Goal: Check status: Check status

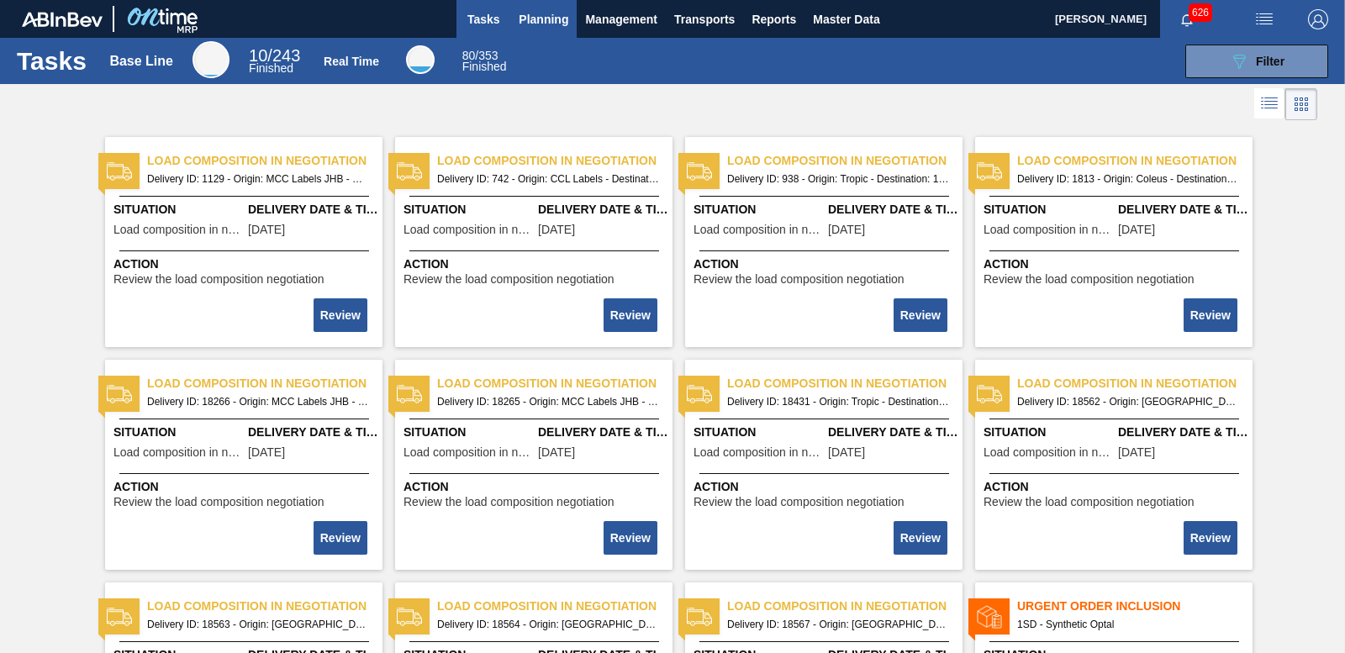
click at [546, 29] on button "Planning" at bounding box center [543, 19] width 66 height 38
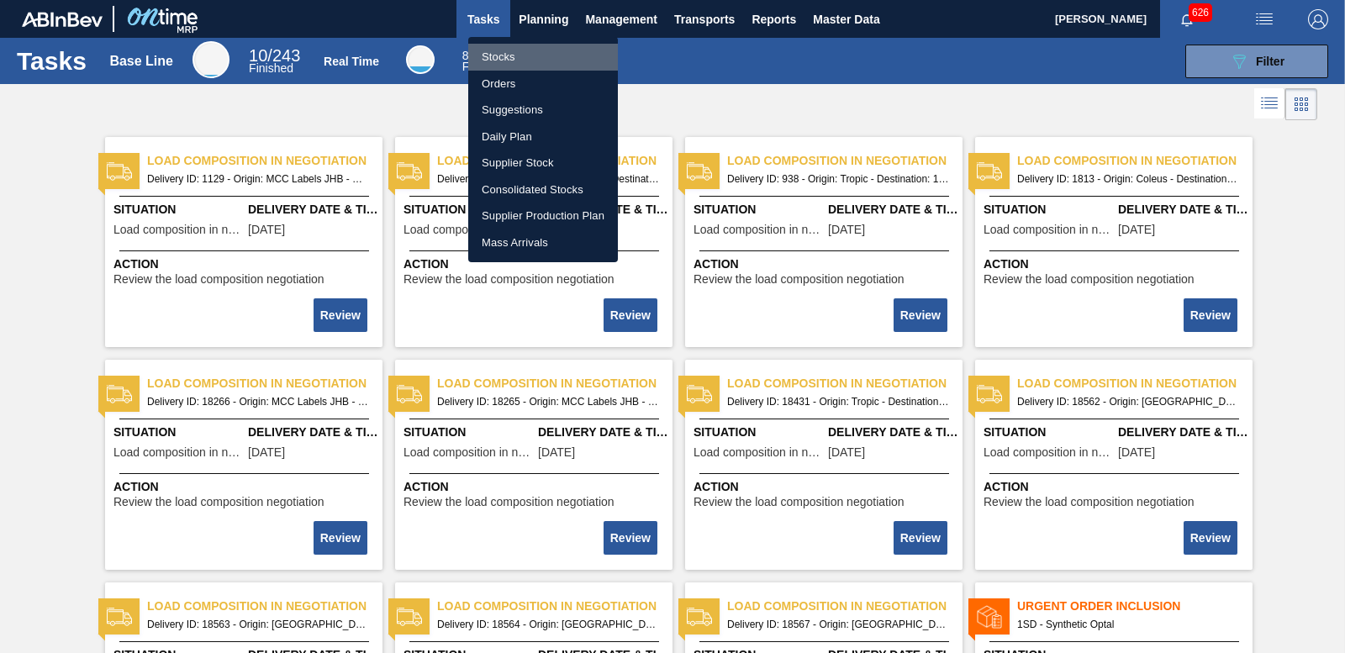
click at [508, 65] on li "Stocks" at bounding box center [543, 57] width 150 height 27
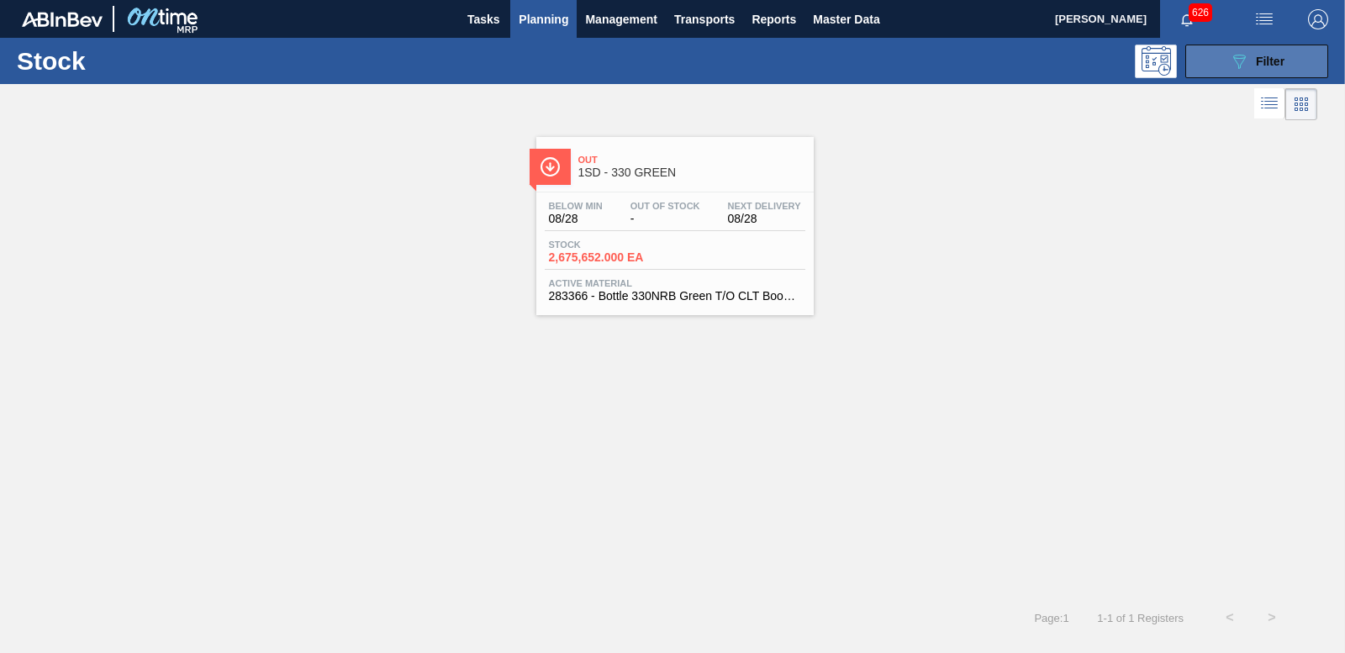
click at [1246, 55] on icon "089F7B8B-B2A5-4AFE-B5C0-19BA573D28AC" at bounding box center [1239, 61] width 20 height 20
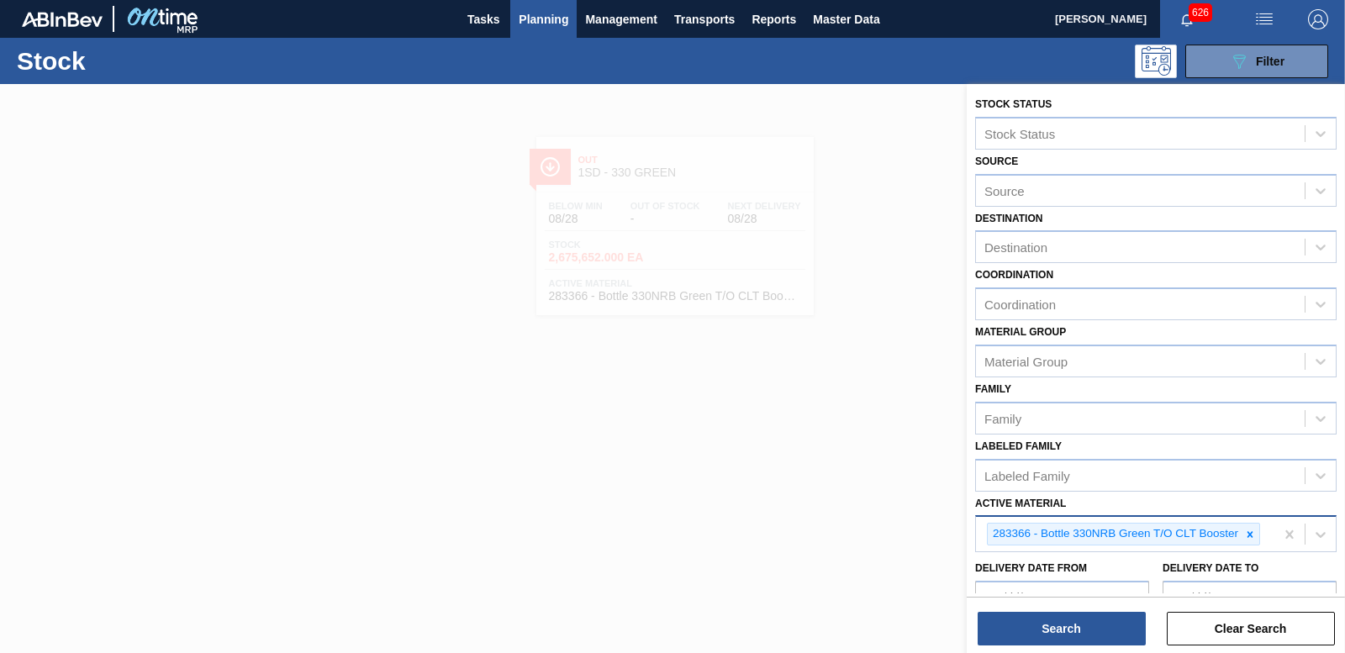
click at [1250, 534] on icon at bounding box center [1250, 534] width 6 height 6
type Material "284916"
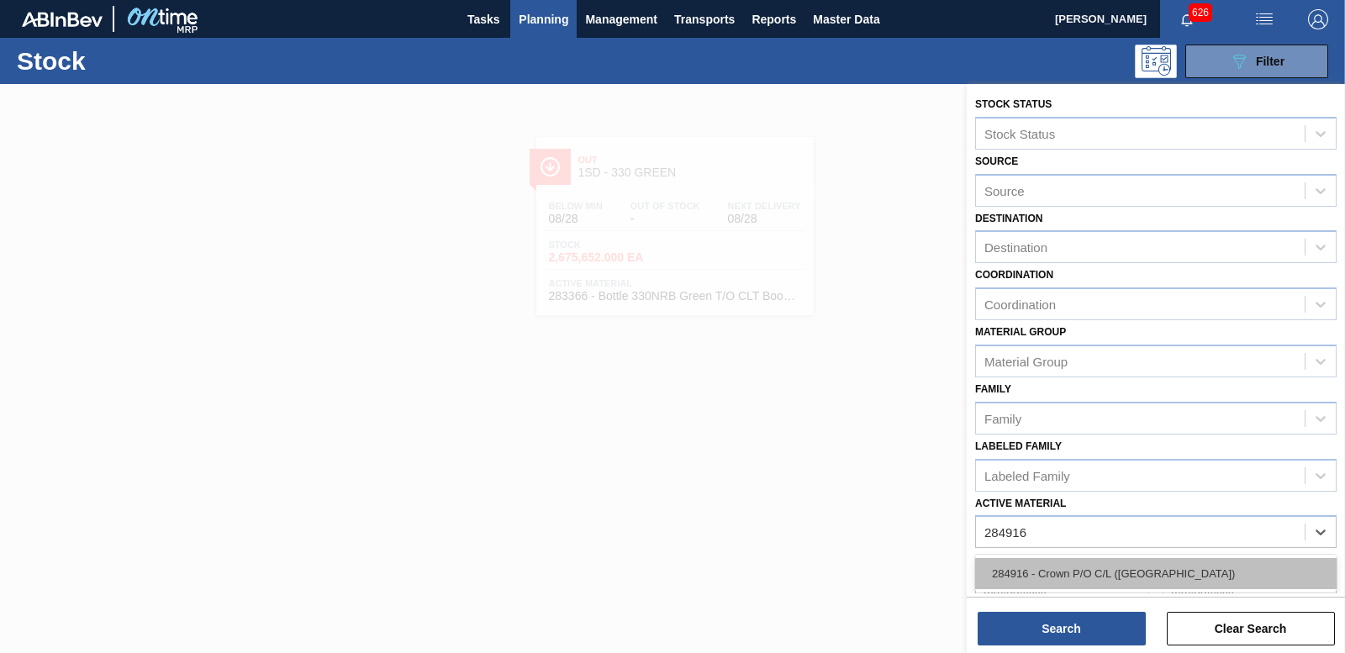
click at [1178, 568] on div "284916 - Crown P/O C/L ([GEOGRAPHIC_DATA])" at bounding box center [1155, 573] width 361 height 31
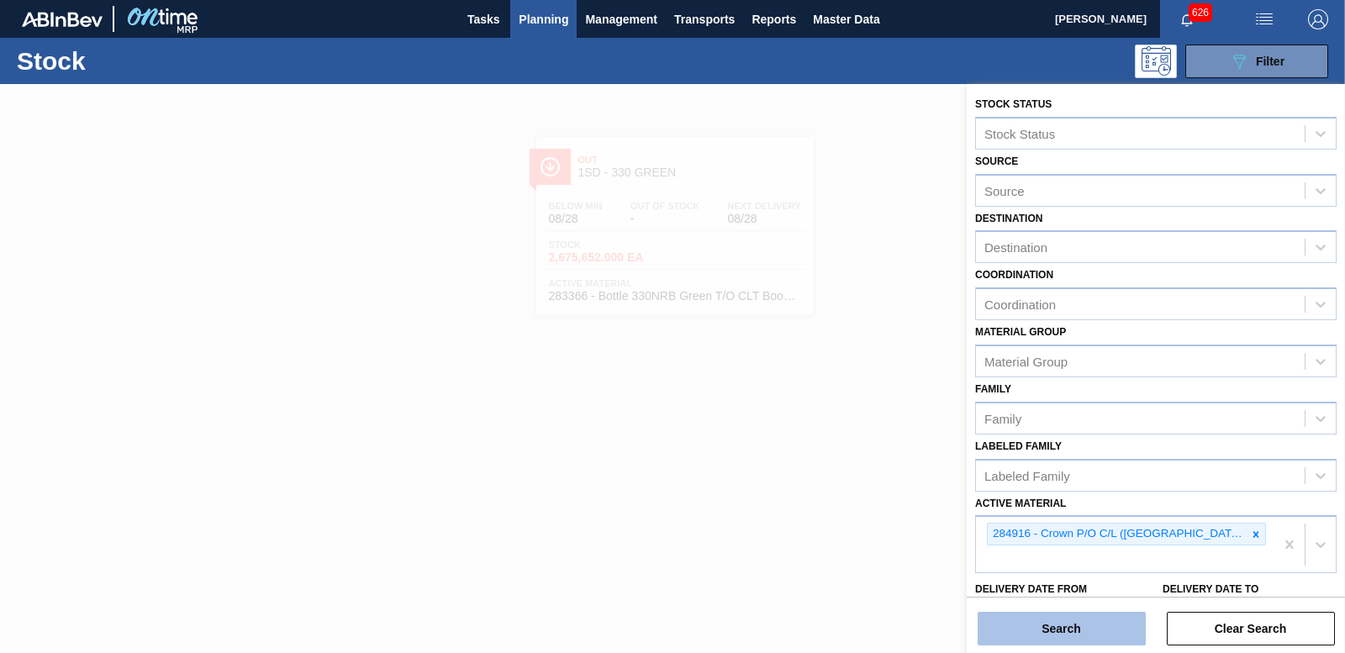
click at [1019, 625] on button "Search" at bounding box center [1061, 629] width 168 height 34
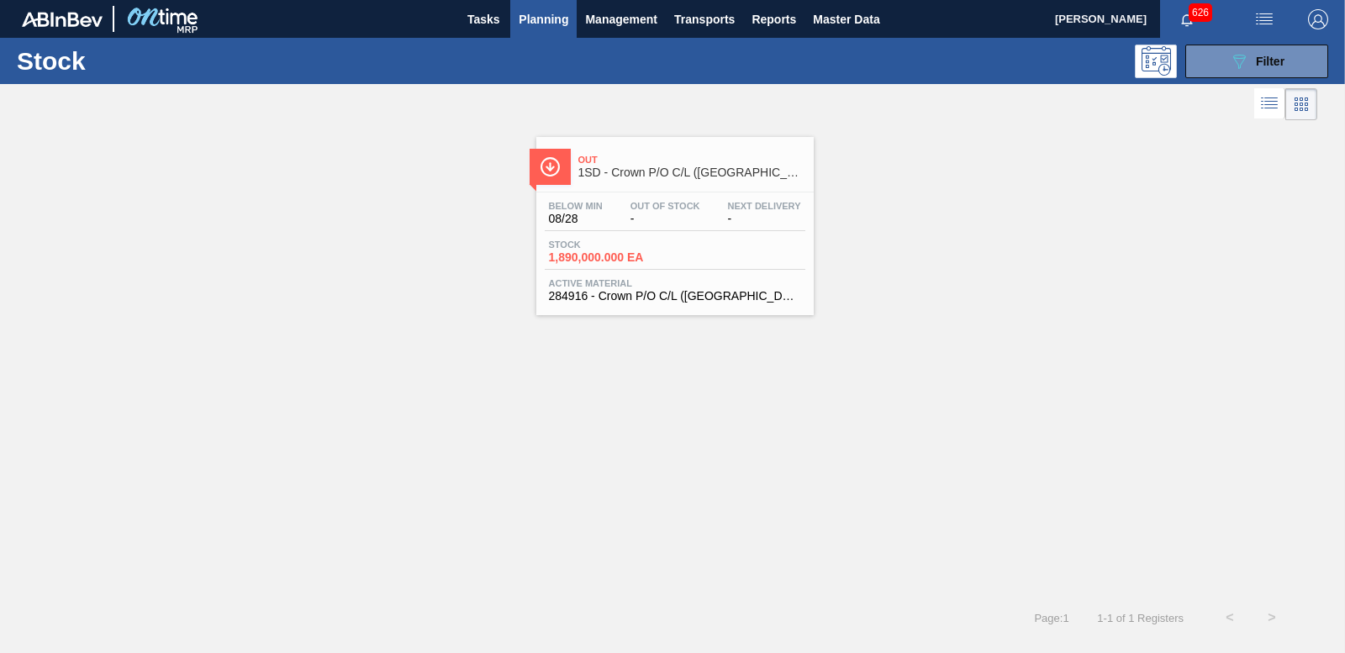
click at [608, 252] on span "1,890,000.000 EA" at bounding box center [608, 257] width 118 height 13
click at [1223, 63] on button "089F7B8B-B2A5-4AFE-B5C0-19BA573D28AC Filter" at bounding box center [1256, 62] width 143 height 34
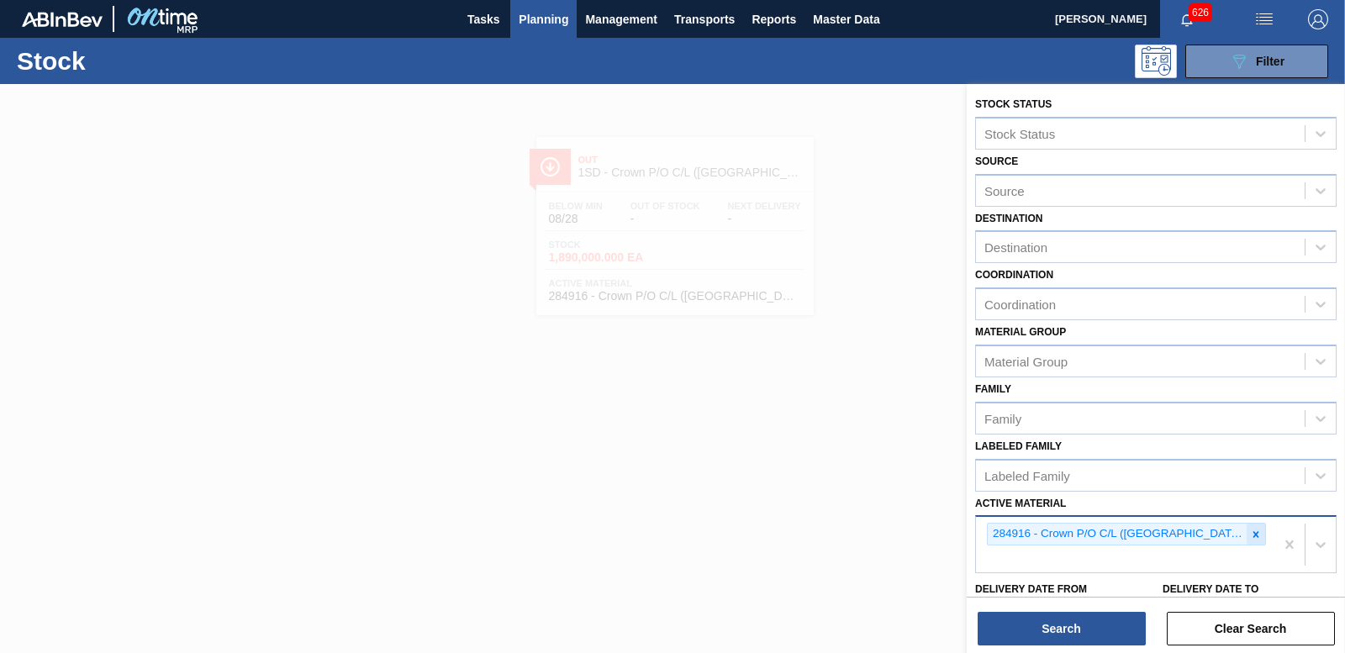
click at [1250, 534] on icon at bounding box center [1256, 535] width 12 height 12
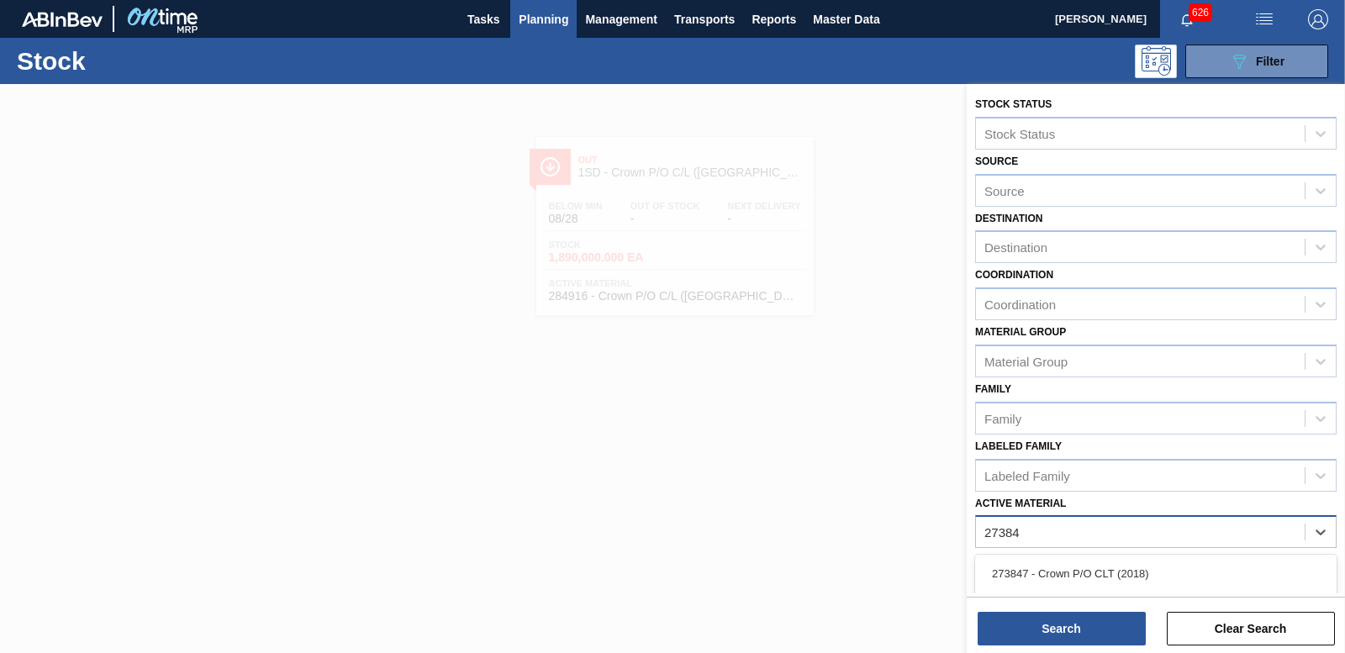
type Material "273847"
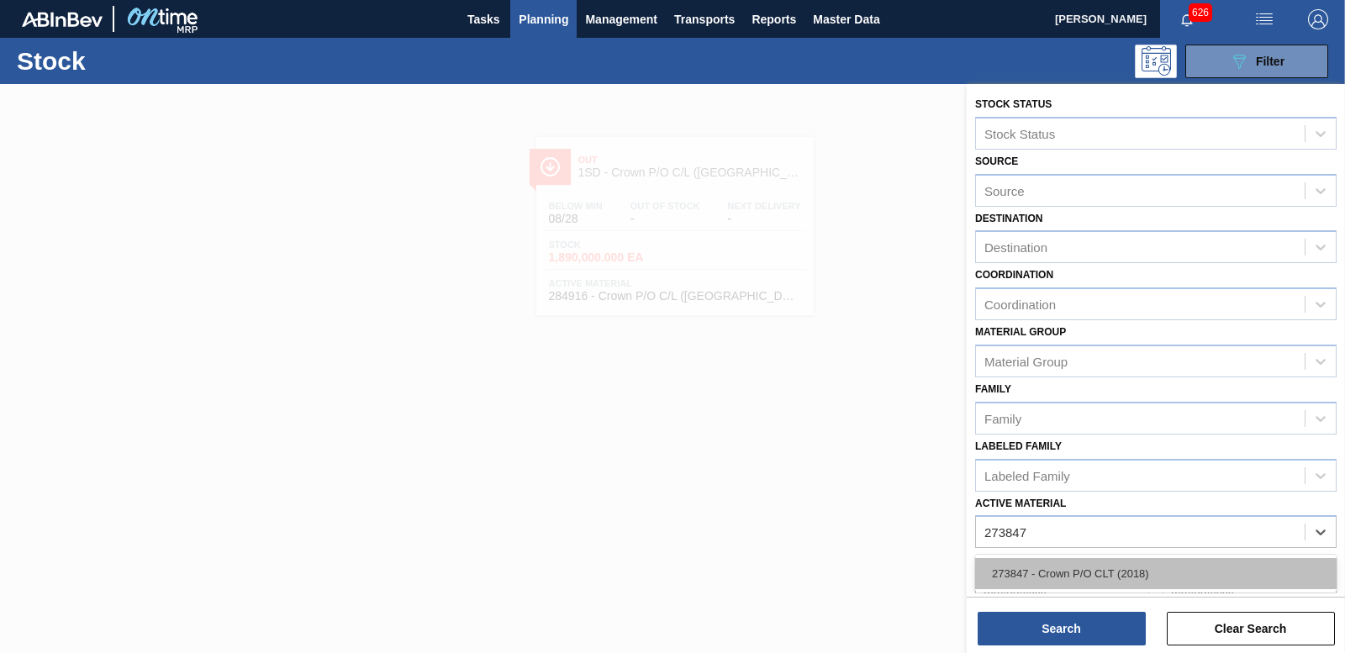
click at [1118, 569] on div "273847 - Crown P/O CLT (2018)" at bounding box center [1155, 573] width 361 height 31
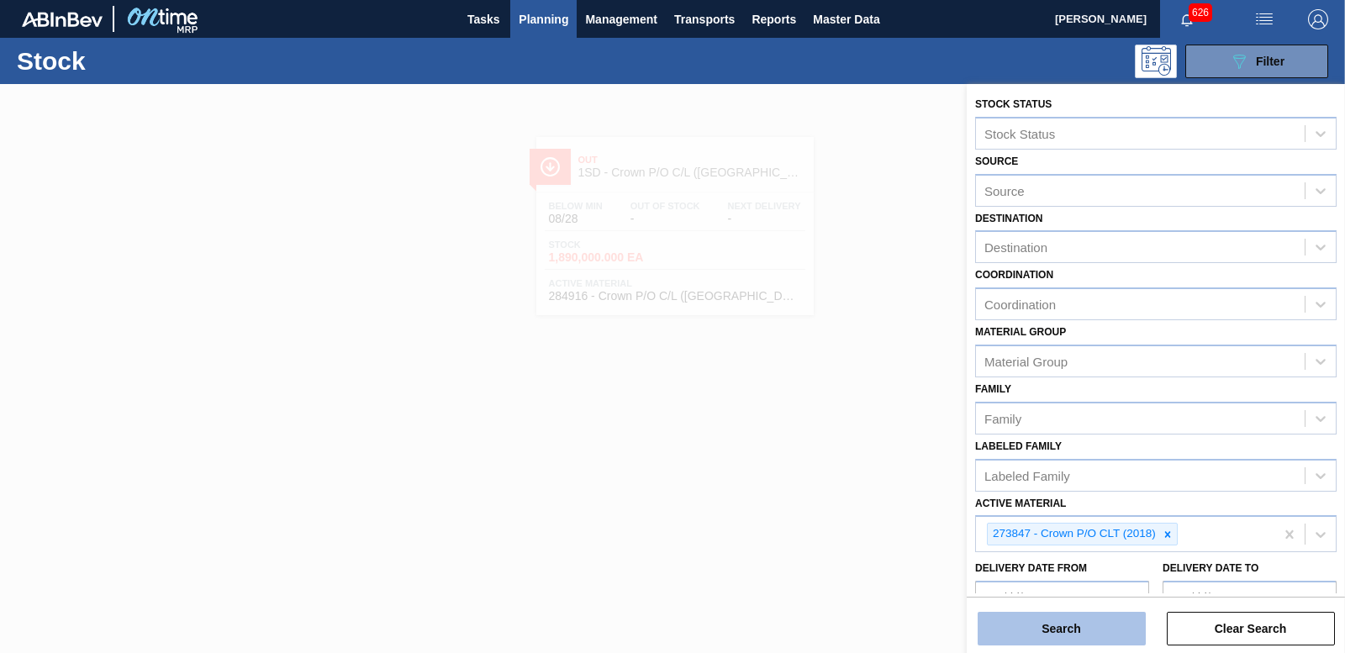
click at [1040, 626] on button "Search" at bounding box center [1061, 629] width 168 height 34
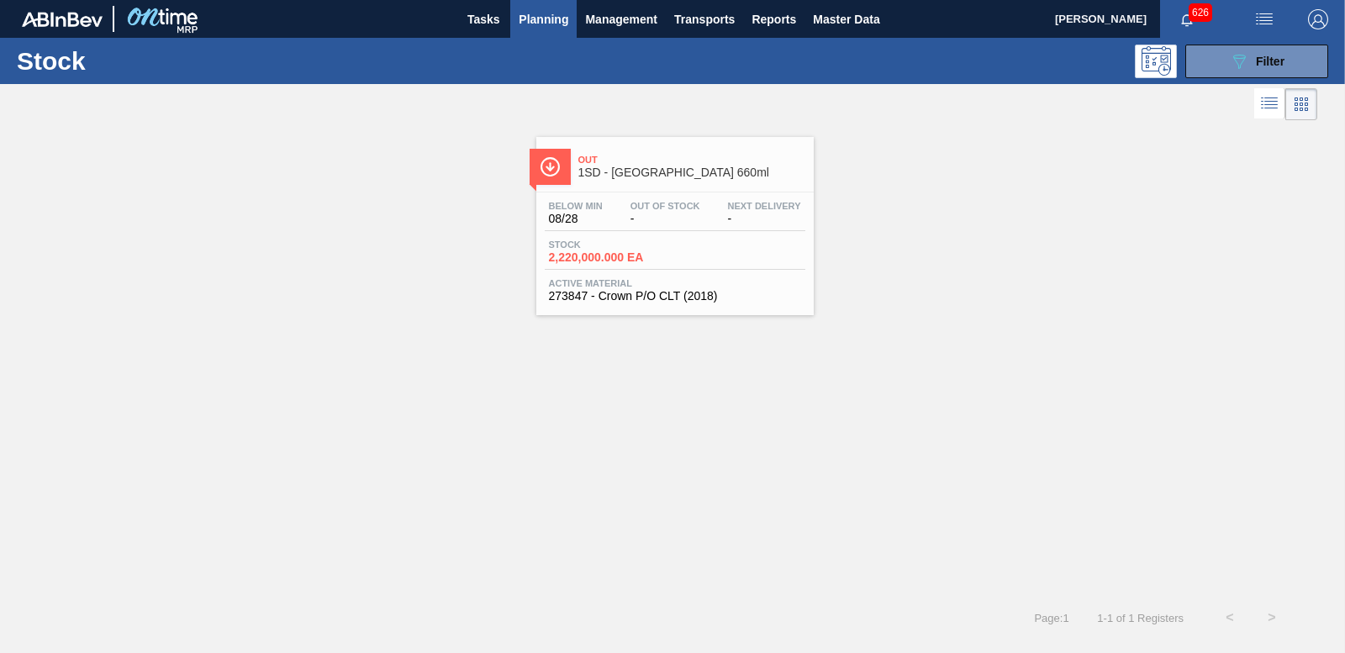
click at [617, 255] on span "2,220,000.000 EA" at bounding box center [608, 257] width 118 height 13
click at [1246, 72] on button "089F7B8B-B2A5-4AFE-B5C0-19BA573D28AC Filter" at bounding box center [1256, 62] width 143 height 34
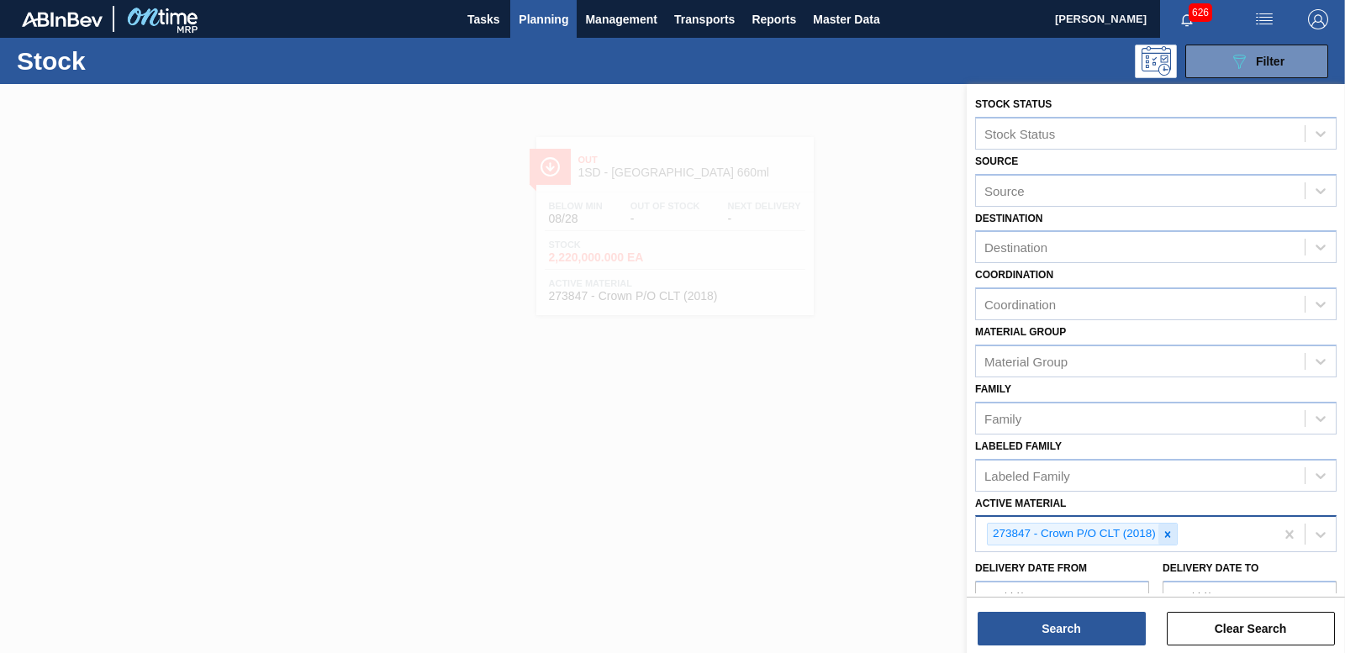
click at [1167, 536] on icon at bounding box center [1167, 535] width 12 height 12
type Material "242428"
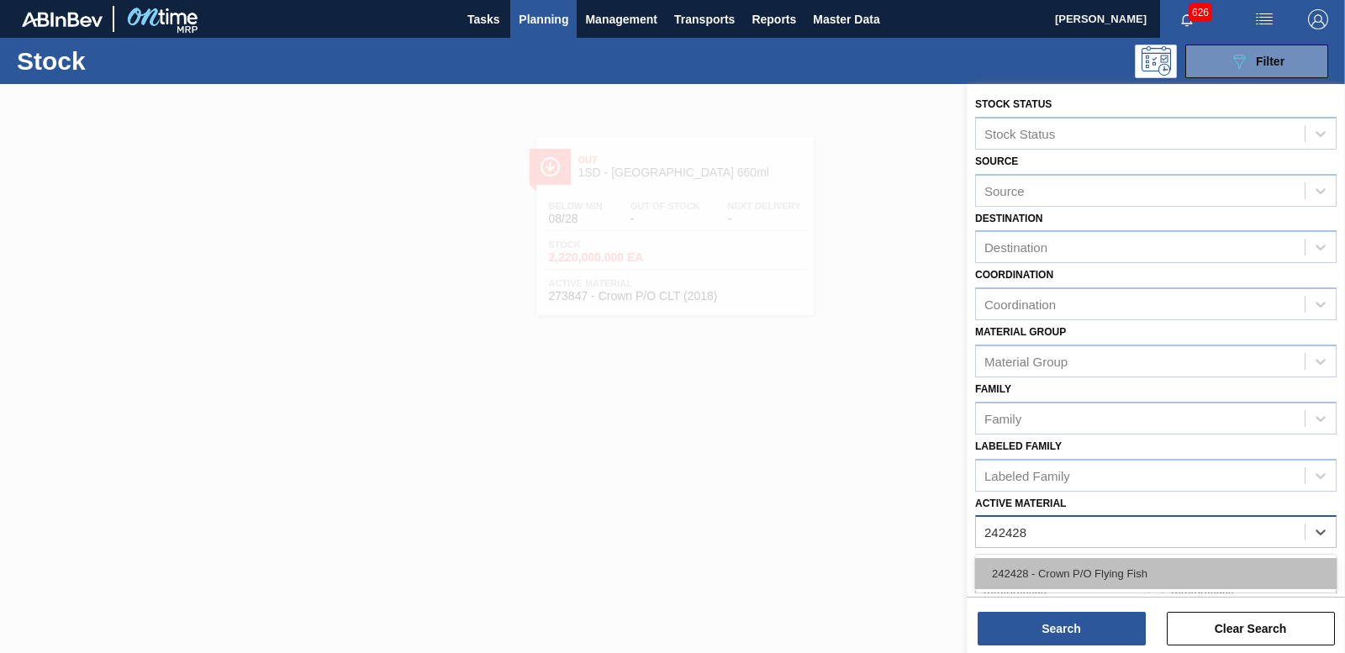
click at [1134, 580] on div "242428 - Crown P/O Flying Fish" at bounding box center [1155, 573] width 361 height 31
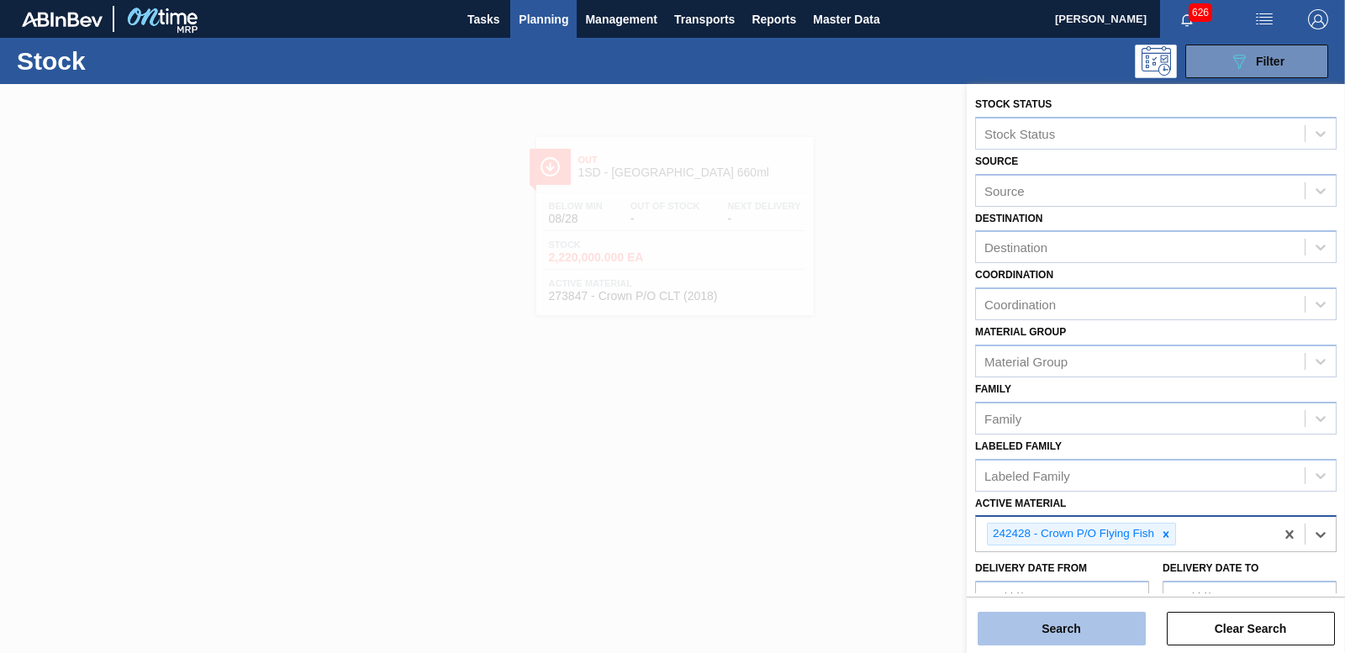
click at [1124, 633] on button "Search" at bounding box center [1061, 629] width 168 height 34
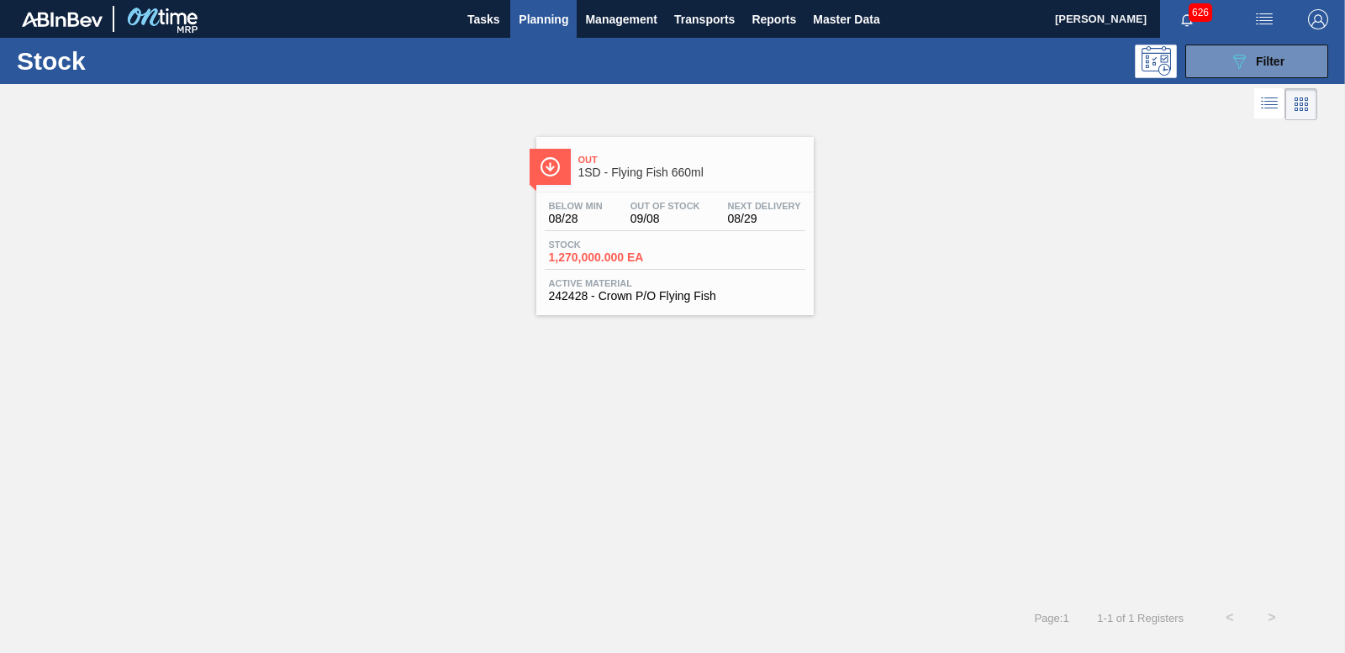
click at [585, 257] on span "1,270,000.000 EA" at bounding box center [608, 257] width 118 height 13
click at [1269, 60] on span "Filter" at bounding box center [1270, 61] width 29 height 13
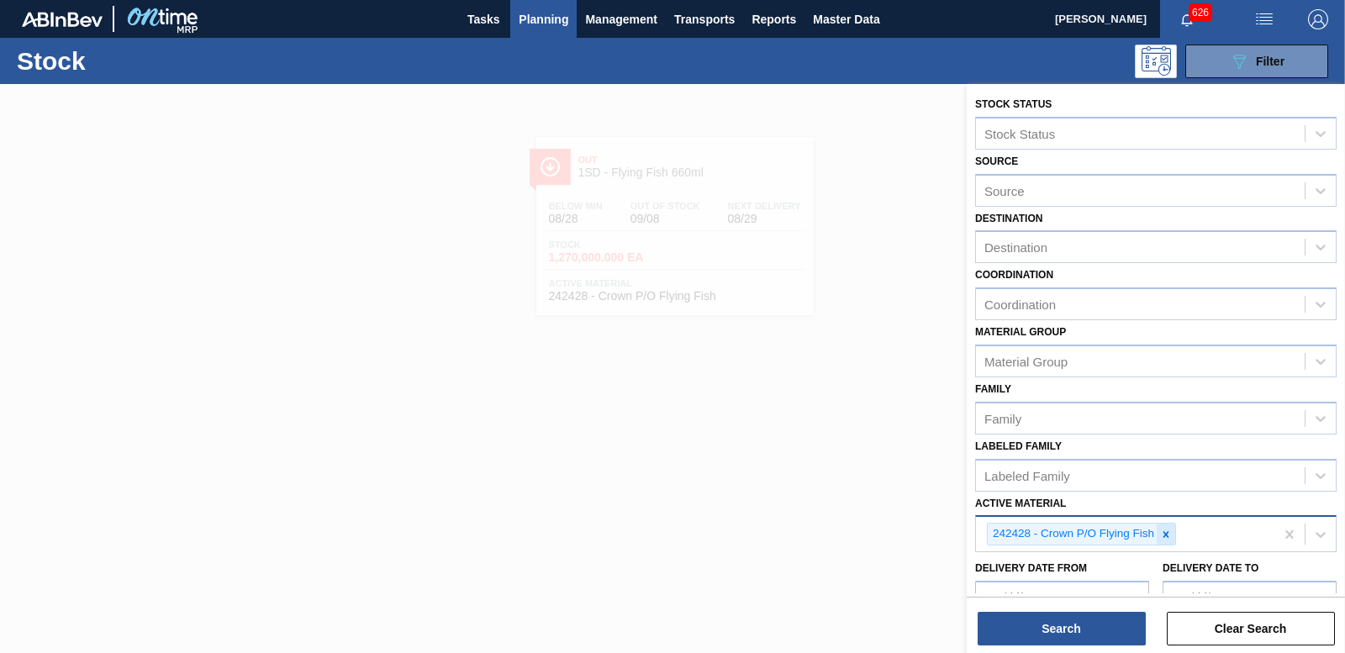
click at [1164, 532] on icon at bounding box center [1166, 534] width 6 height 6
type Material "285147"
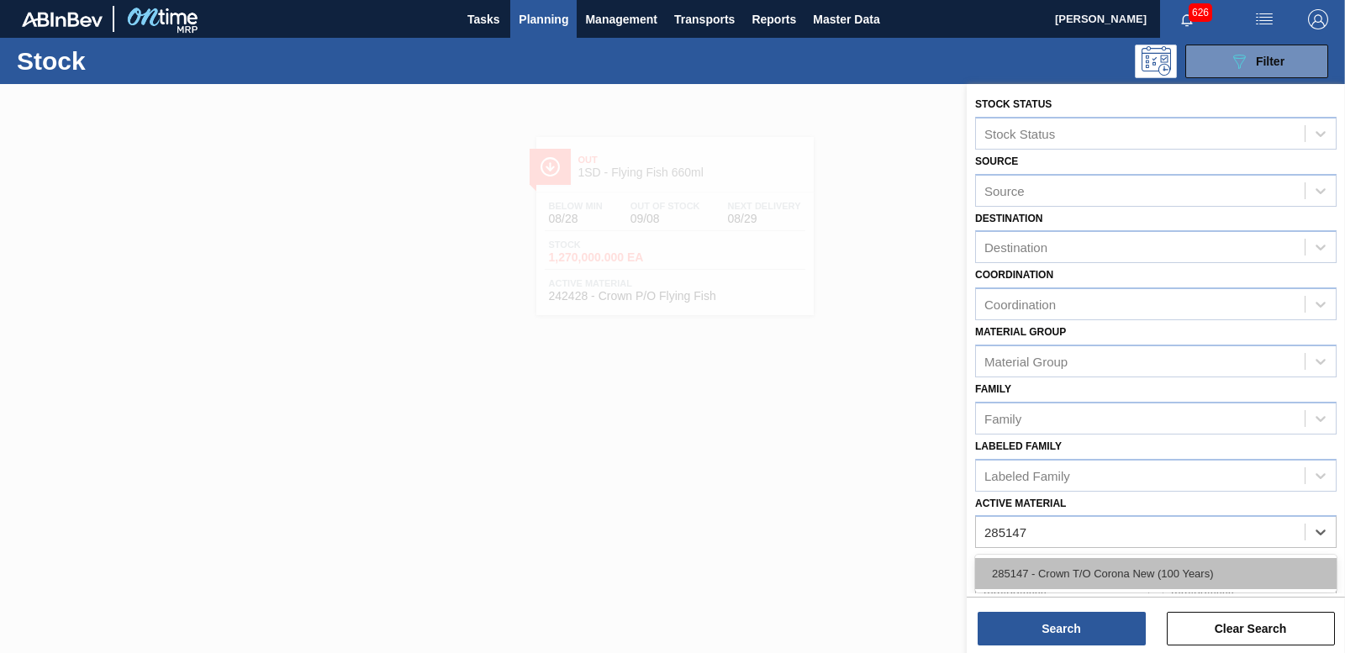
click at [1175, 576] on div "285147 - Crown T/O Corona New (100 Years)" at bounding box center [1155, 573] width 361 height 31
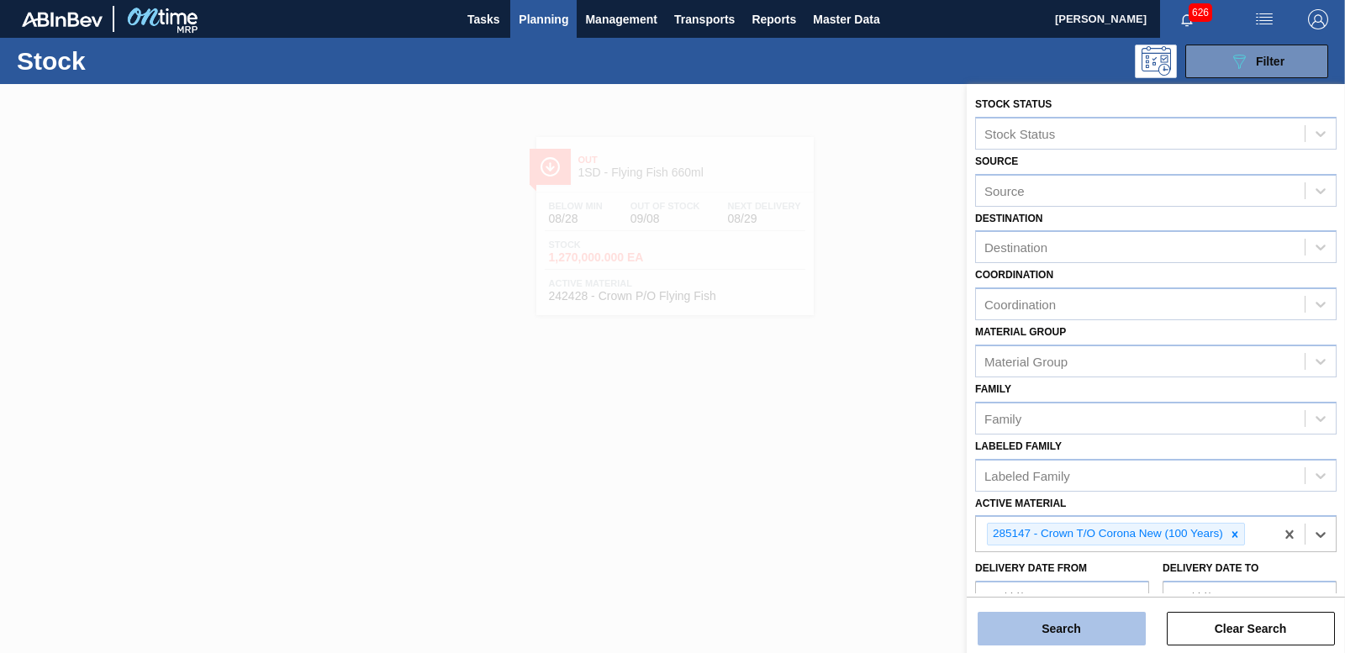
click at [1132, 625] on button "Search" at bounding box center [1061, 629] width 168 height 34
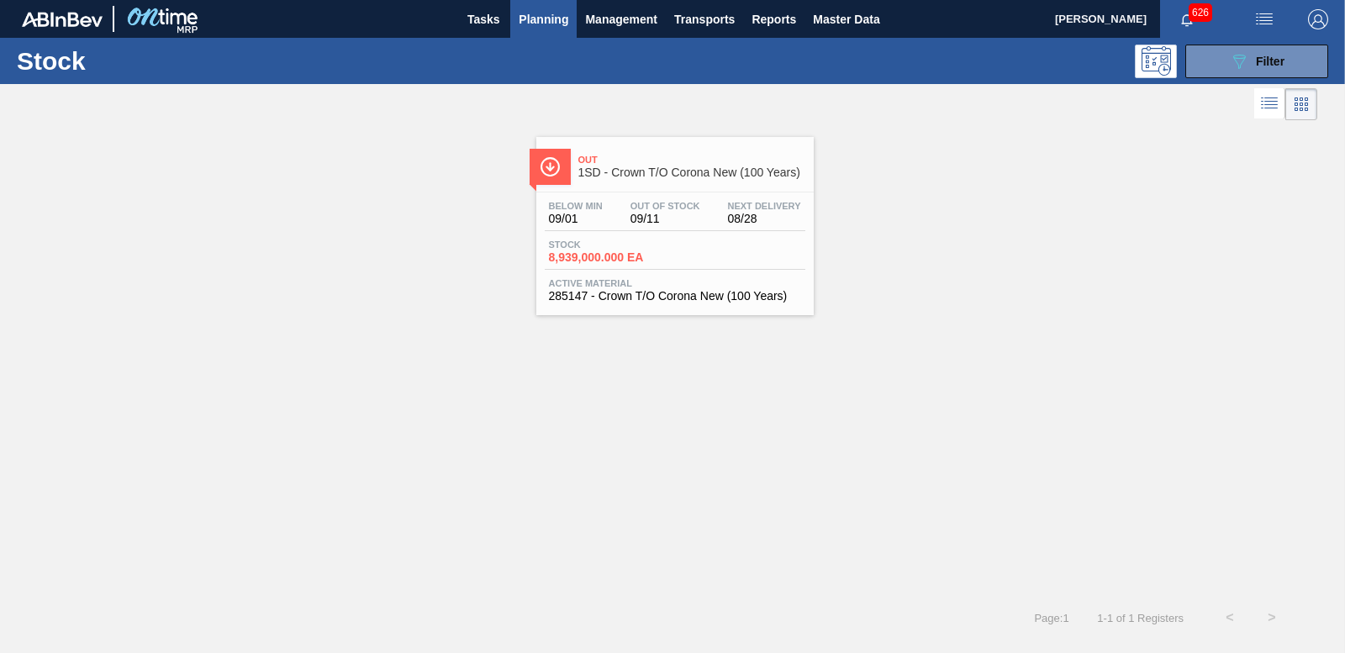
click at [624, 261] on span "8,939,000.000 EA" at bounding box center [608, 257] width 118 height 13
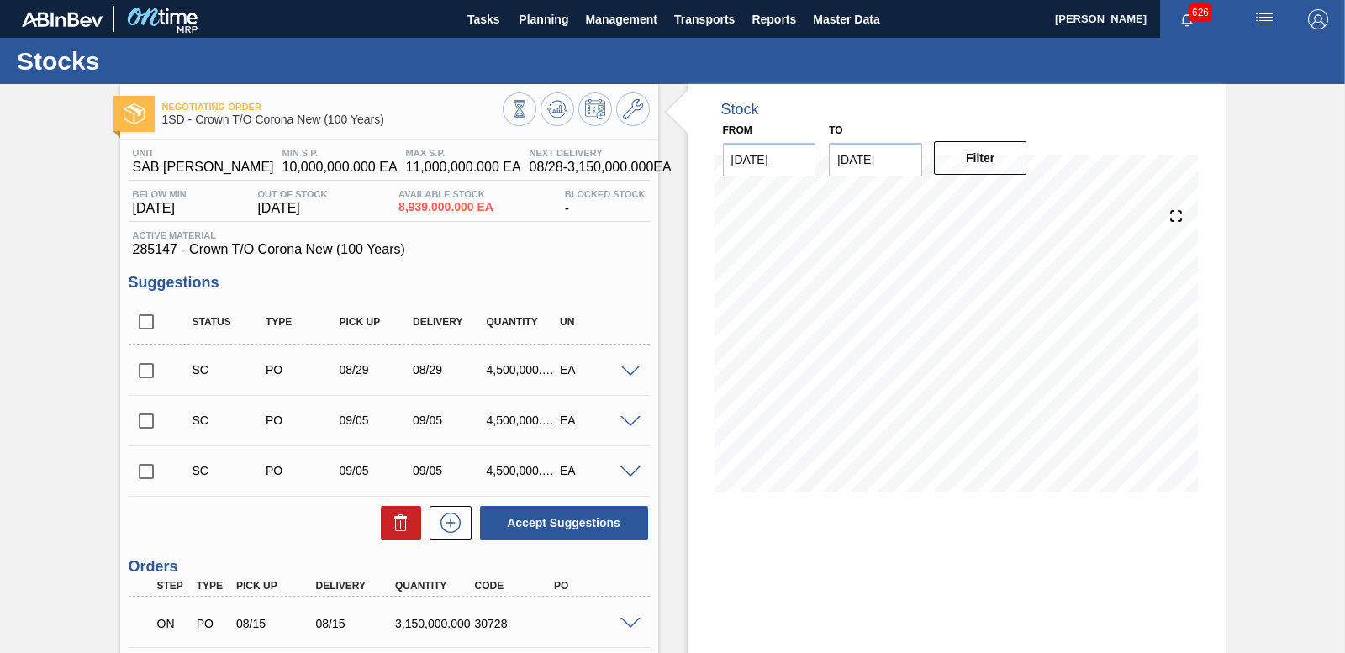
click at [628, 369] on span at bounding box center [630, 372] width 20 height 13
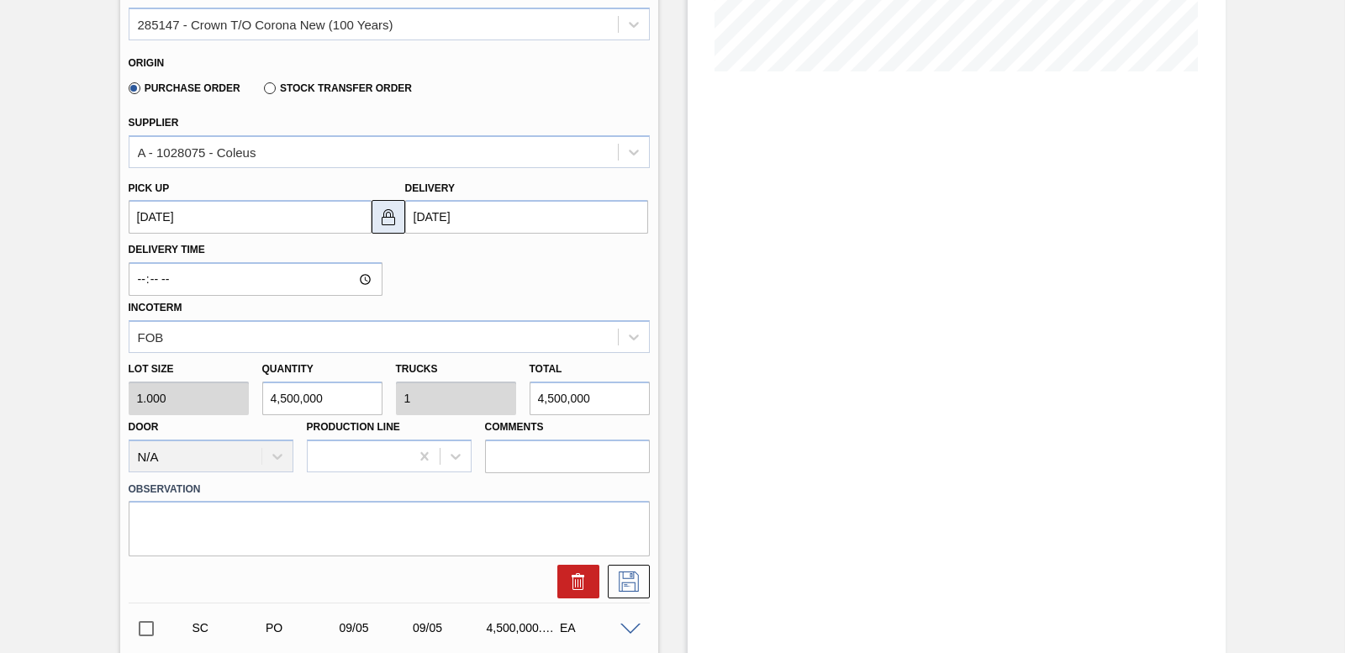
scroll to position [336, 0]
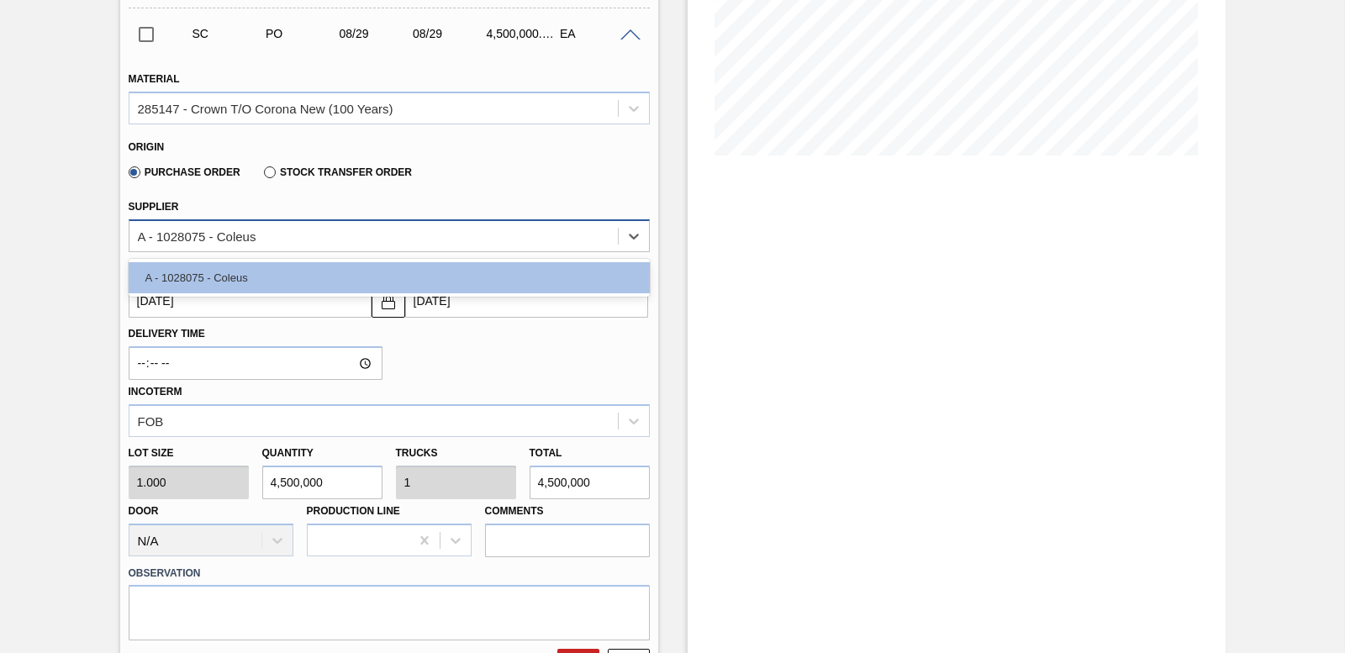
click at [433, 240] on div "A - 1028075 - Coleus" at bounding box center [373, 236] width 488 height 24
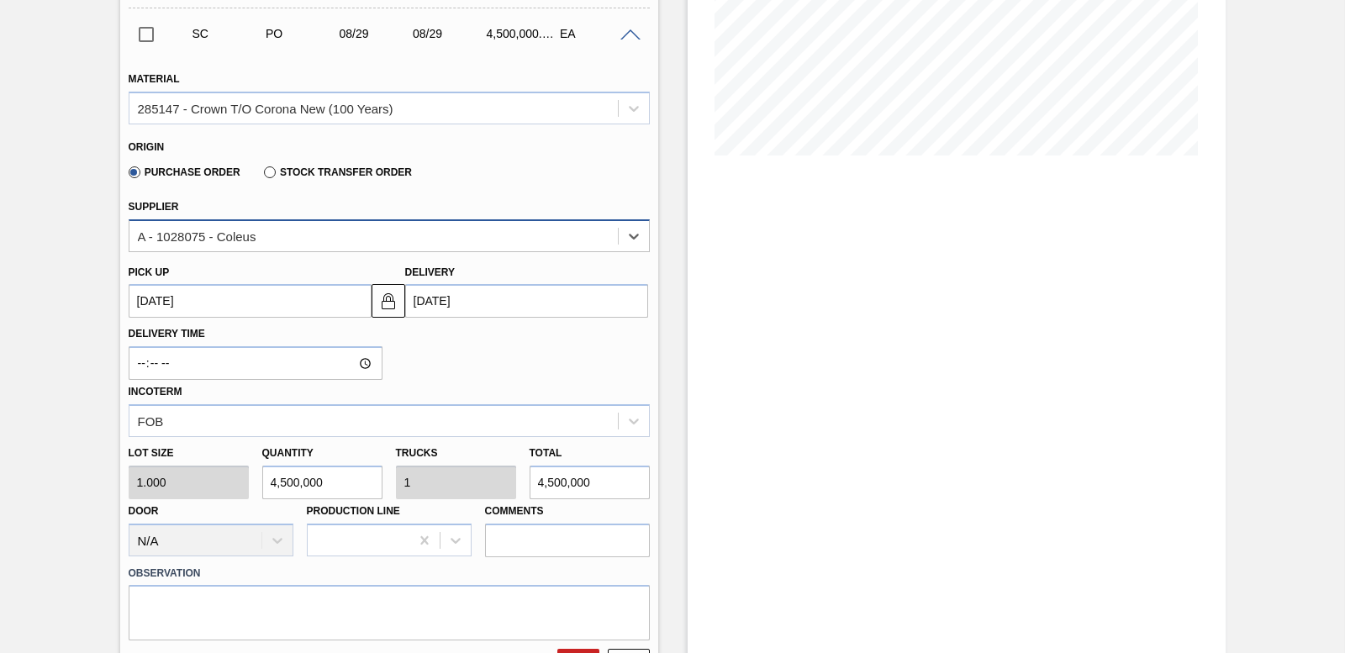
click at [433, 240] on div "A - 1028075 - Coleus" at bounding box center [373, 236] width 488 height 24
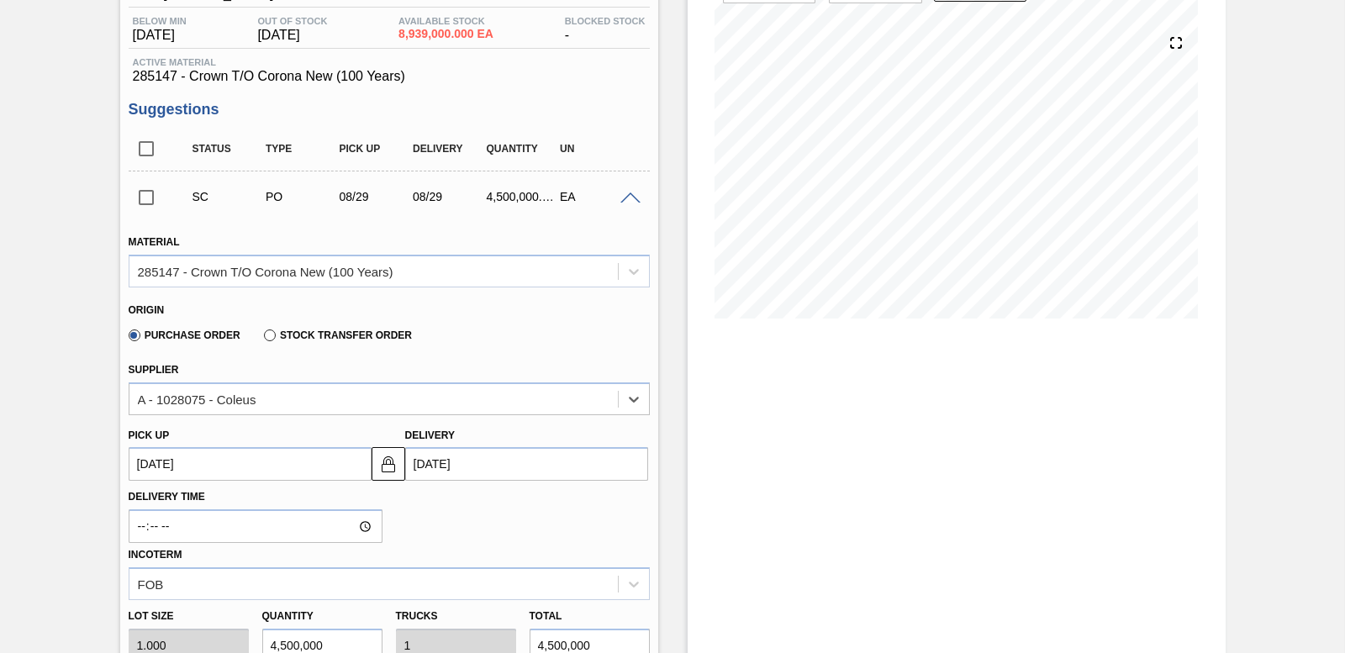
scroll to position [0, 0]
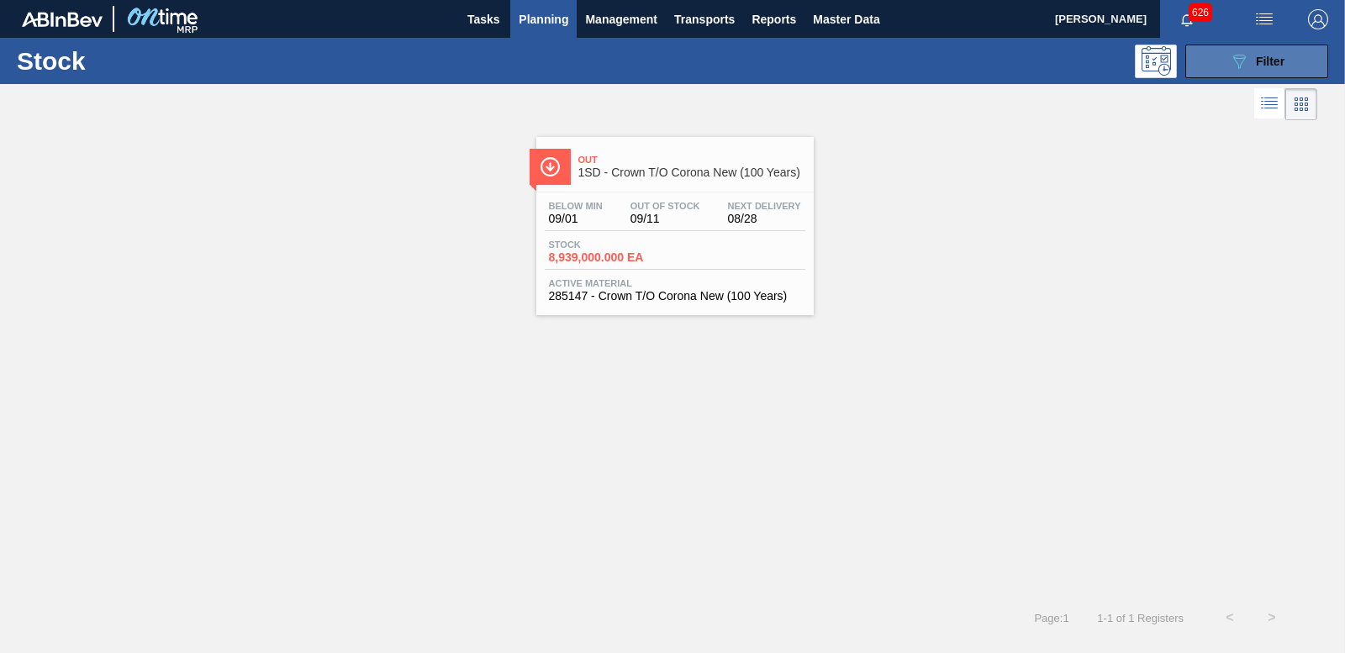
click at [1205, 71] on button "089F7B8B-B2A5-4AFE-B5C0-19BA573D28AC Filter" at bounding box center [1256, 62] width 143 height 34
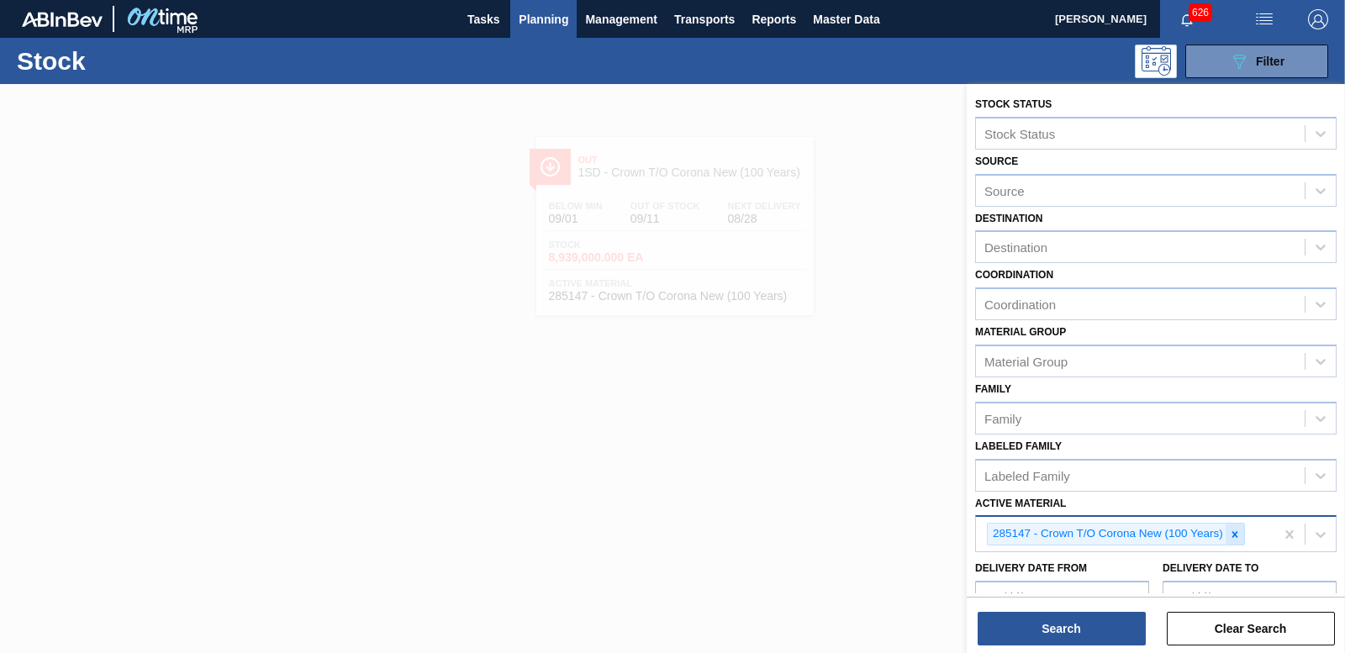
click at [1232, 535] on icon at bounding box center [1235, 535] width 12 height 12
type Material "284916"
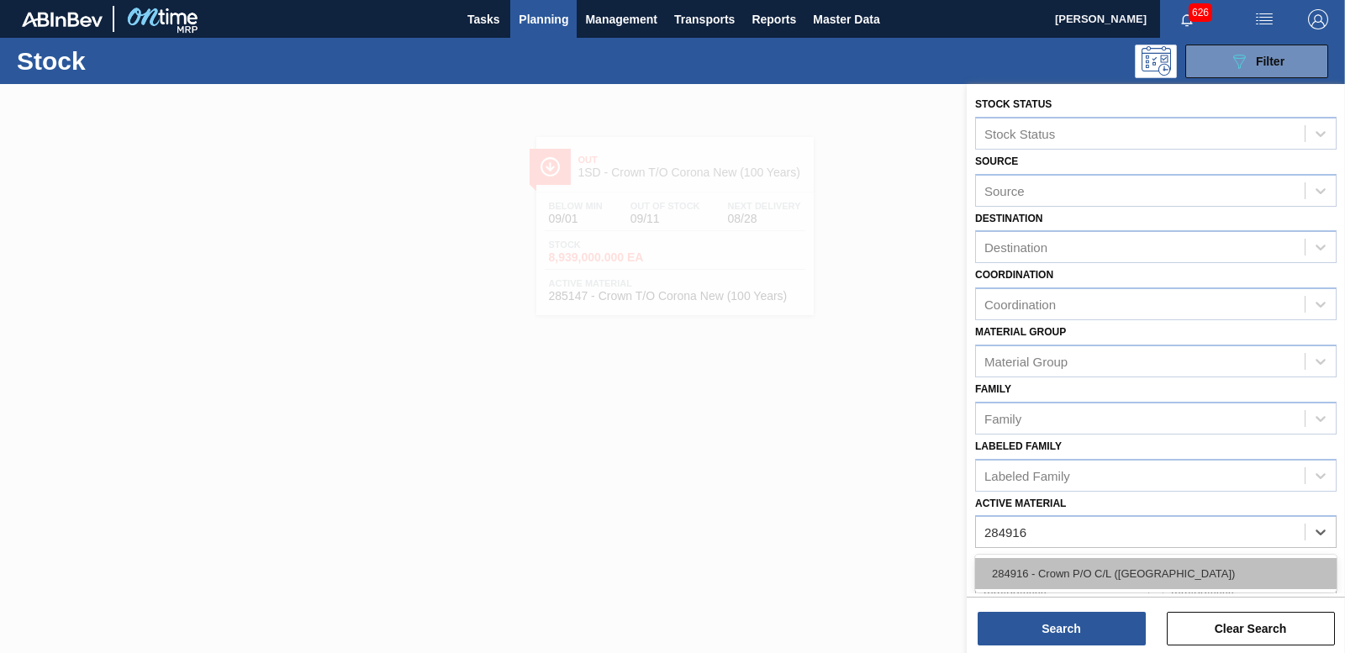
click at [1141, 572] on div "284916 - Crown P/O C/L ([GEOGRAPHIC_DATA])" at bounding box center [1155, 573] width 361 height 31
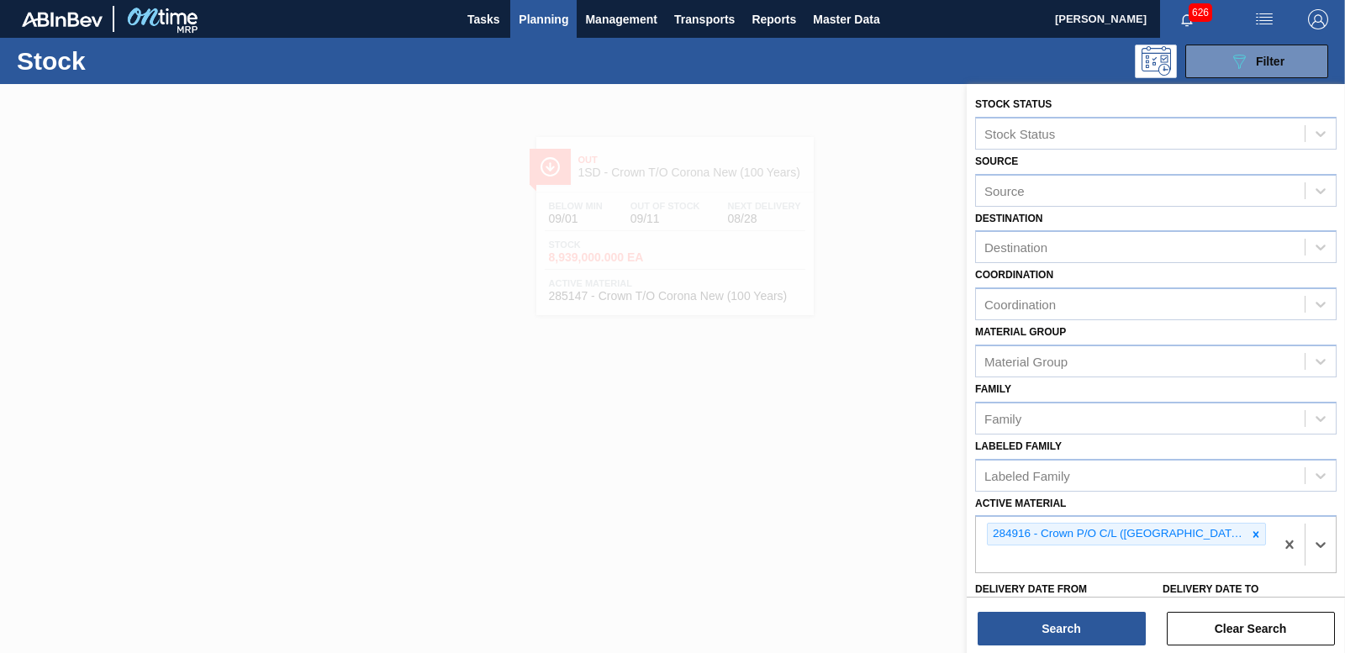
click at [1077, 645] on div "Stock Status Stock Status Source Source Destination Destination Coordination Co…" at bounding box center [1155, 370] width 378 height 572
click at [1077, 638] on button "Search" at bounding box center [1061, 629] width 168 height 34
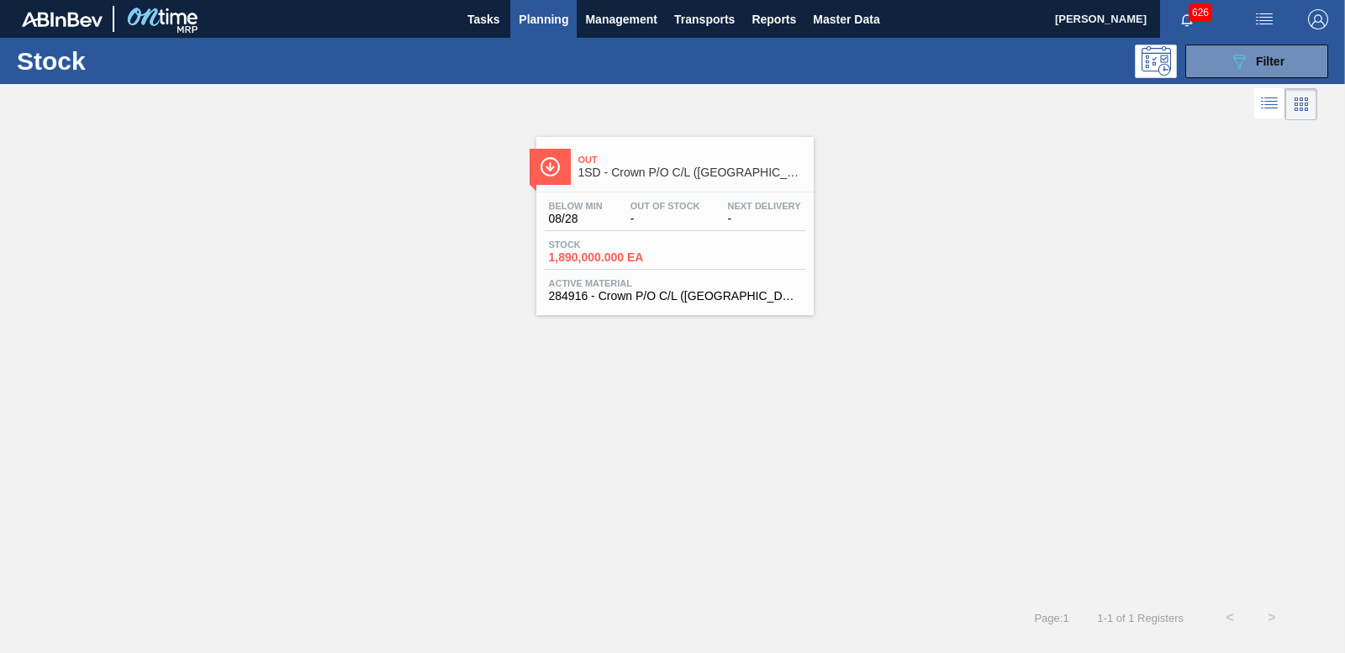
click at [625, 260] on span "1,890,000.000 EA" at bounding box center [608, 257] width 118 height 13
click at [1264, 55] on span "Filter" at bounding box center [1270, 61] width 29 height 13
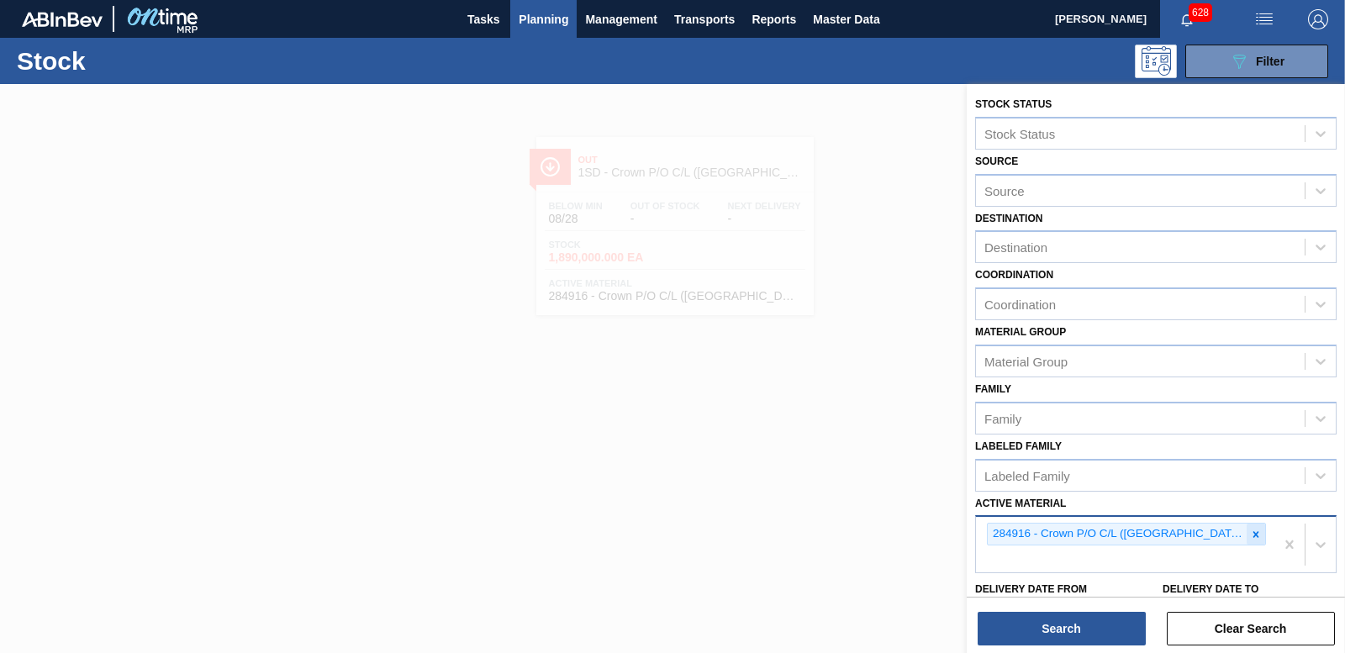
click at [1250, 540] on icon at bounding box center [1256, 535] width 12 height 12
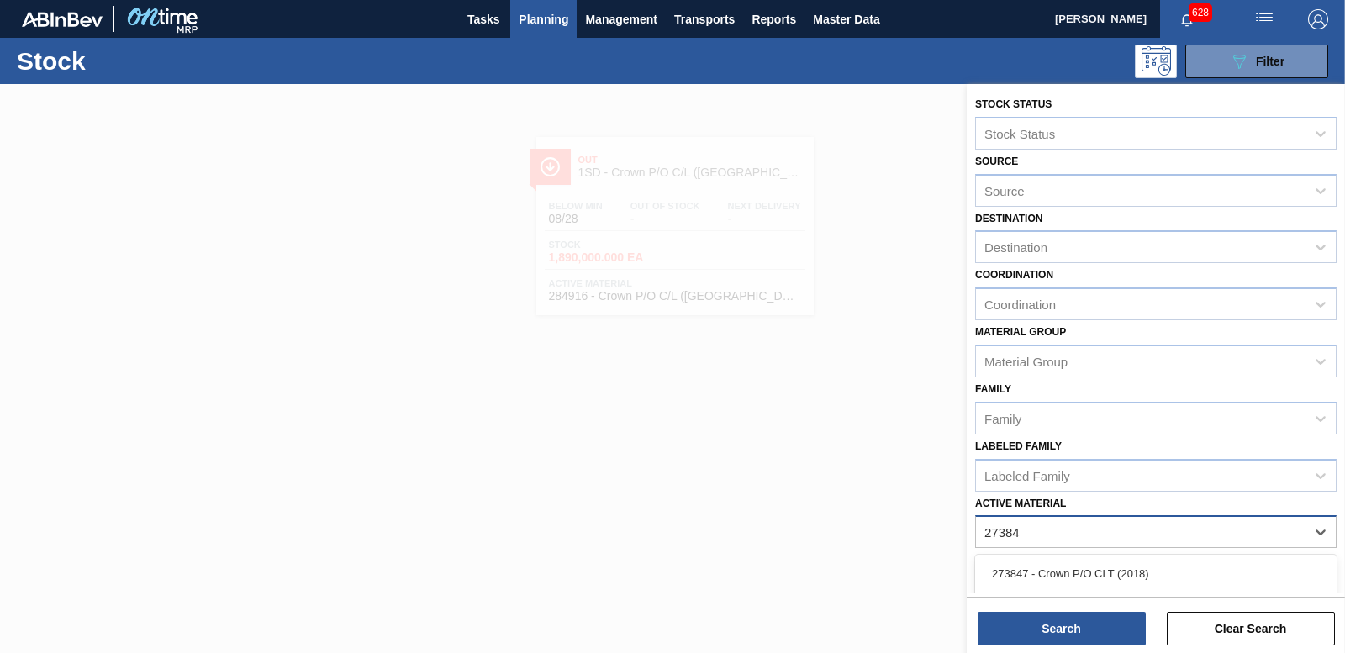
type Material "273847"
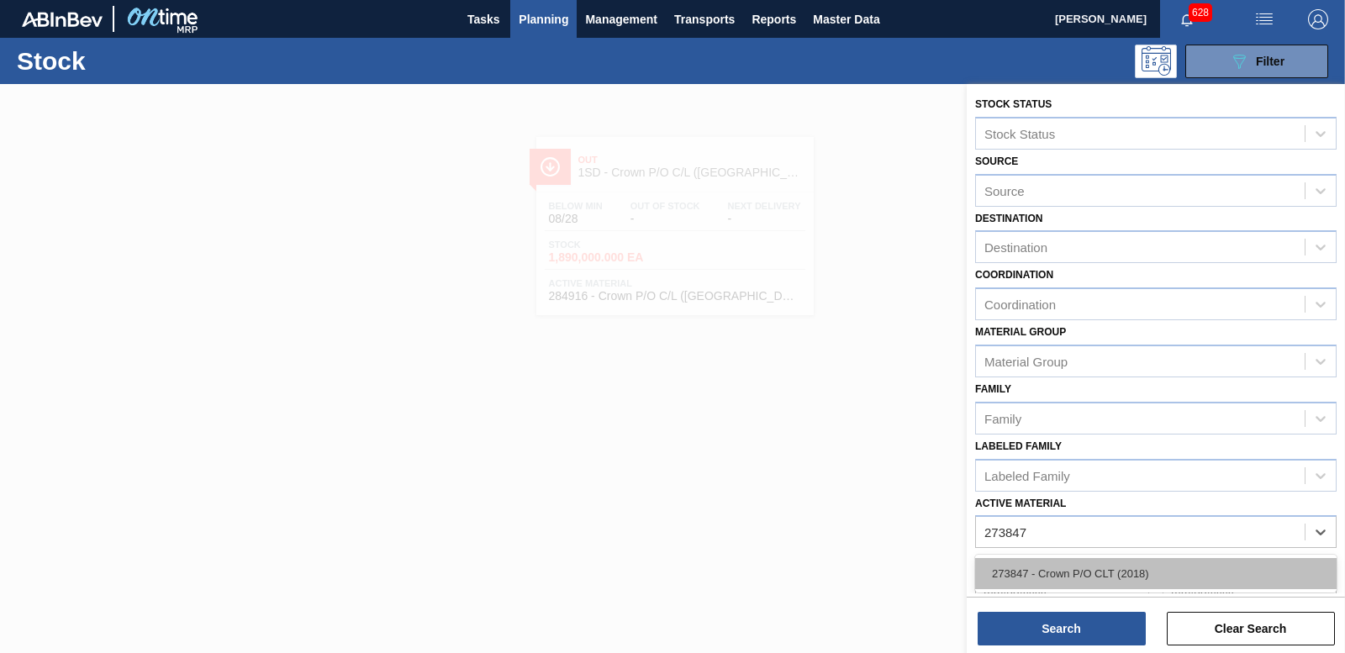
click at [1161, 572] on div "273847 - Crown P/O CLT (2018)" at bounding box center [1155, 573] width 361 height 31
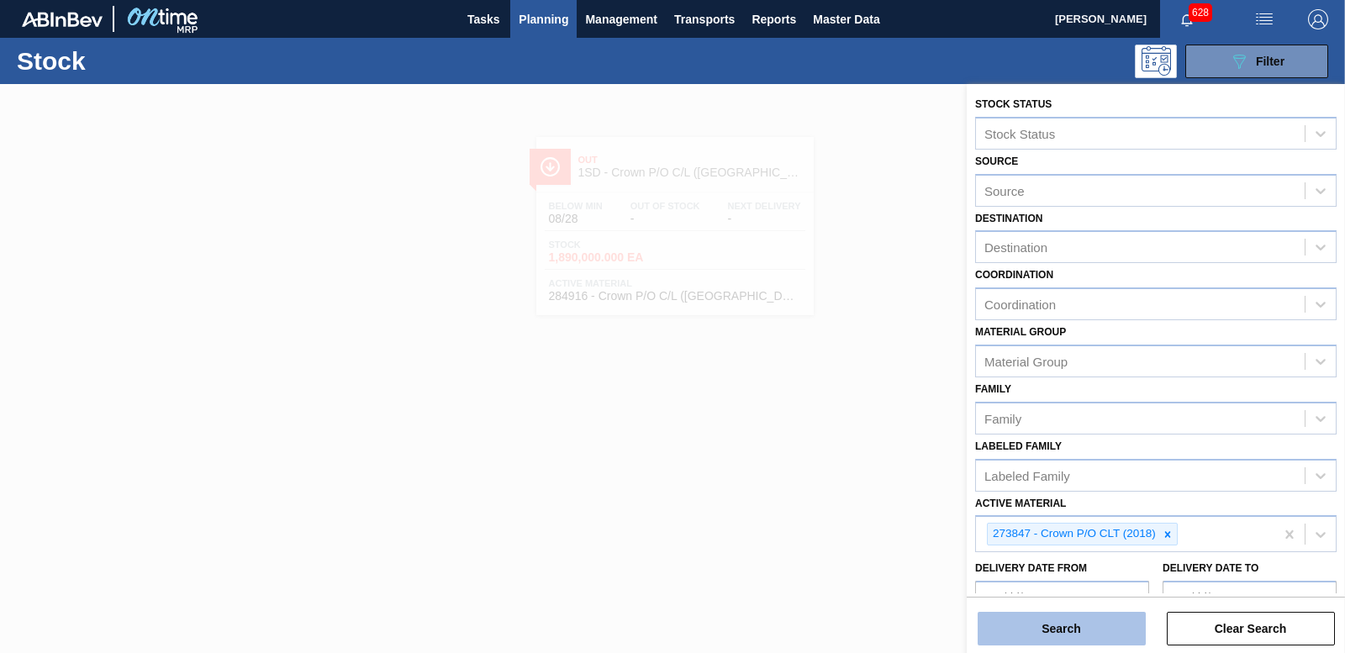
click at [1133, 622] on button "Search" at bounding box center [1061, 629] width 168 height 34
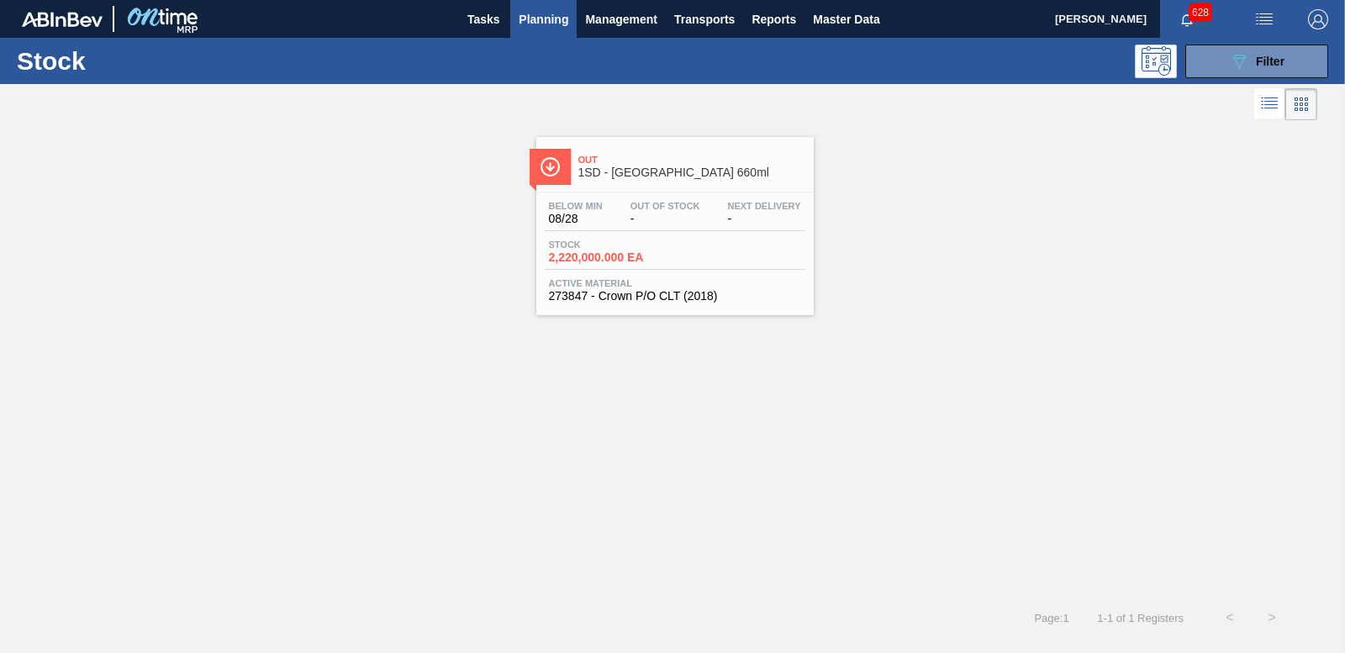
click at [630, 252] on span "2,220,000.000 EA" at bounding box center [608, 257] width 118 height 13
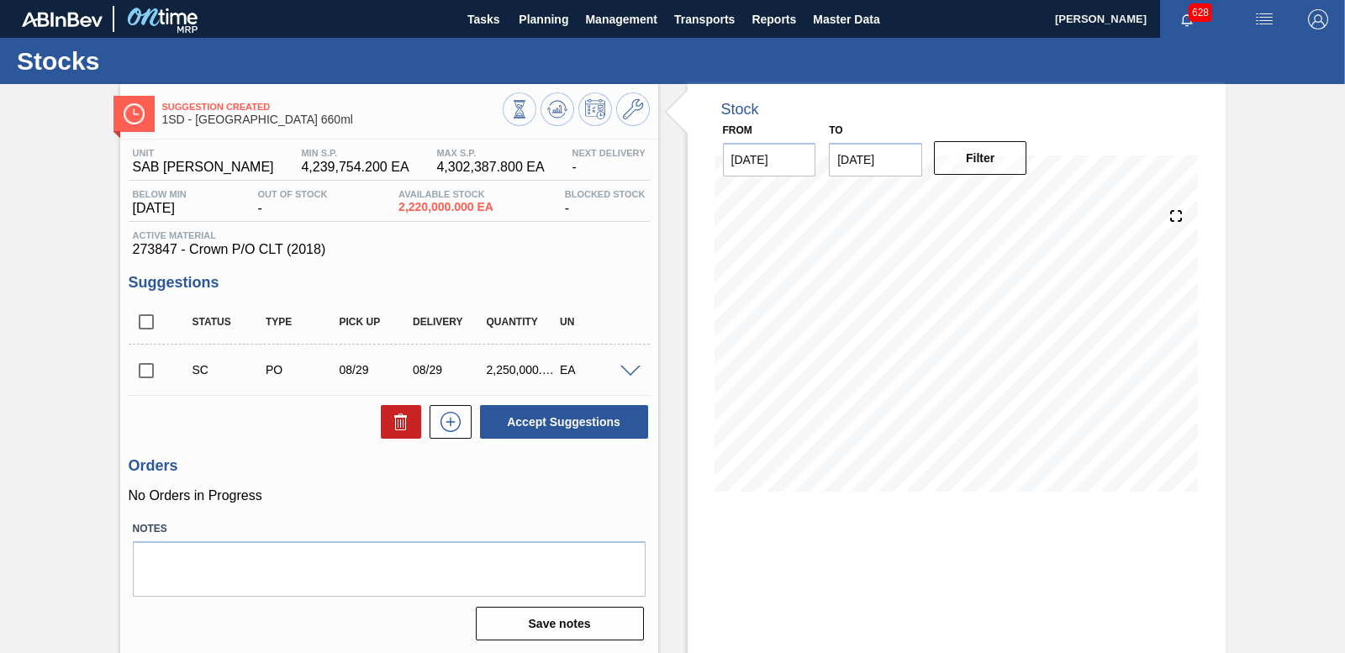
click at [630, 371] on span at bounding box center [630, 372] width 20 height 13
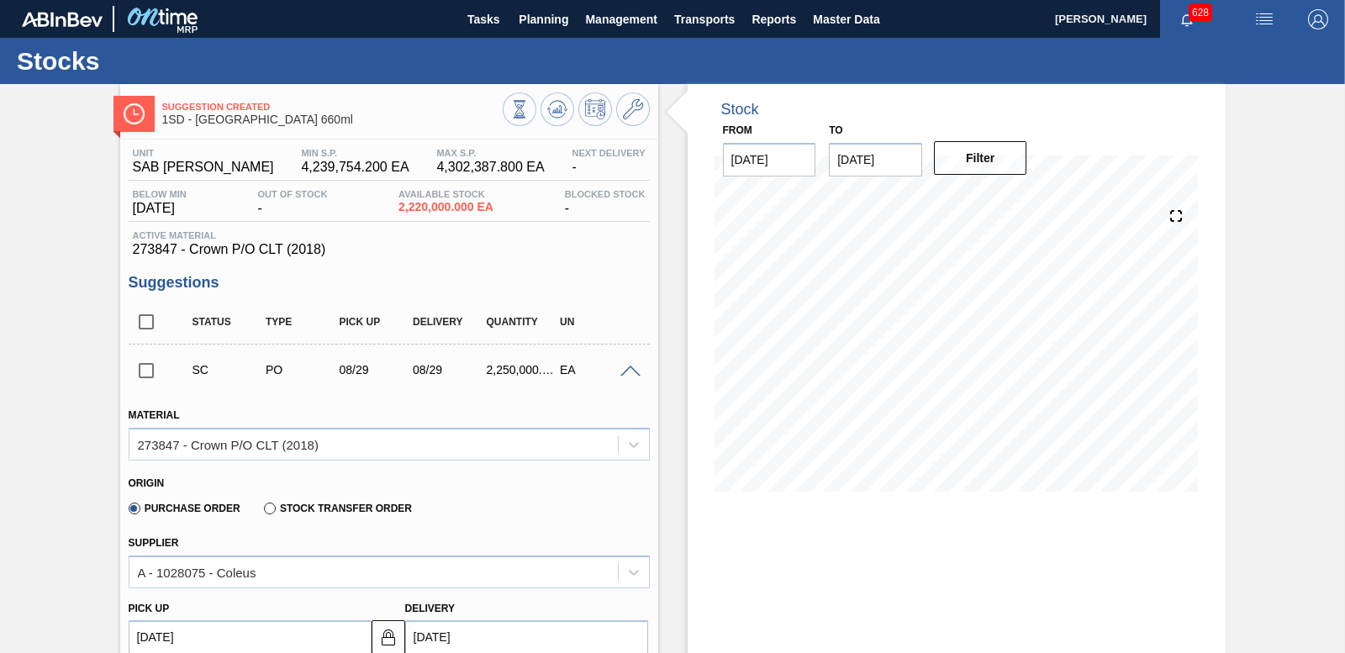
click at [629, 371] on span at bounding box center [630, 372] width 20 height 13
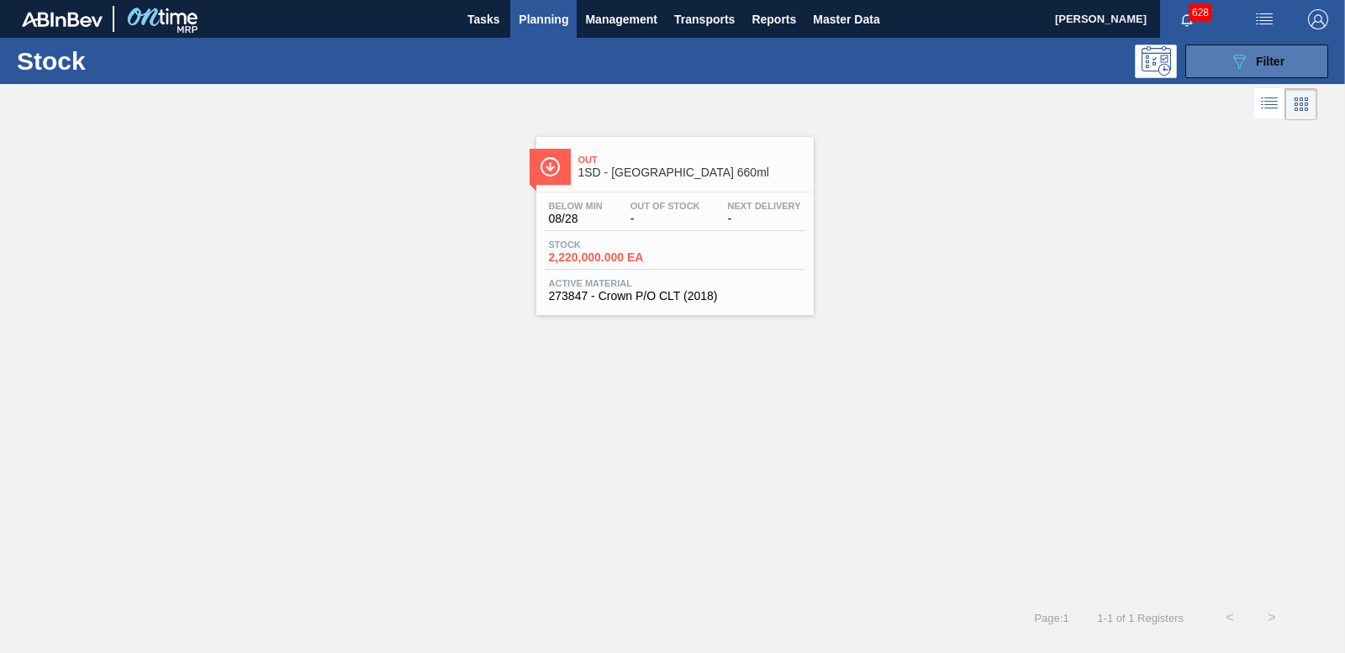
click at [1233, 67] on icon "089F7B8B-B2A5-4AFE-B5C0-19BA573D28AC" at bounding box center [1239, 61] width 20 height 20
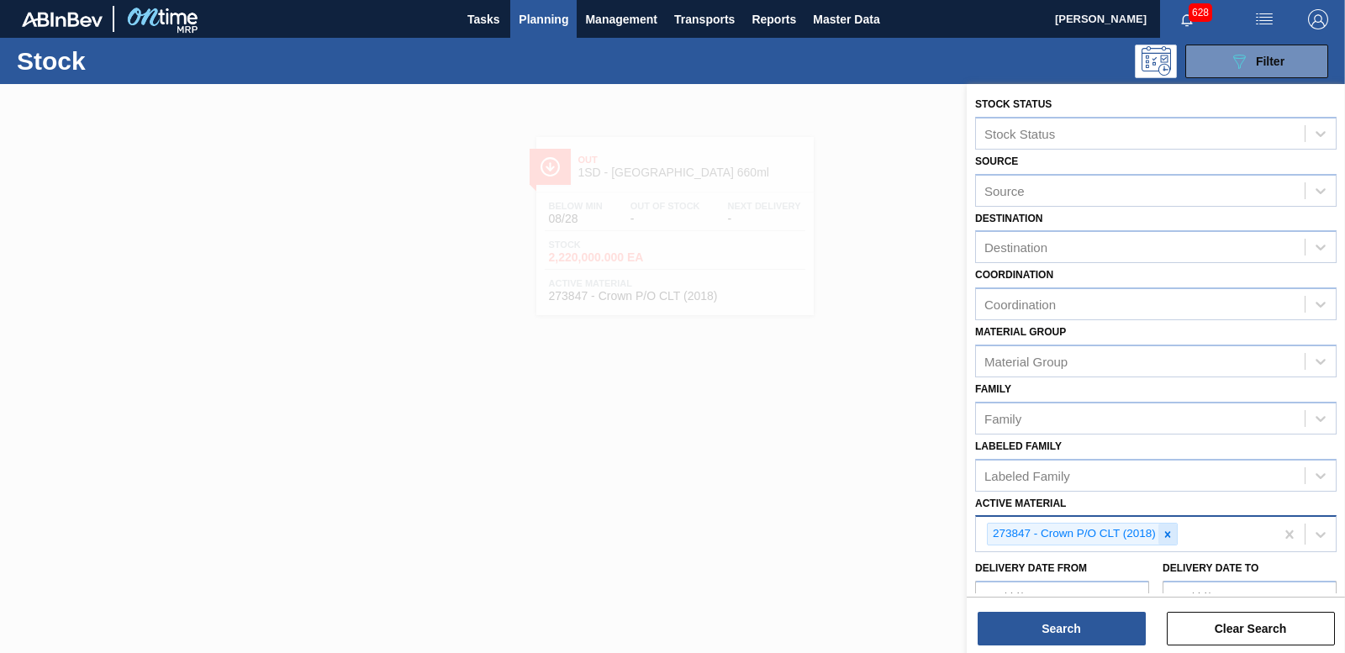
click at [1172, 531] on icon at bounding box center [1167, 535] width 12 height 12
type Material "242"
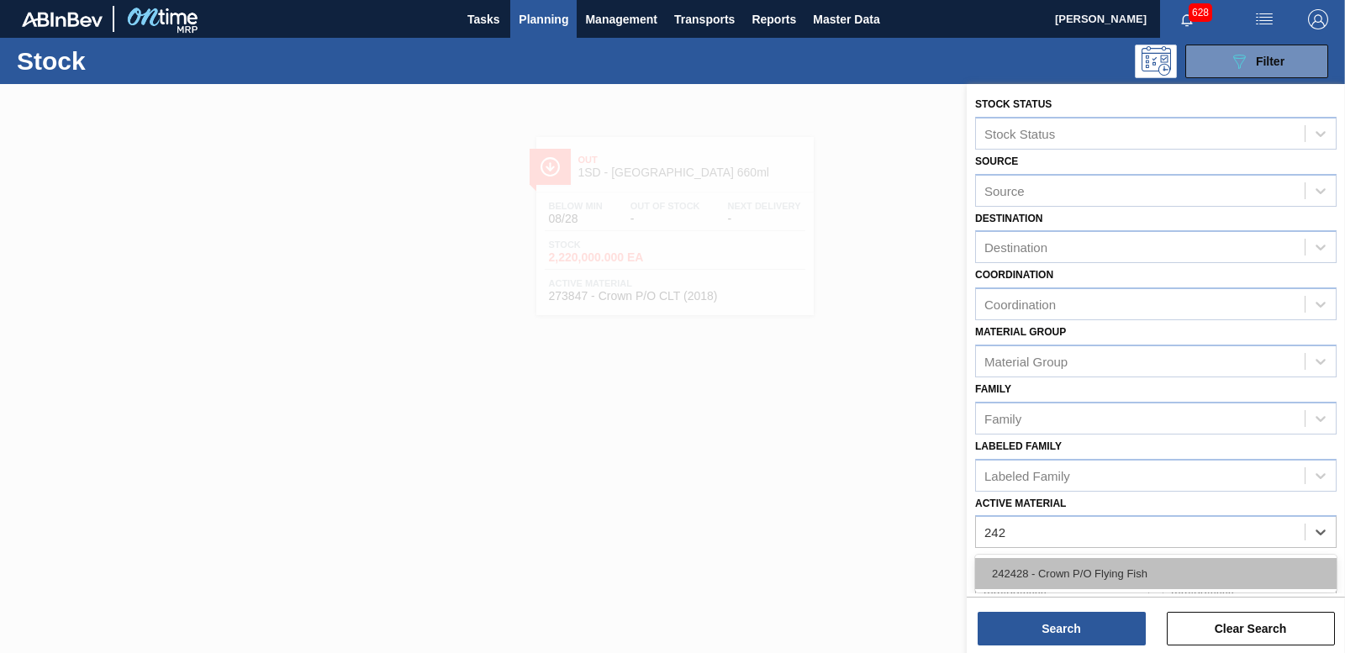
click at [1144, 561] on div "242428 - Crown P/O Flying Fish" at bounding box center [1155, 573] width 361 height 31
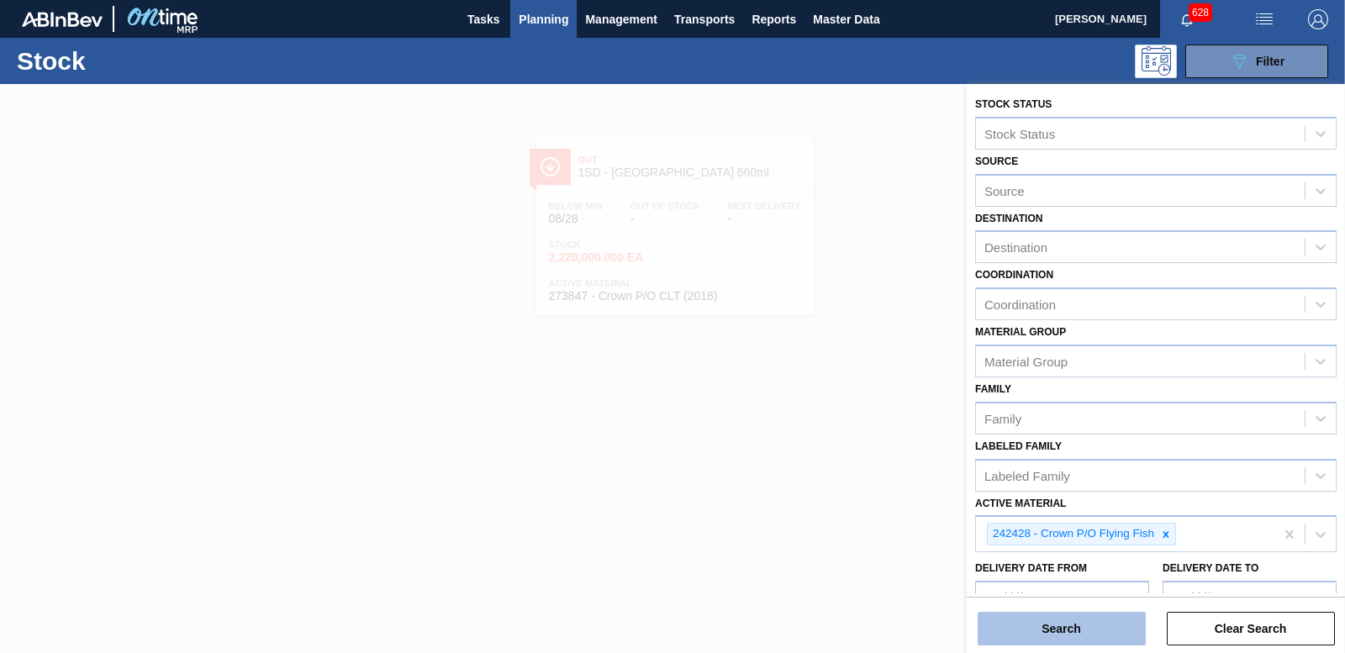
click at [1094, 625] on button "Search" at bounding box center [1061, 629] width 168 height 34
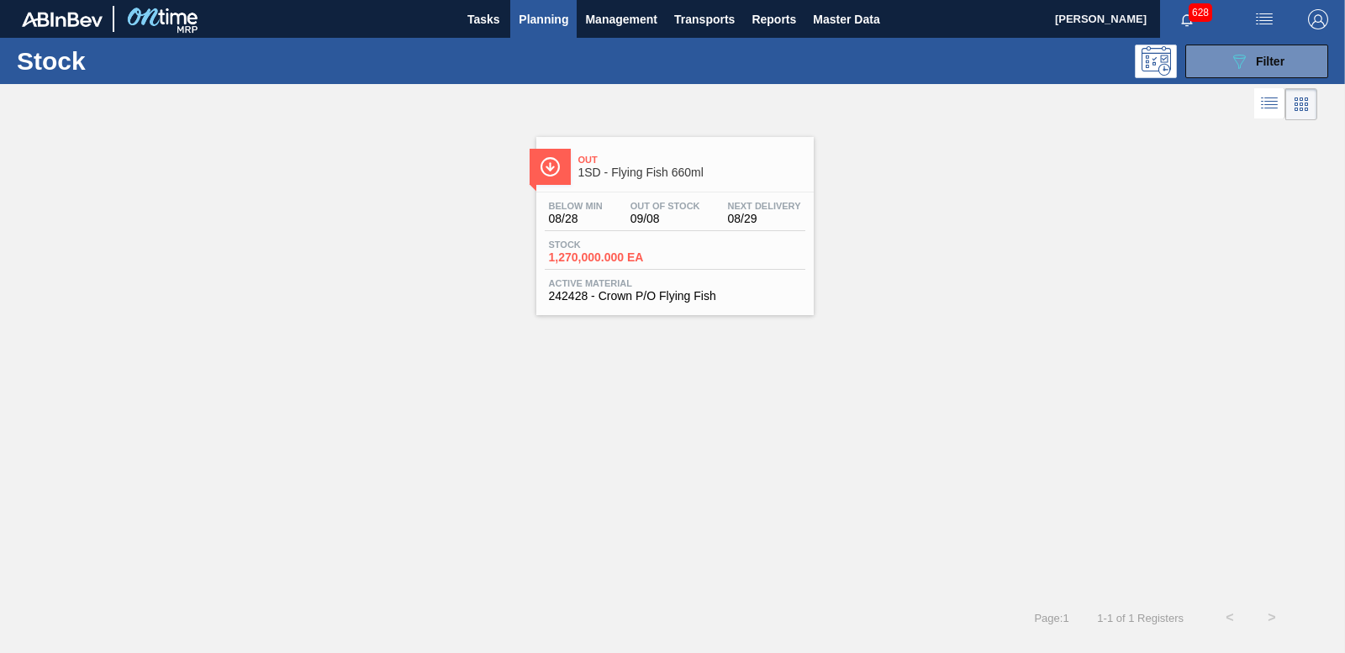
click at [587, 261] on span "1,270,000.000 EA" at bounding box center [608, 257] width 118 height 13
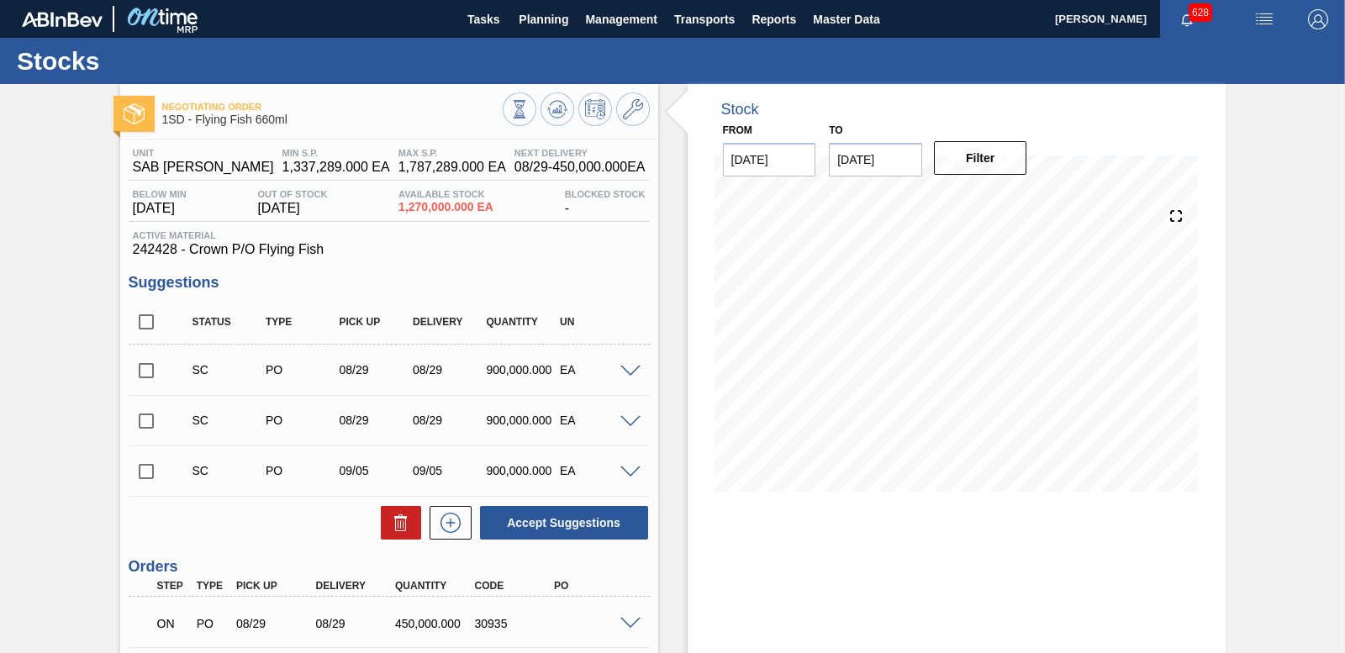
click at [634, 370] on span at bounding box center [630, 372] width 20 height 13
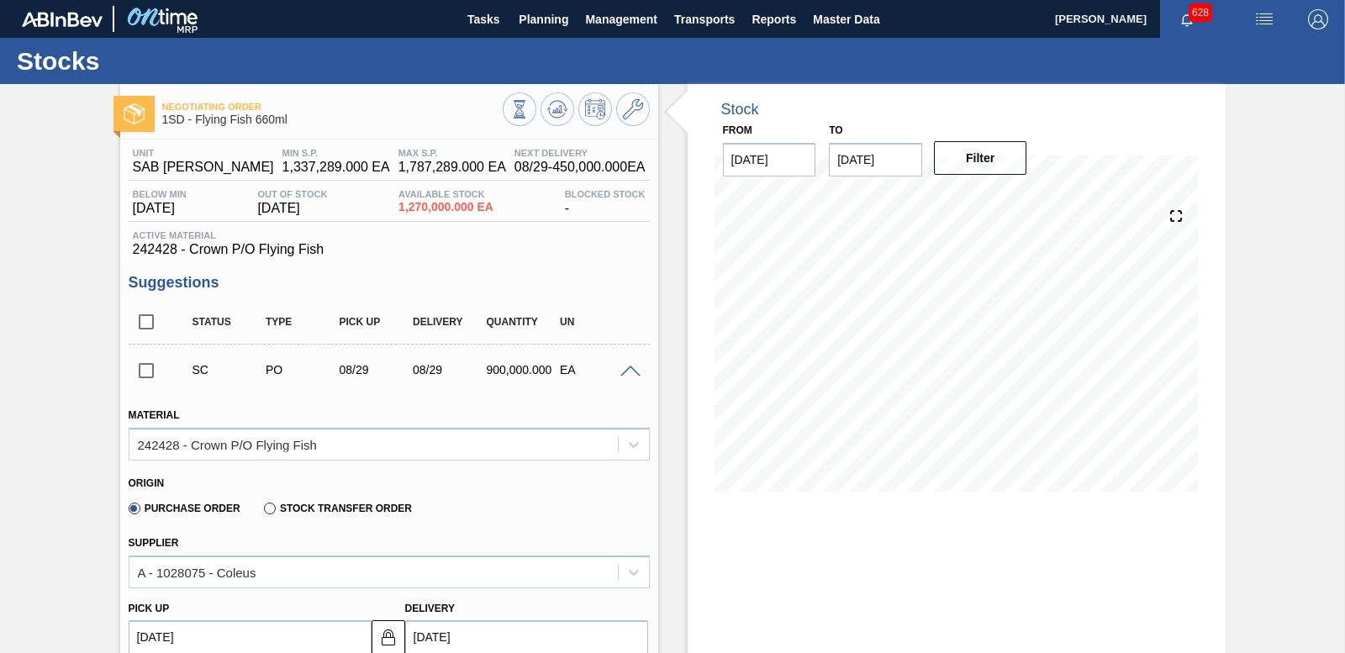
click at [634, 370] on span at bounding box center [630, 372] width 20 height 13
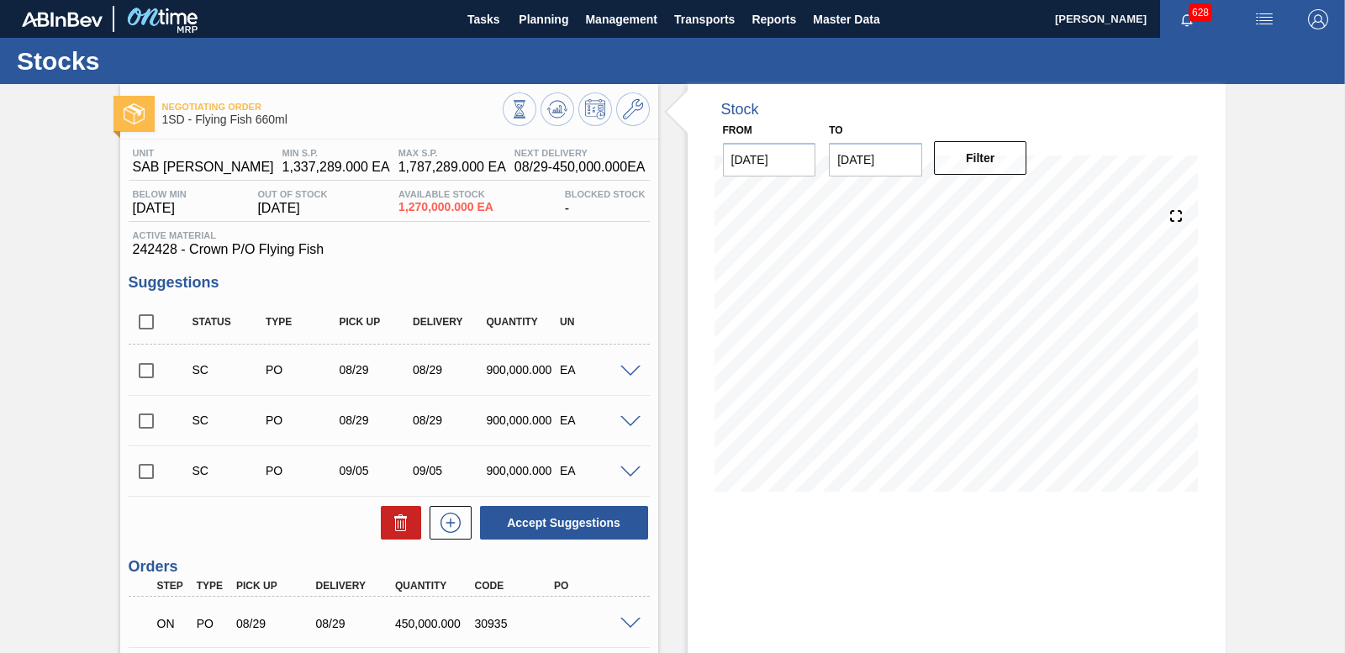
click at [633, 371] on span at bounding box center [630, 372] width 20 height 13
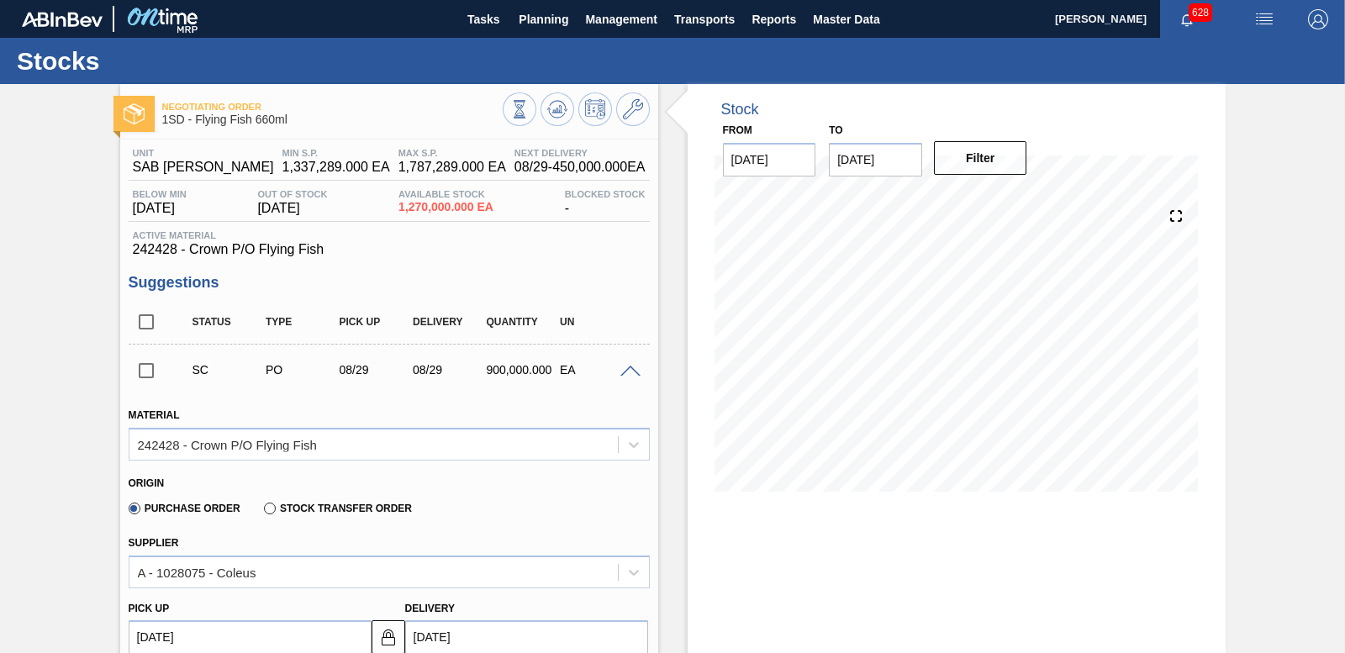
click at [623, 354] on div "SC PO 08/29 08/29 900,000.000 EA" at bounding box center [389, 370] width 521 height 42
click at [629, 370] on span at bounding box center [630, 372] width 20 height 13
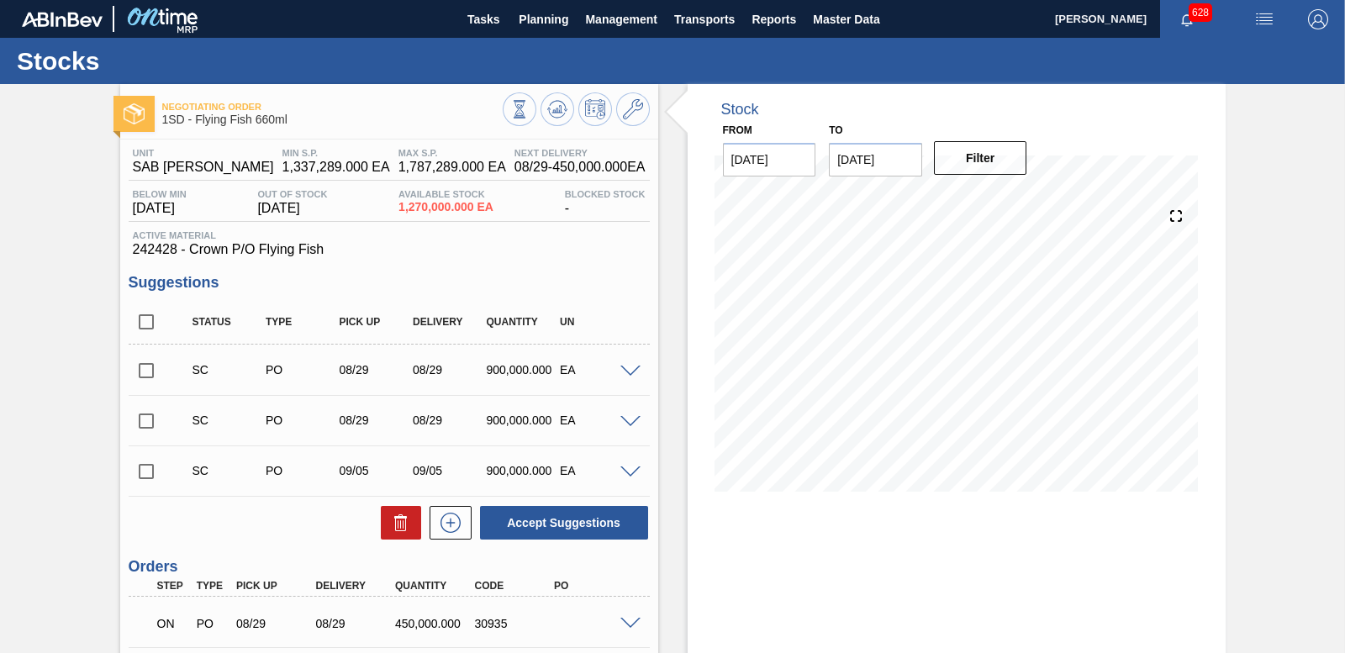
click at [633, 366] on span at bounding box center [630, 372] width 20 height 13
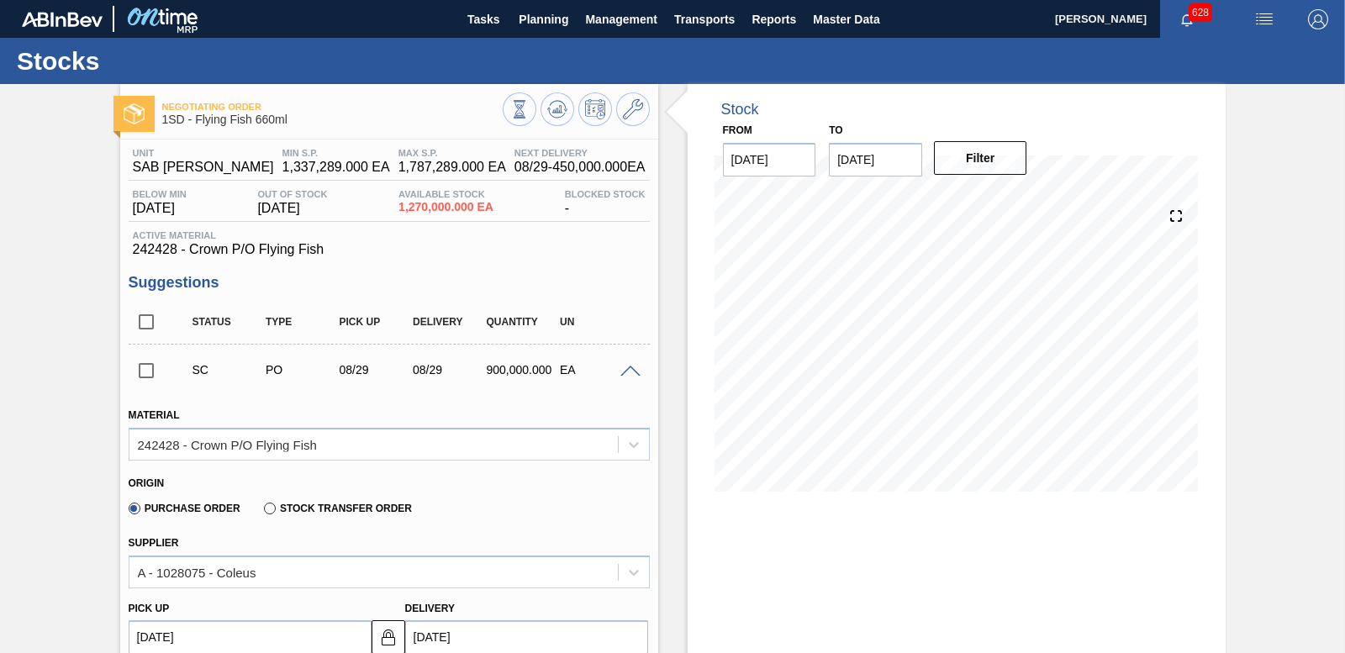
click at [632, 366] on span at bounding box center [630, 372] width 20 height 13
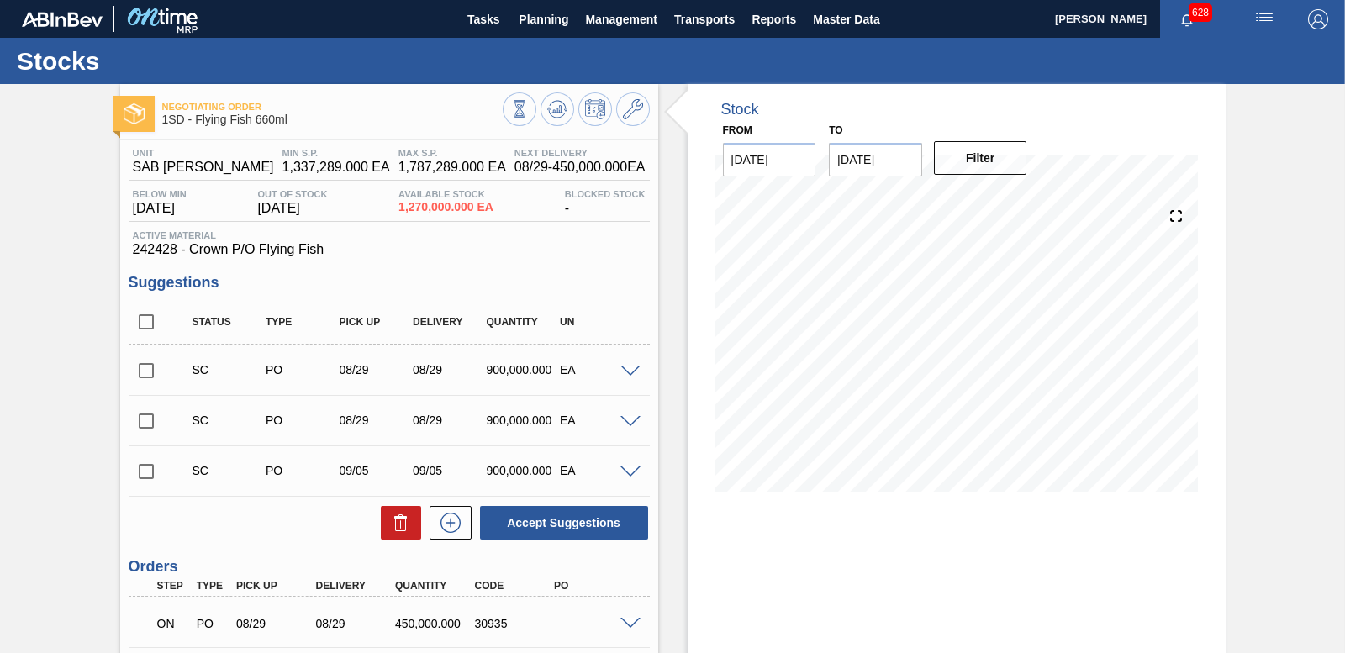
click at [633, 366] on span at bounding box center [630, 372] width 20 height 13
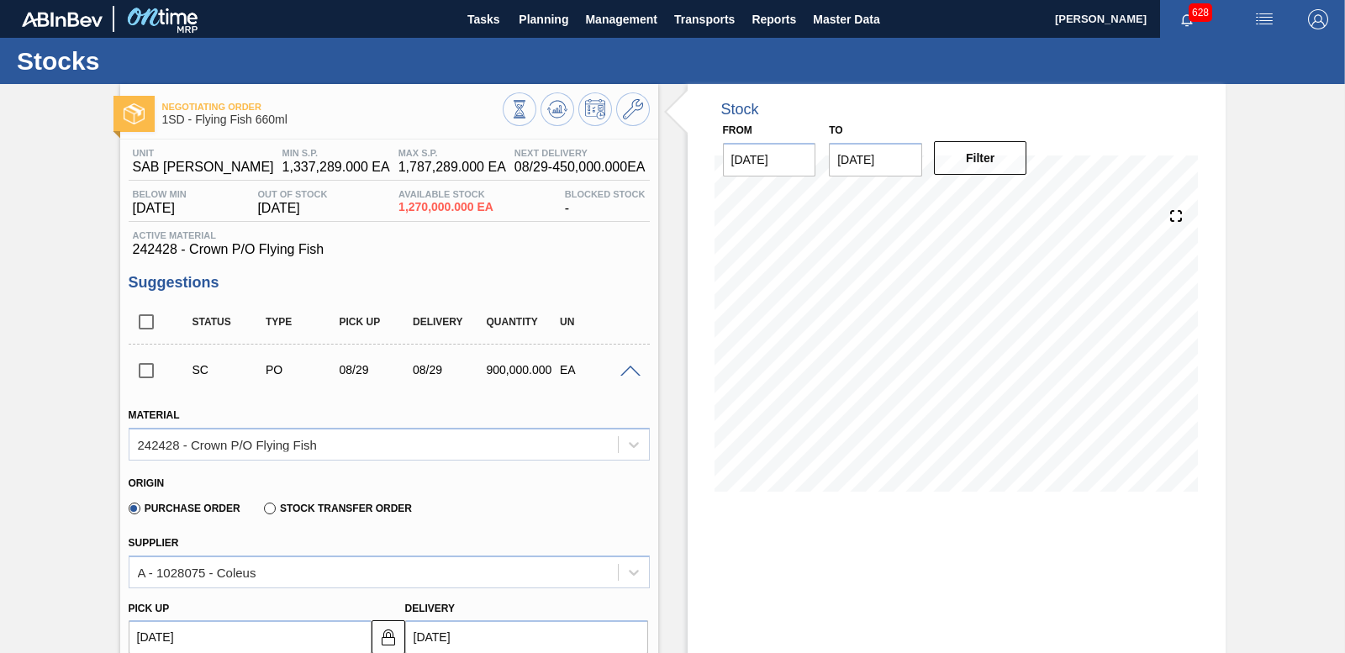
click at [626, 359] on div "SC PO 08/29 08/29 900,000.000 EA" at bounding box center [389, 370] width 521 height 42
click at [629, 367] on span at bounding box center [630, 372] width 20 height 13
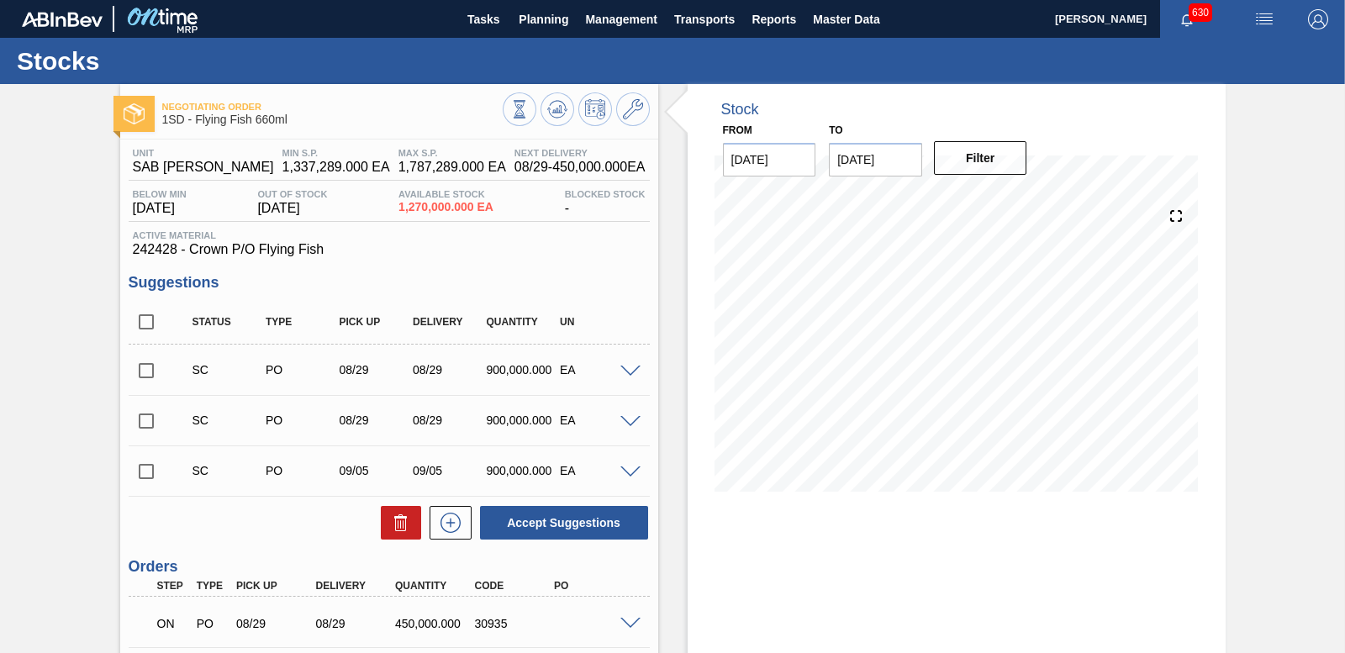
click at [625, 368] on span at bounding box center [630, 372] width 20 height 13
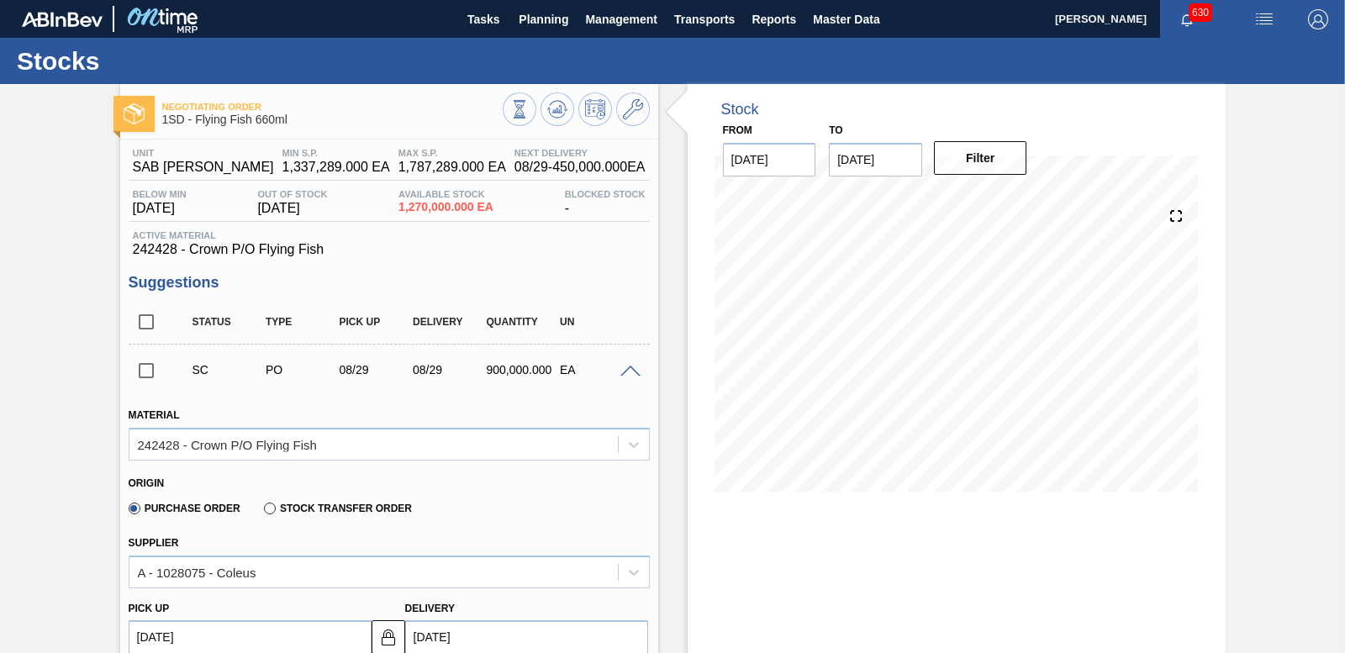
click at [625, 364] on div at bounding box center [633, 370] width 34 height 13
click at [626, 369] on span at bounding box center [630, 372] width 20 height 13
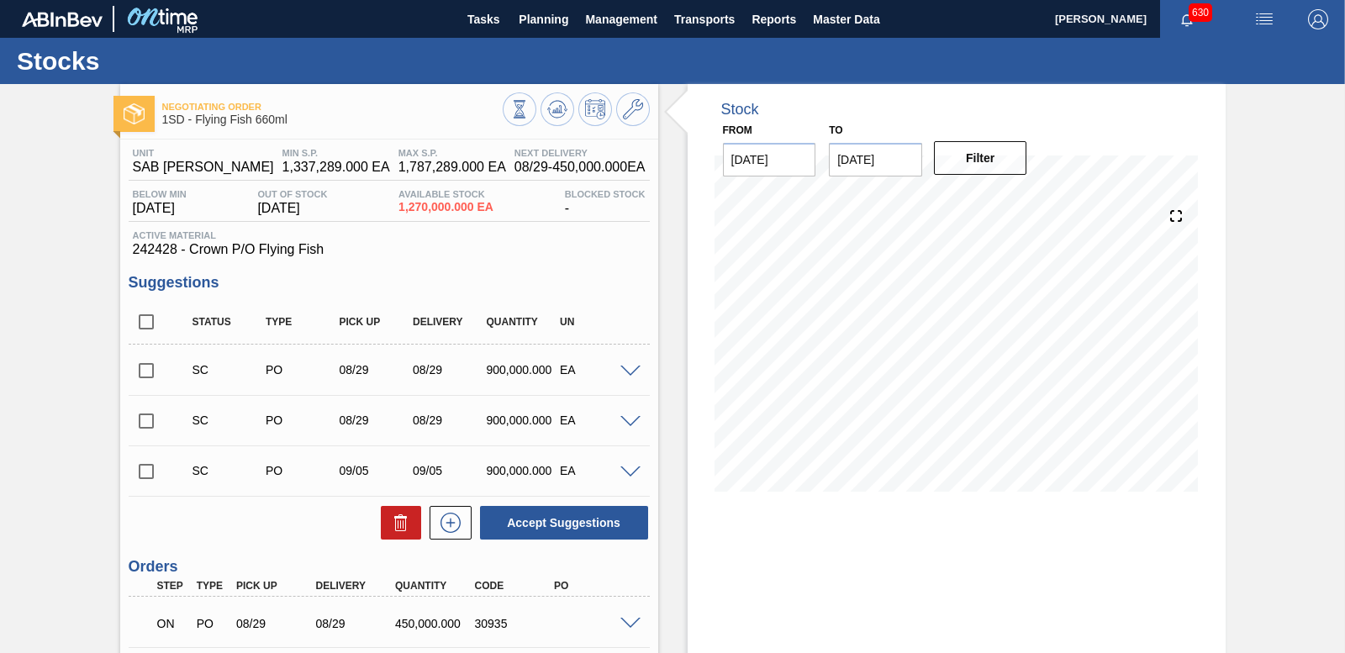
click at [627, 369] on span at bounding box center [630, 372] width 20 height 13
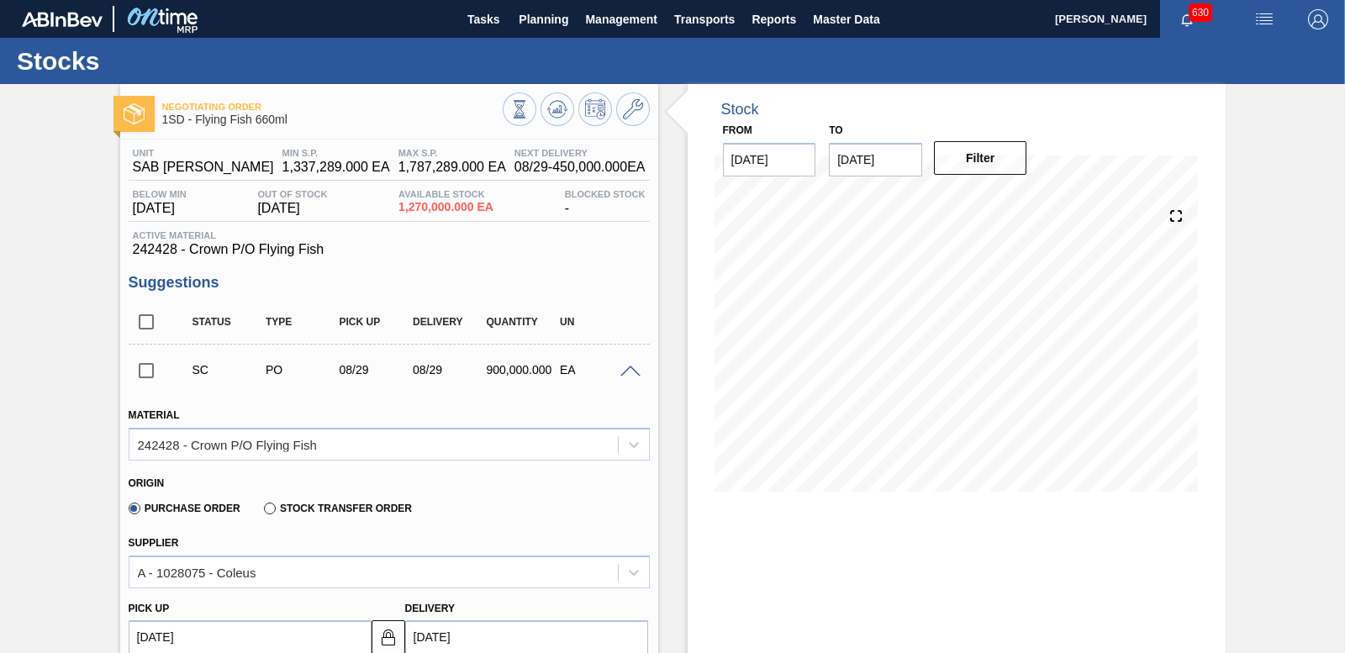
click at [630, 367] on span at bounding box center [630, 372] width 20 height 13
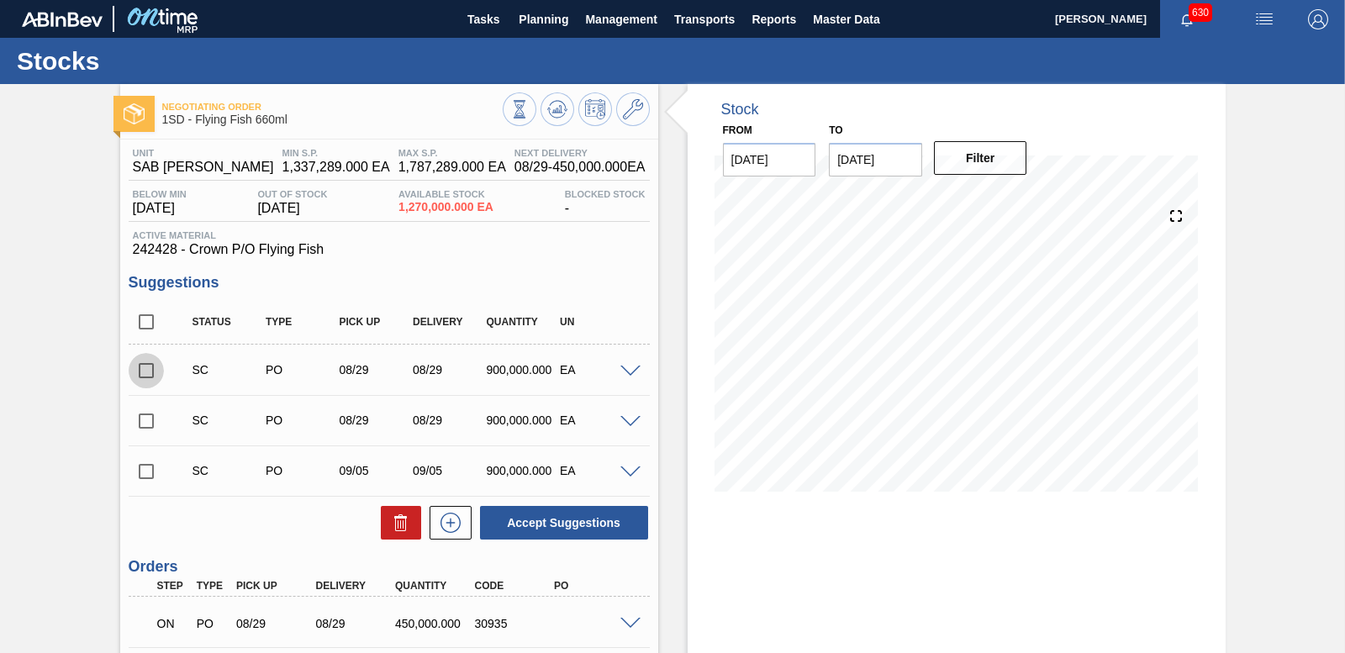
click at [143, 369] on input "checkbox" at bounding box center [146, 370] width 35 height 35
click at [550, 524] on button "Accept Suggestions" at bounding box center [564, 523] width 168 height 34
checkbox input "false"
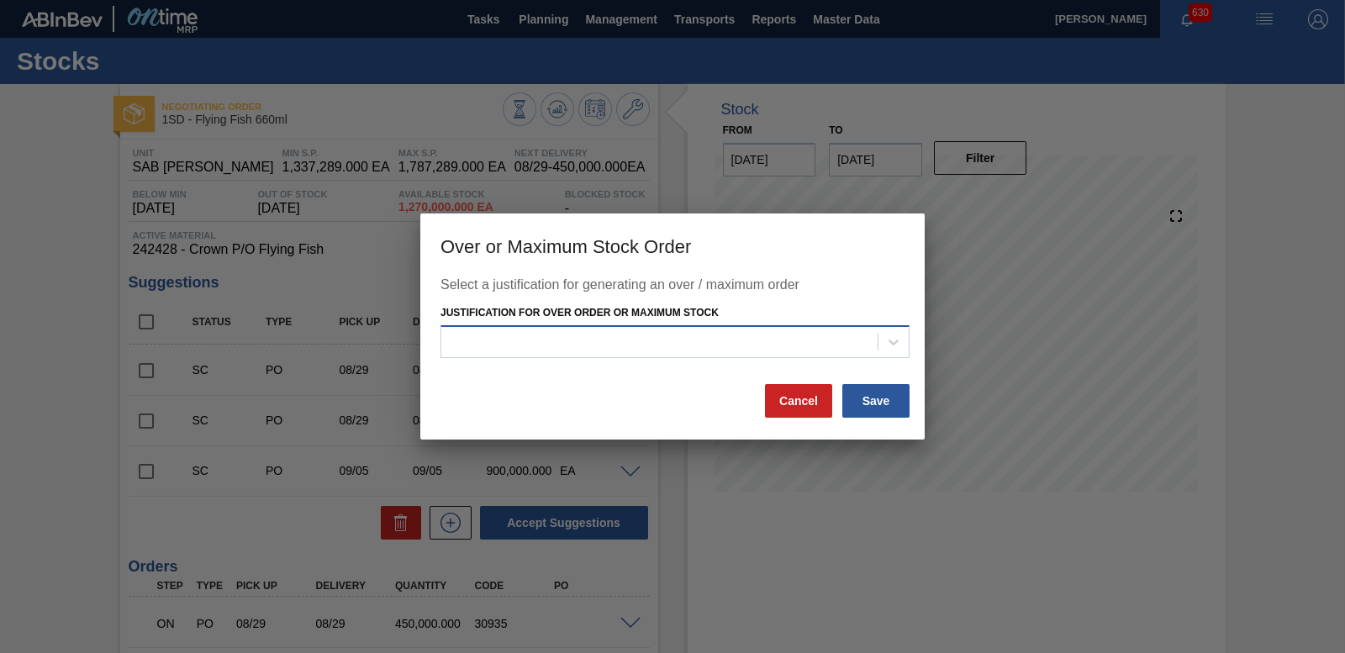
click at [744, 351] on div at bounding box center [659, 341] width 436 height 24
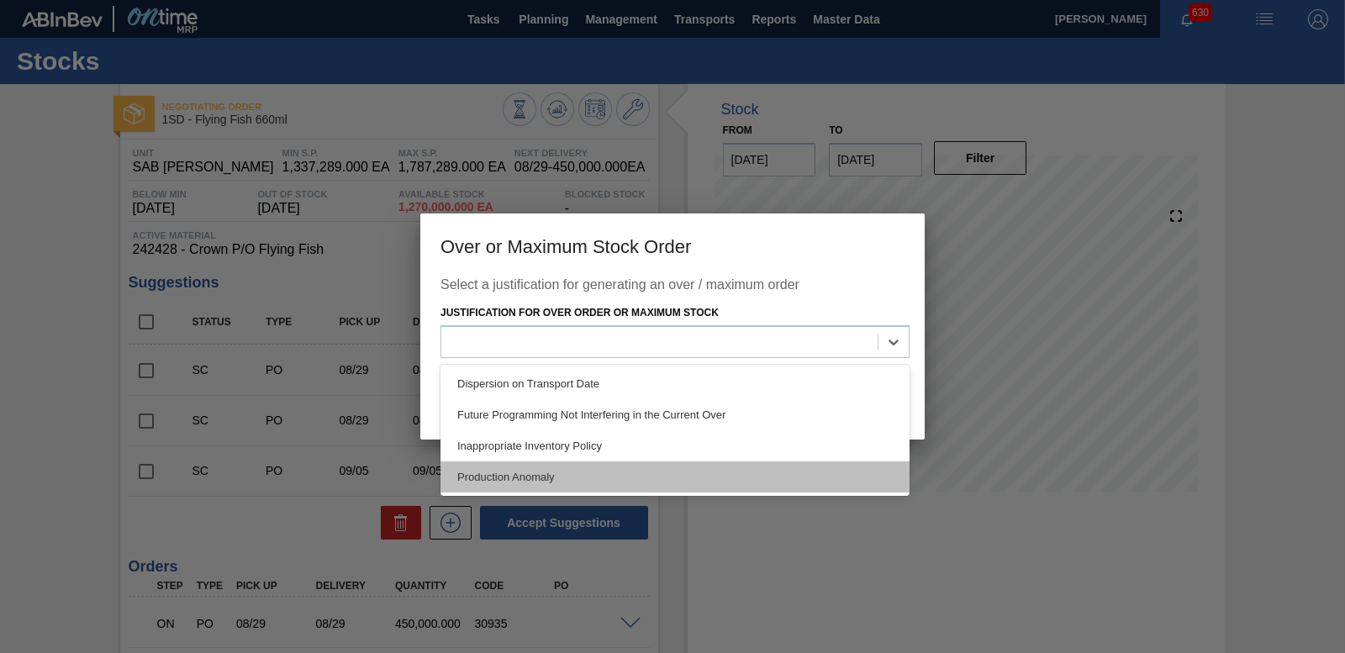
click at [681, 481] on div "Production Anomaly" at bounding box center [674, 476] width 469 height 31
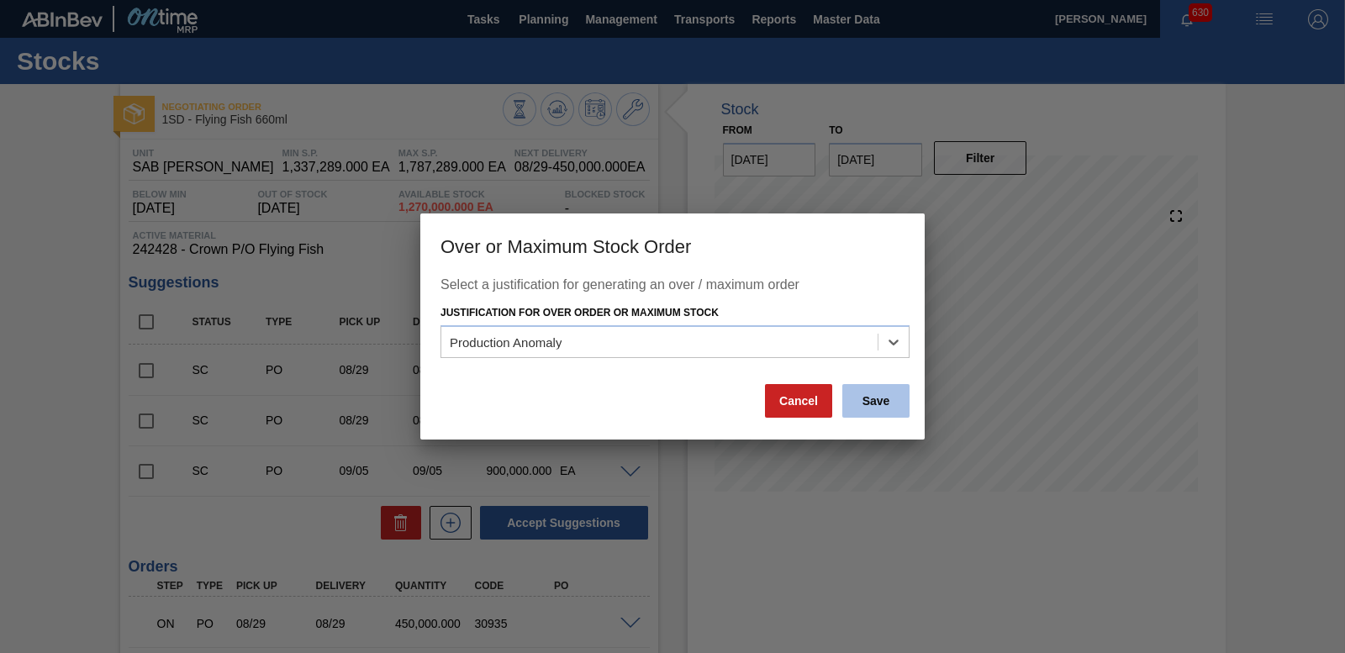
click at [874, 408] on button "Save" at bounding box center [875, 401] width 67 height 34
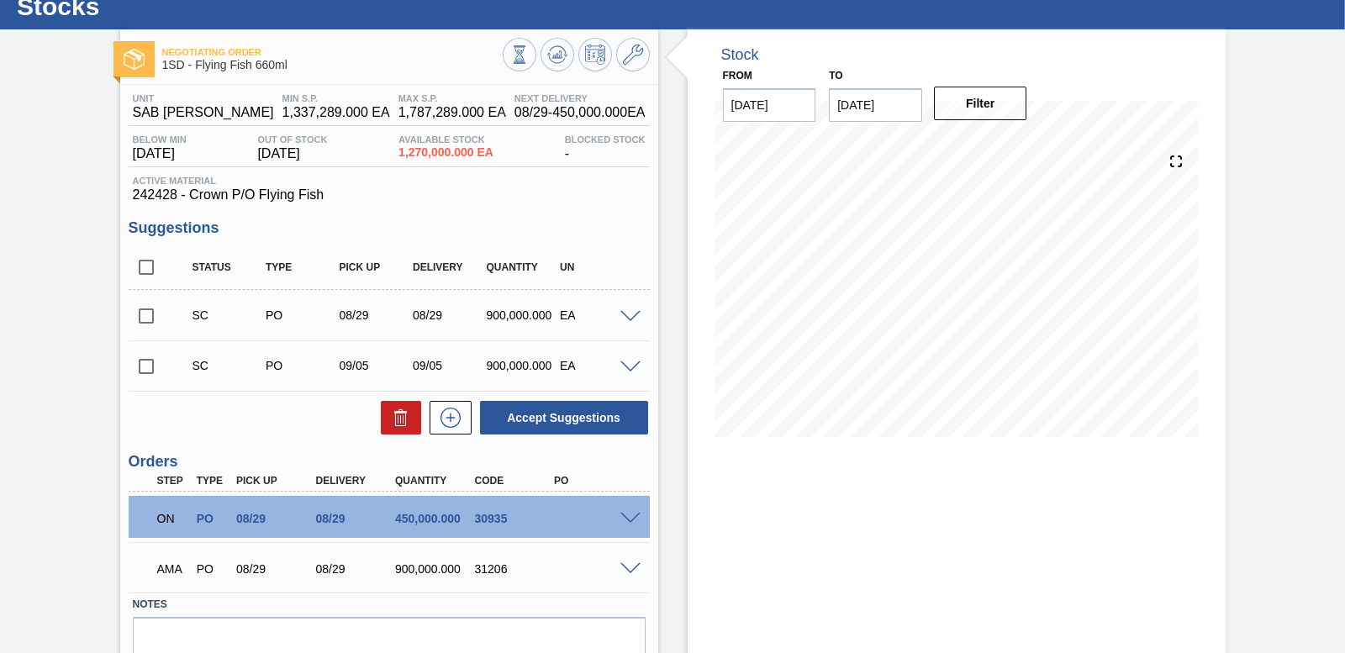
scroll to position [84, 0]
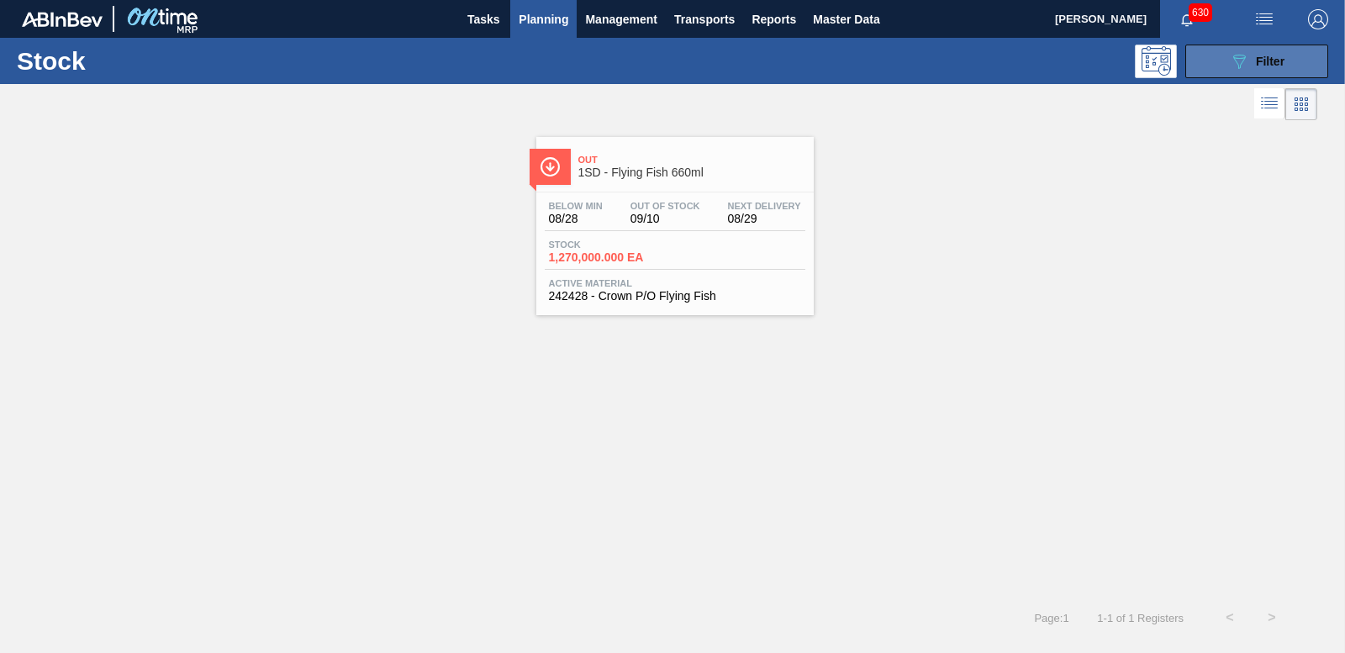
click at [1217, 56] on button "089F7B8B-B2A5-4AFE-B5C0-19BA573D28AC Filter" at bounding box center [1256, 62] width 143 height 34
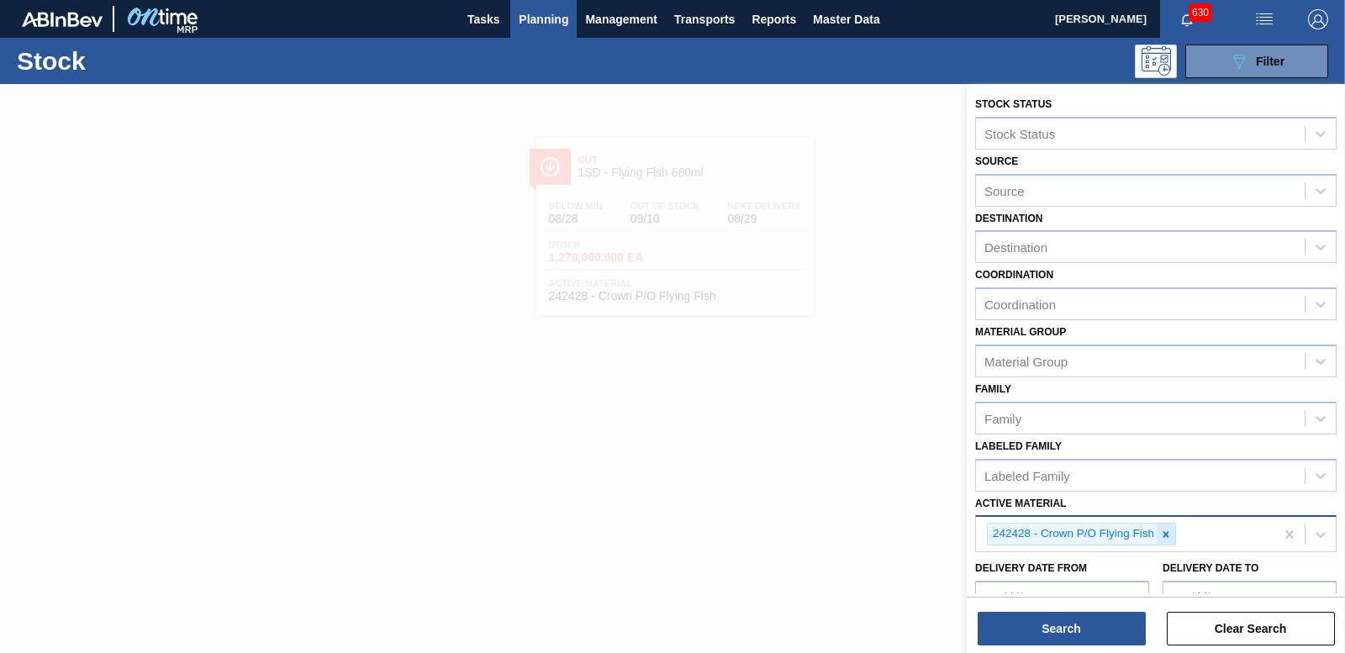
click at [1166, 534] on icon at bounding box center [1166, 534] width 6 height 6
click at [1137, 530] on div "Active Material" at bounding box center [1140, 532] width 329 height 24
click at [1045, 533] on div "Active Material" at bounding box center [1025, 532] width 82 height 14
type Material "273847"
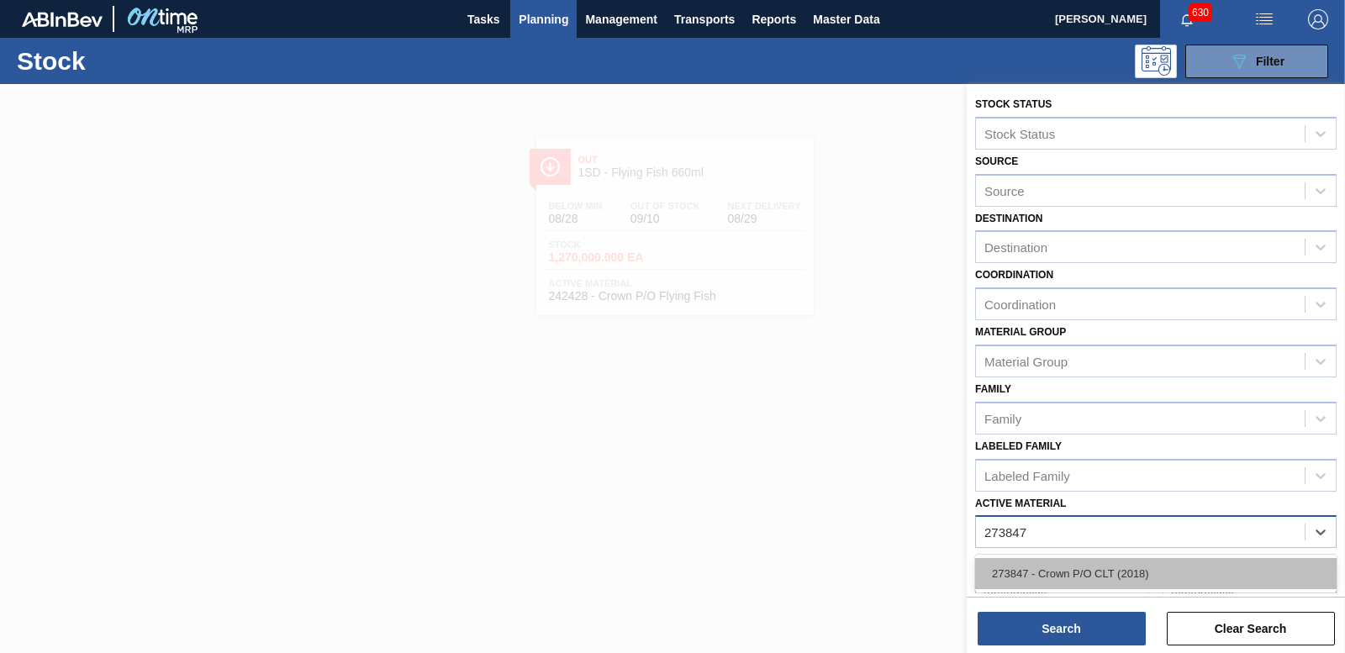
click at [1075, 568] on div "273847 - Crown P/O CLT (2018)" at bounding box center [1155, 573] width 361 height 31
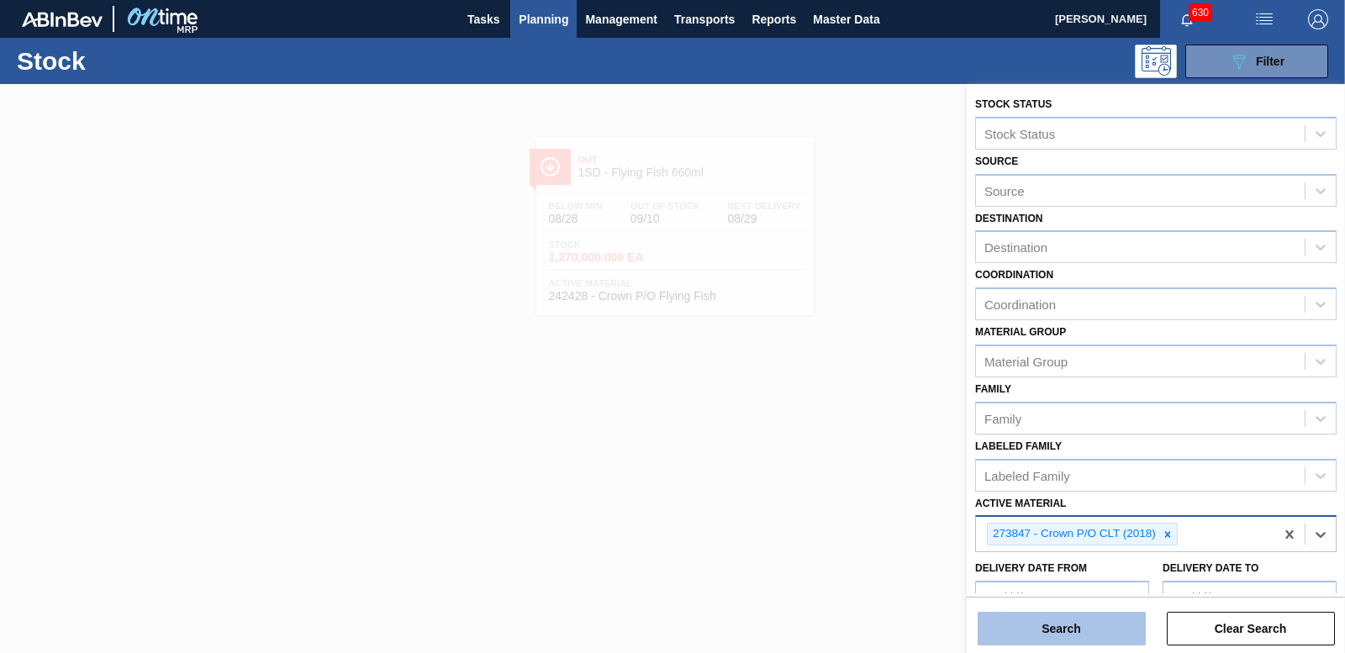
click at [1087, 640] on button "Search" at bounding box center [1061, 629] width 168 height 34
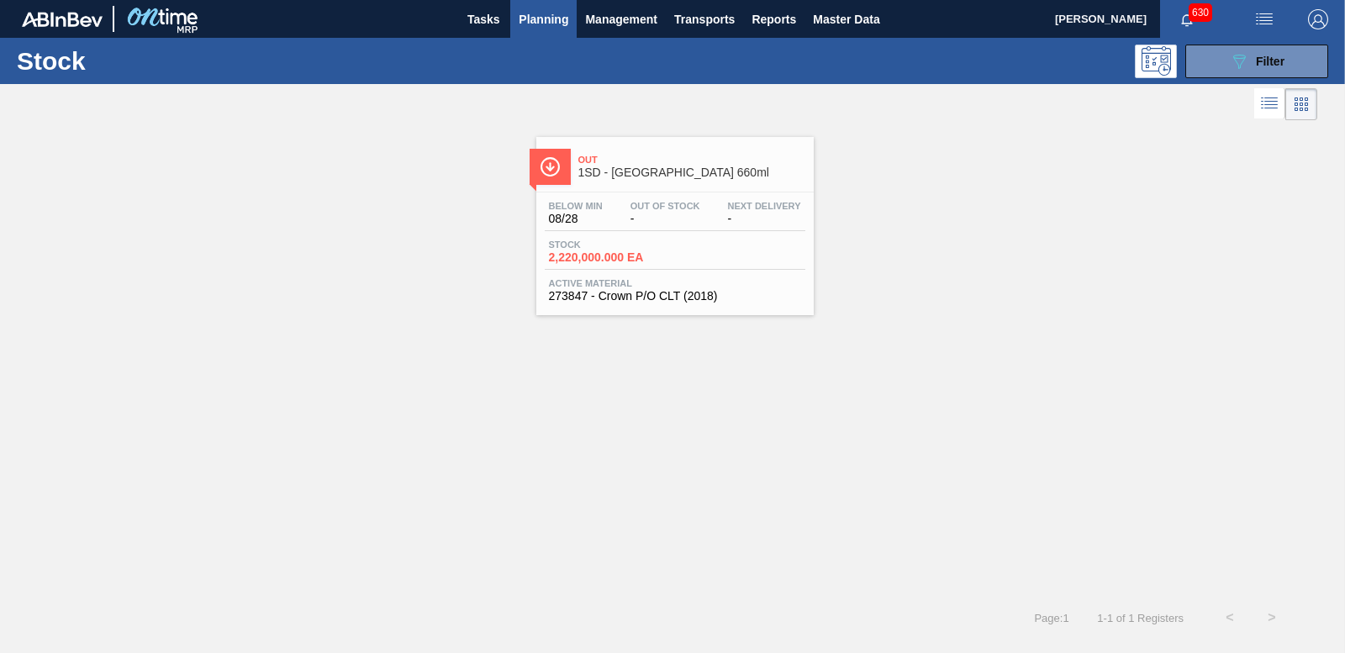
click at [608, 257] on span "2,220,000.000 EA" at bounding box center [608, 257] width 118 height 13
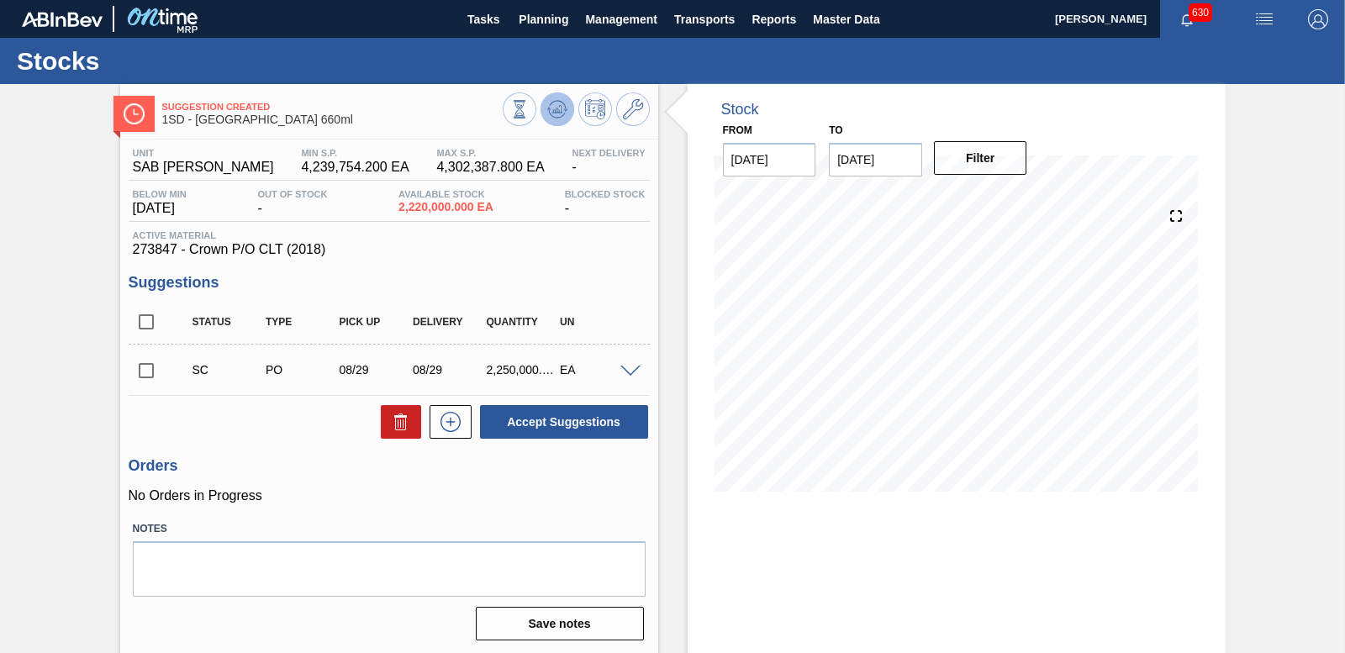
click at [548, 109] on icon at bounding box center [548, 109] width 3 height 3
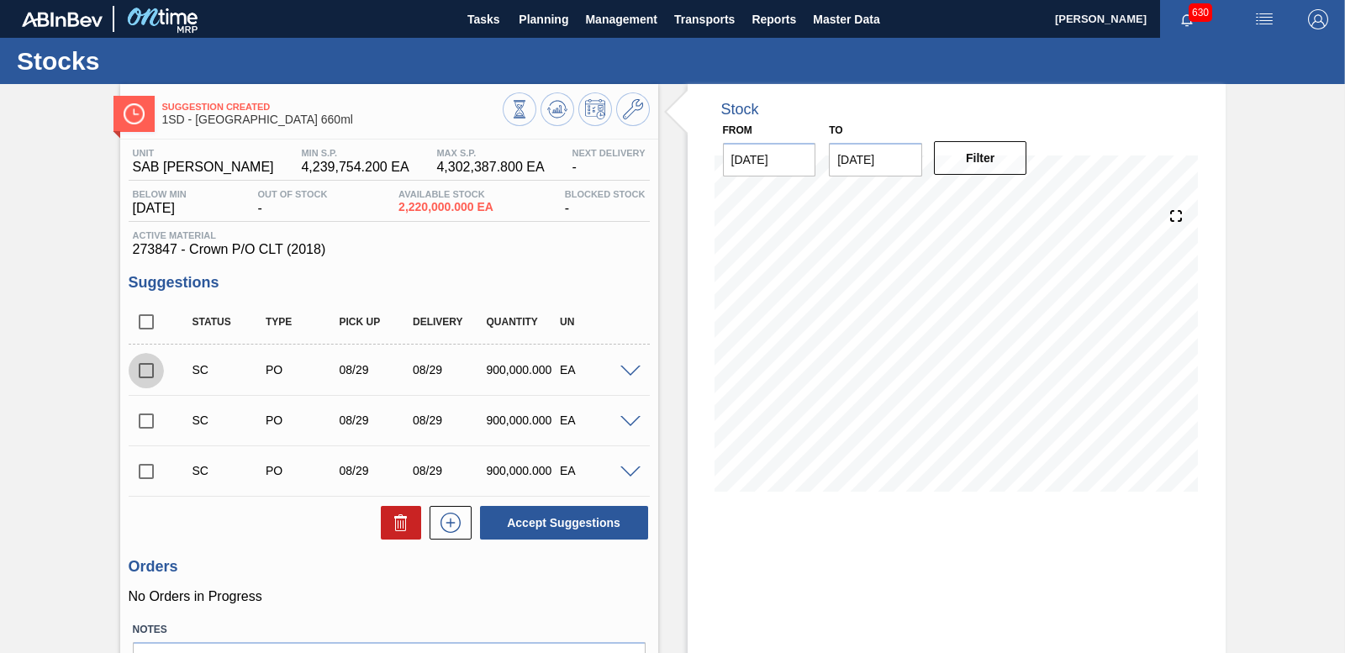
click at [149, 372] on input "checkbox" at bounding box center [146, 370] width 35 height 35
click at [624, 366] on span at bounding box center [630, 372] width 20 height 13
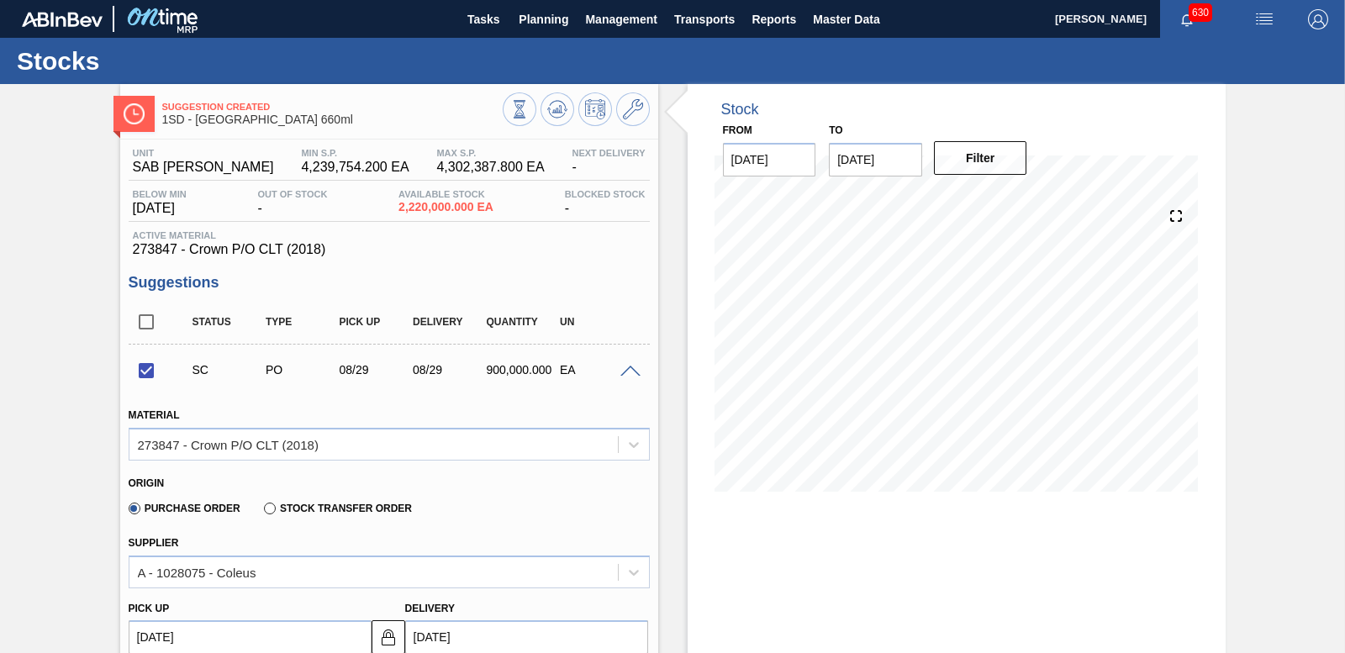
click at [624, 364] on div at bounding box center [633, 370] width 34 height 13
click at [630, 371] on span at bounding box center [630, 372] width 20 height 13
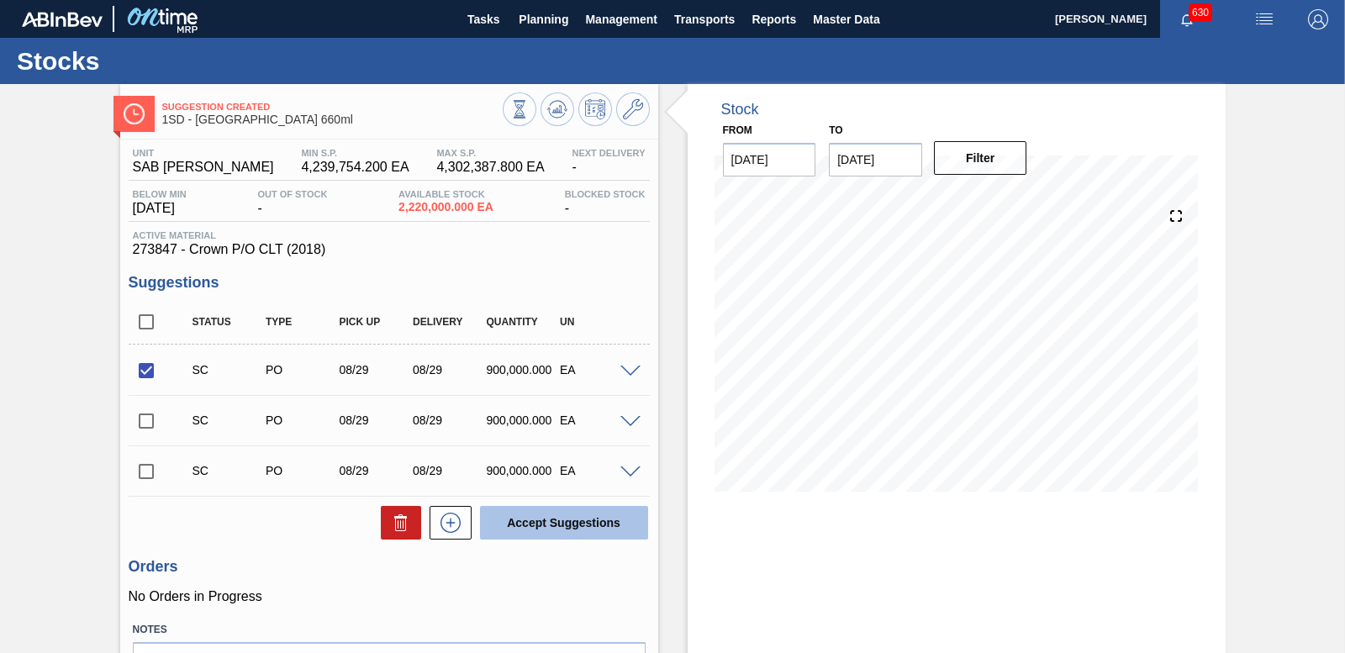
click at [597, 519] on button "Accept Suggestions" at bounding box center [564, 523] width 168 height 34
checkbox input "false"
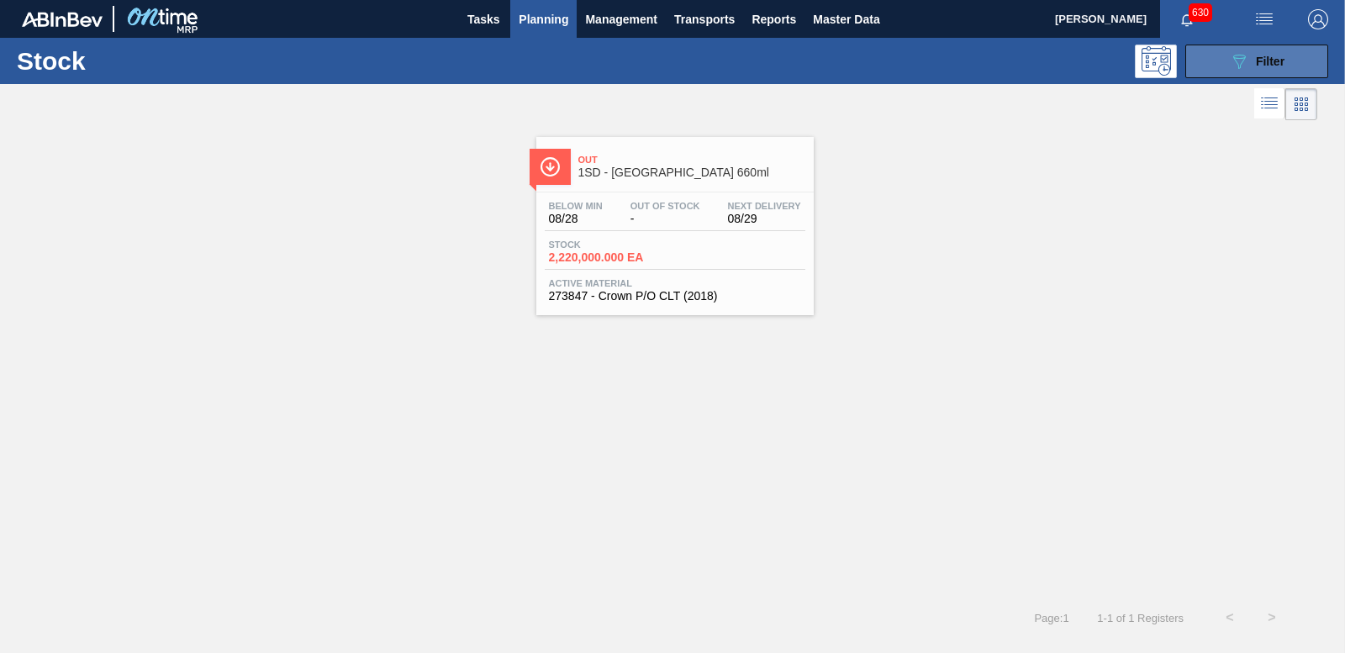
click at [1229, 56] on icon "089F7B8B-B2A5-4AFE-B5C0-19BA573D28AC" at bounding box center [1239, 61] width 20 height 20
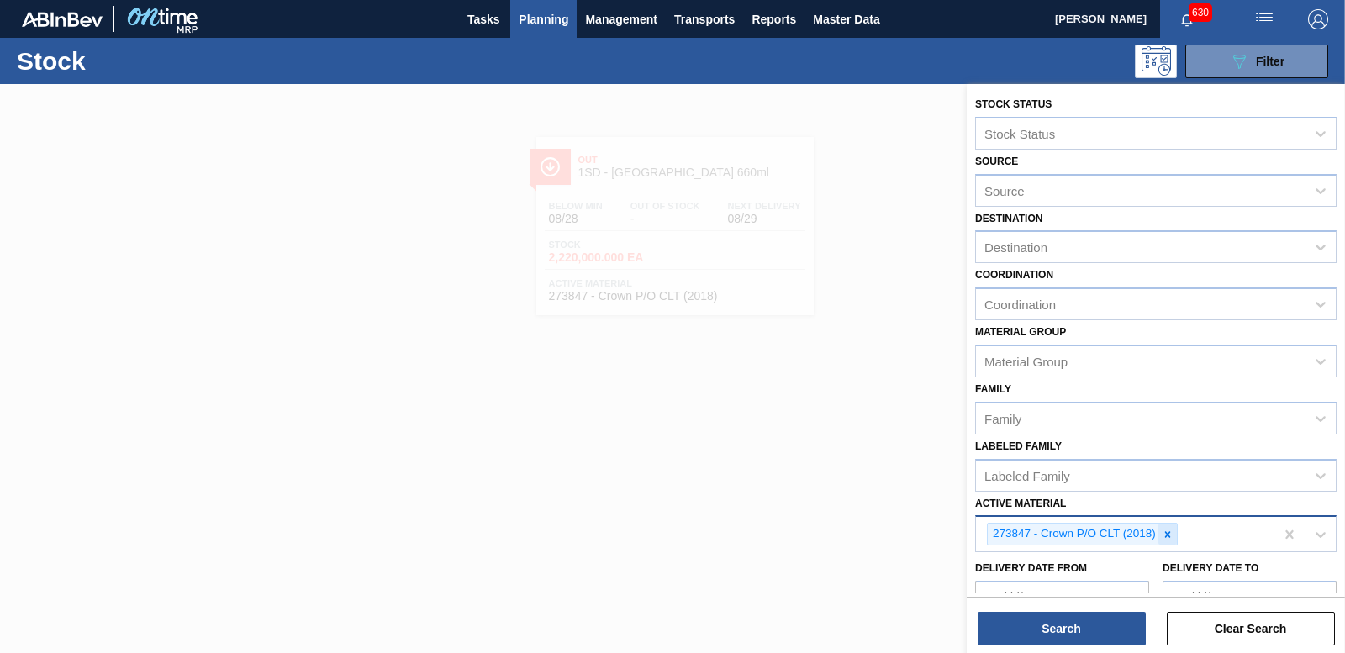
click at [1167, 532] on icon at bounding box center [1167, 535] width 12 height 12
type Material "284916"
click at [1067, 592] on div "284916 - Crown P/O C/L ([GEOGRAPHIC_DATA])" at bounding box center [1155, 574] width 361 height 38
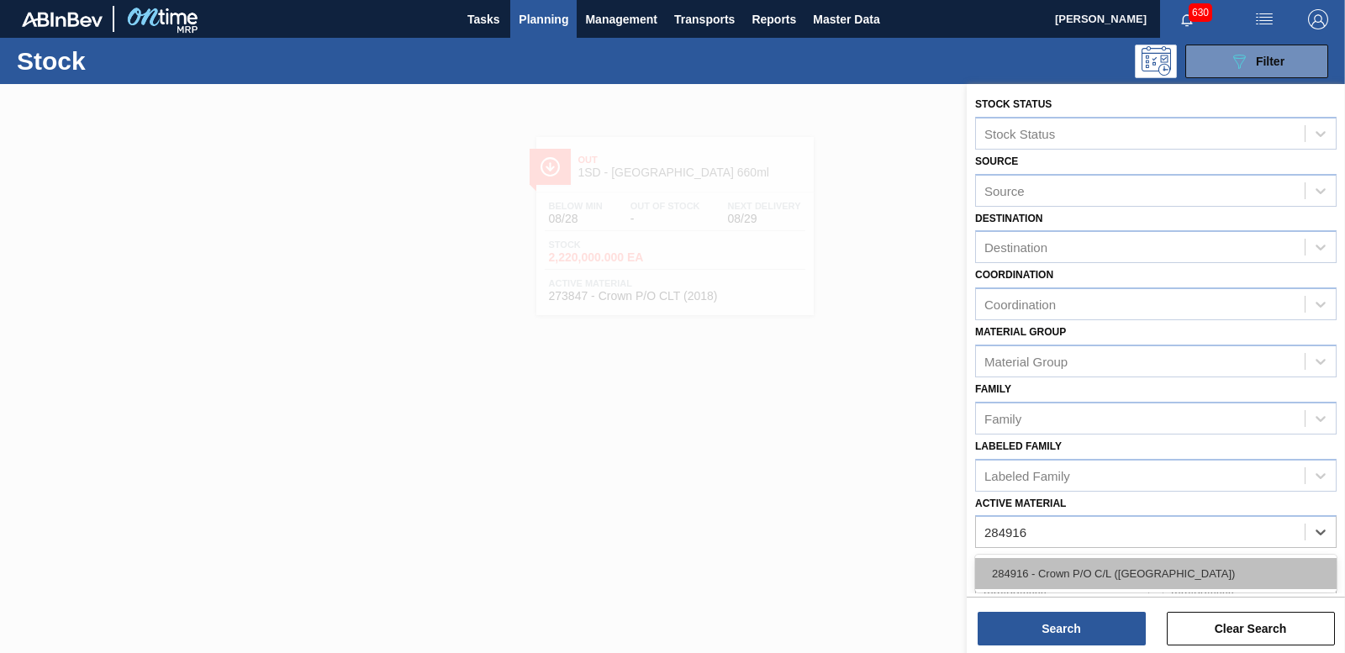
click at [1061, 586] on div "284916 - Crown P/O C/L ([GEOGRAPHIC_DATA])" at bounding box center [1155, 573] width 361 height 31
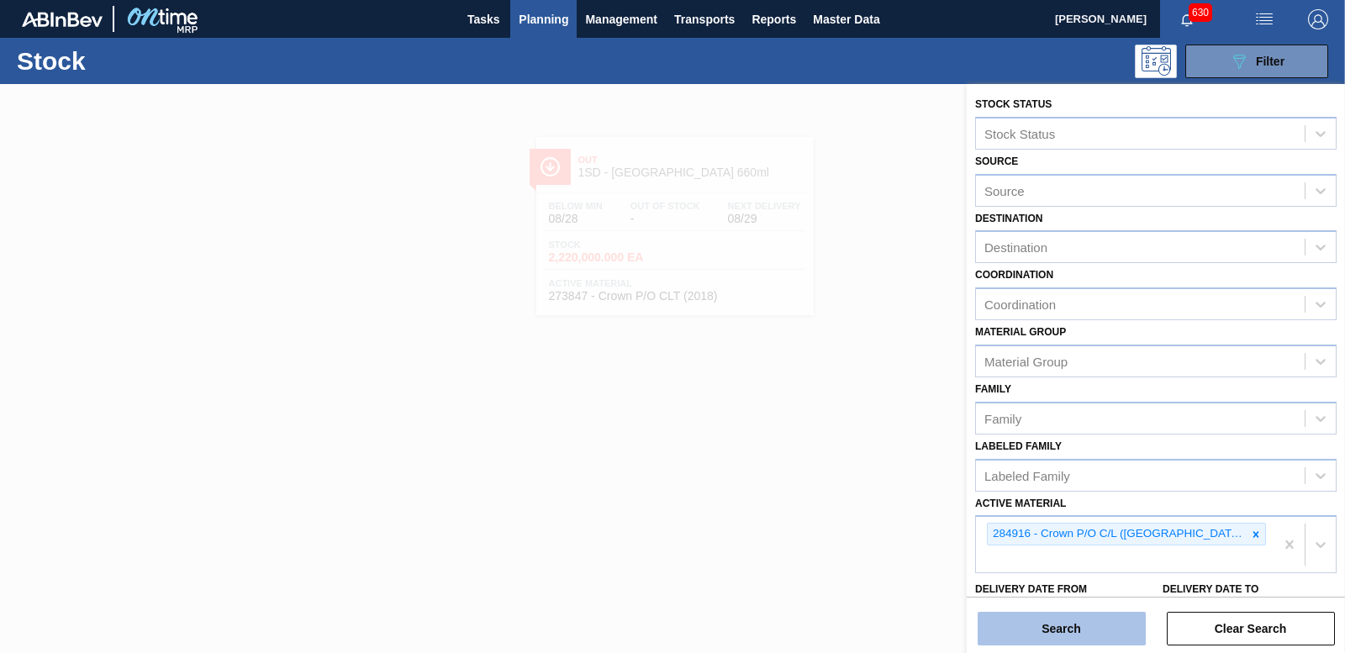
click at [1053, 615] on button "Search" at bounding box center [1061, 629] width 168 height 34
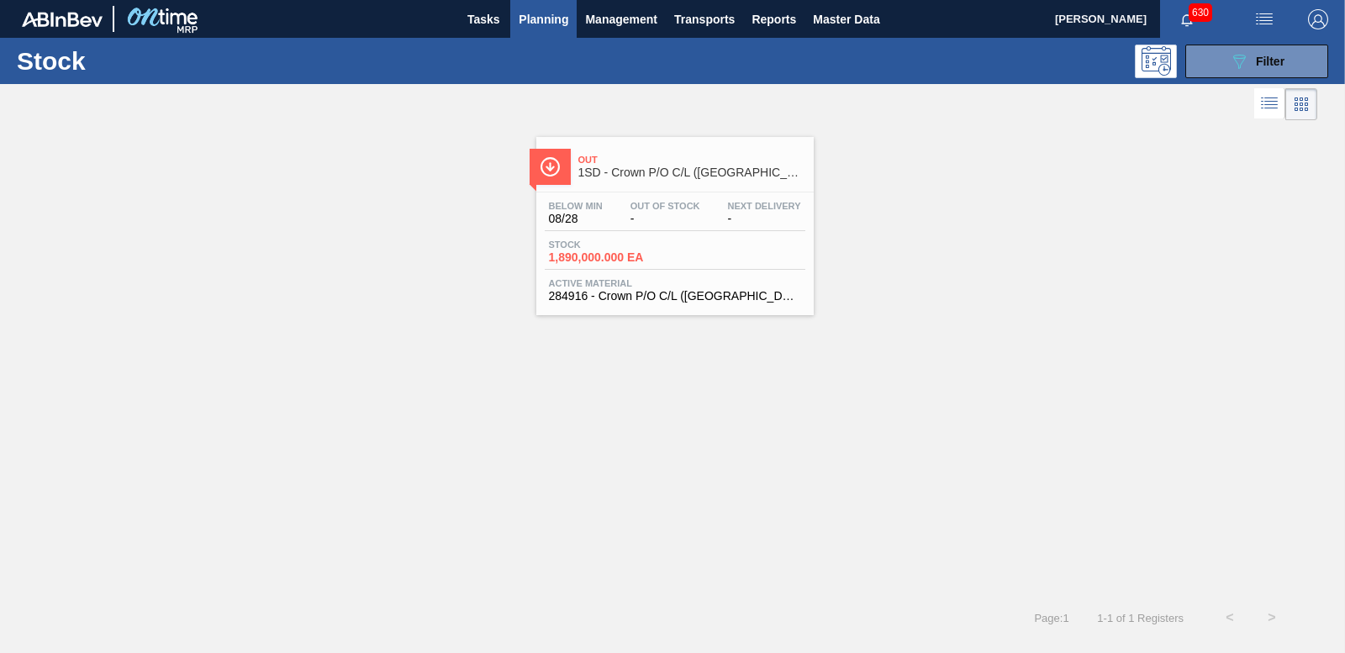
click at [606, 249] on span "Stock" at bounding box center [608, 245] width 118 height 10
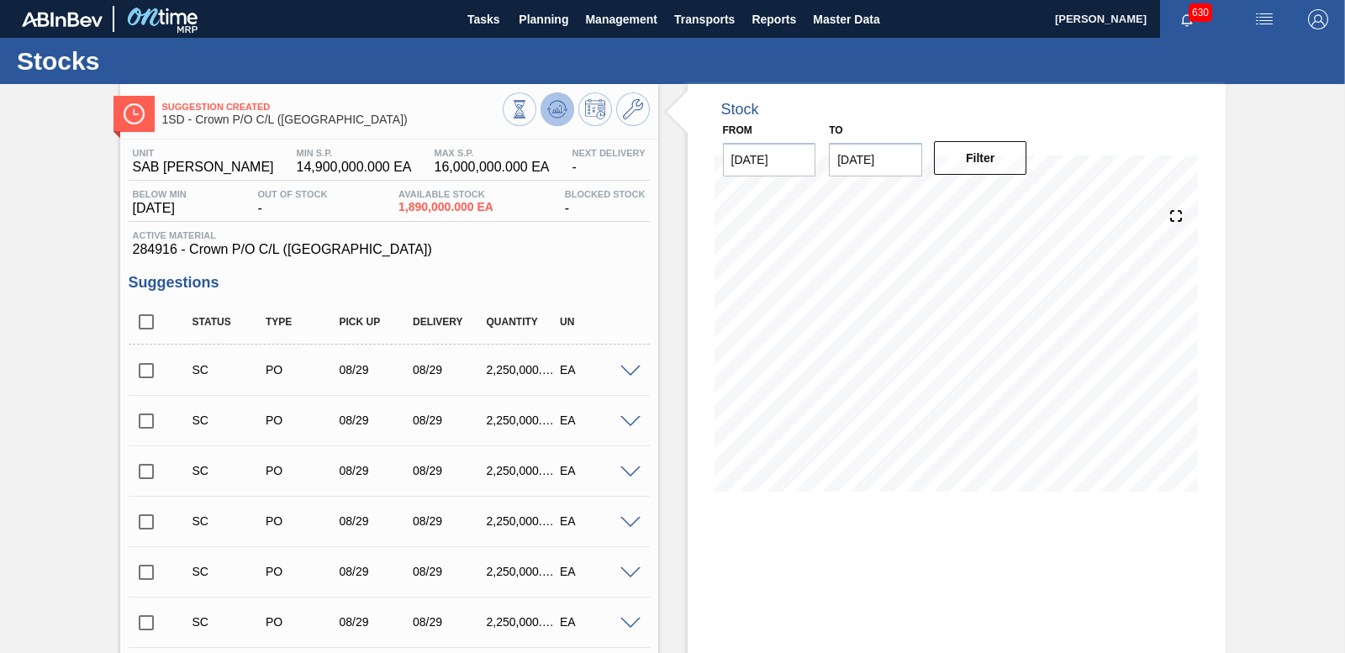
click at [547, 116] on icon at bounding box center [557, 109] width 20 height 20
click at [624, 376] on span at bounding box center [630, 372] width 20 height 13
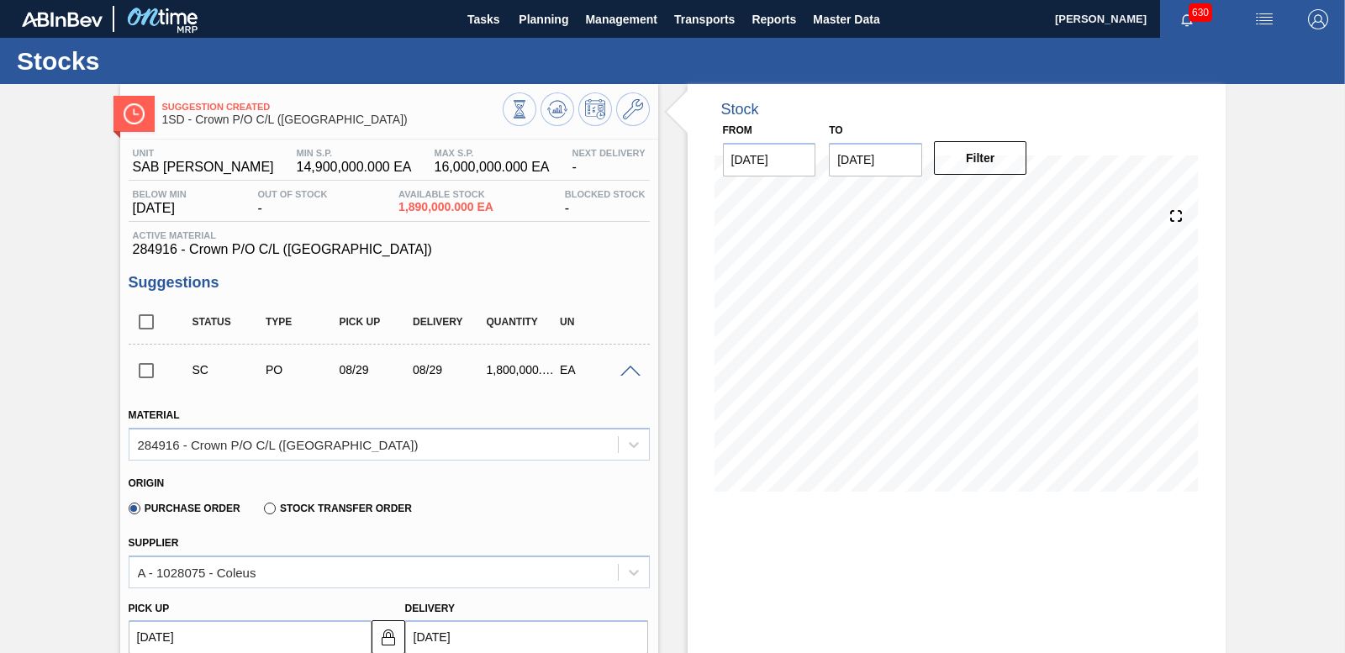
click at [627, 373] on span at bounding box center [630, 372] width 20 height 13
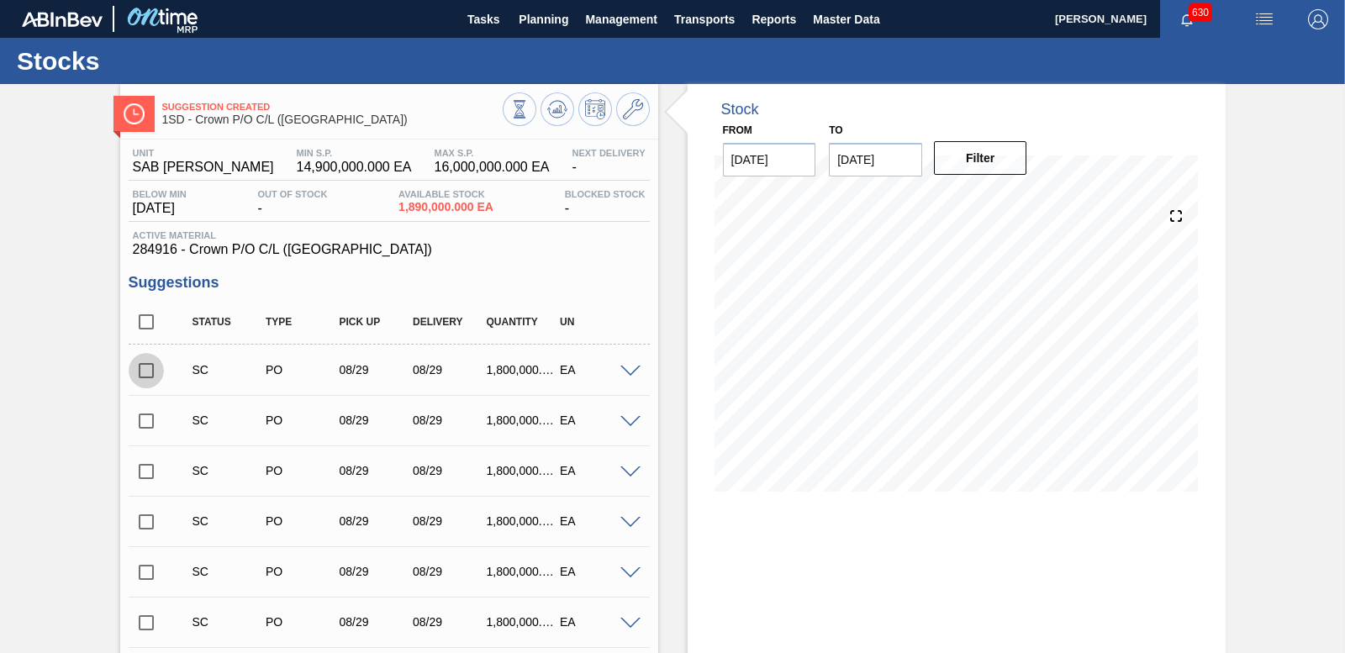
click at [140, 375] on input "checkbox" at bounding box center [146, 370] width 35 height 35
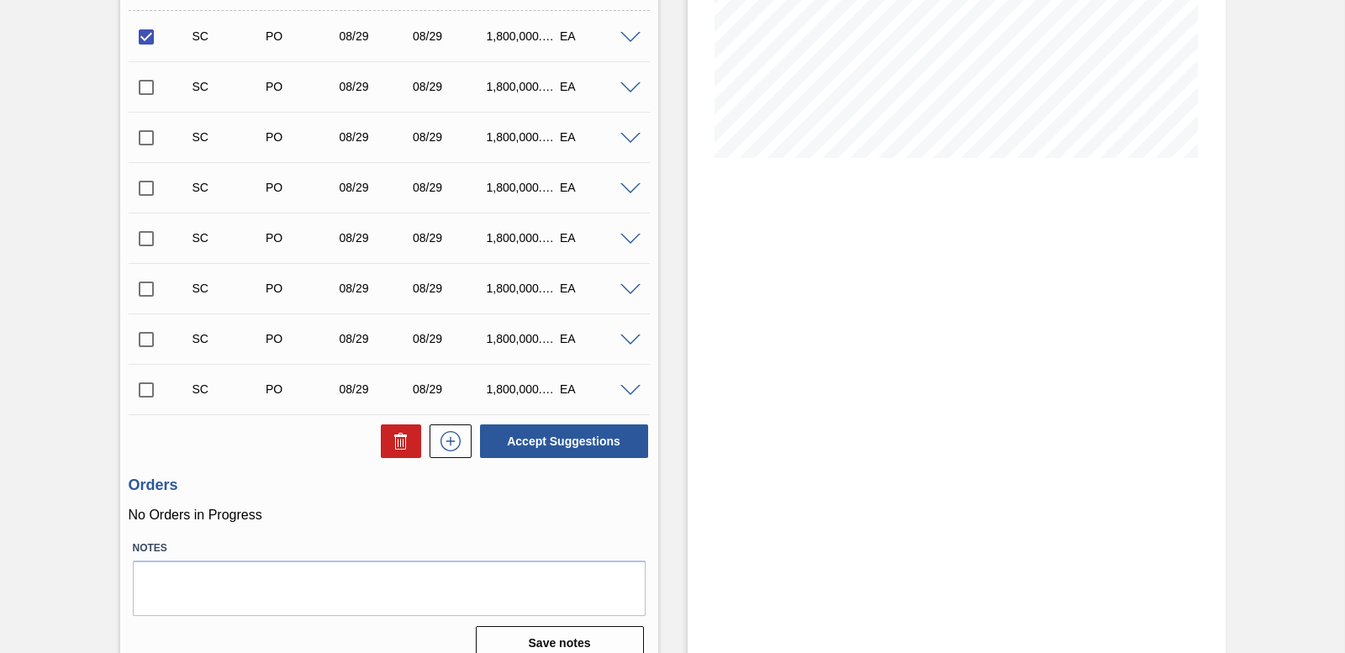
scroll to position [355, 0]
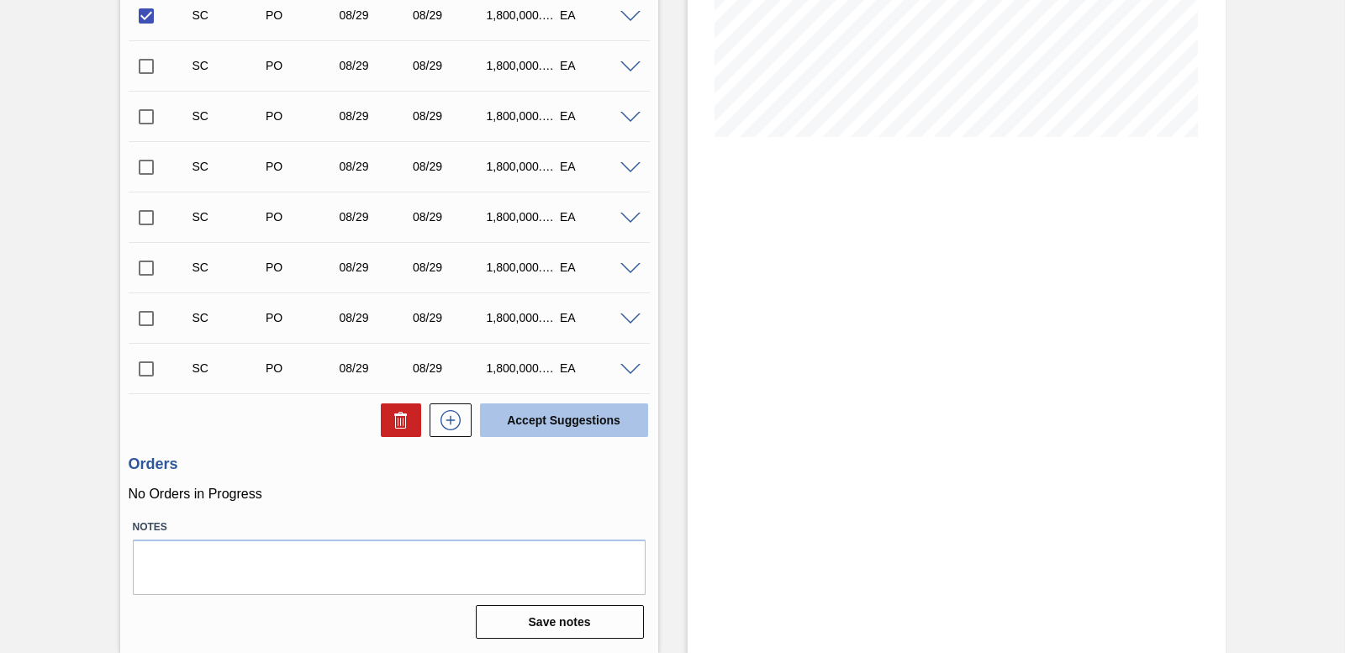
click at [588, 420] on button "Accept Suggestions" at bounding box center [564, 420] width 168 height 34
checkbox input "false"
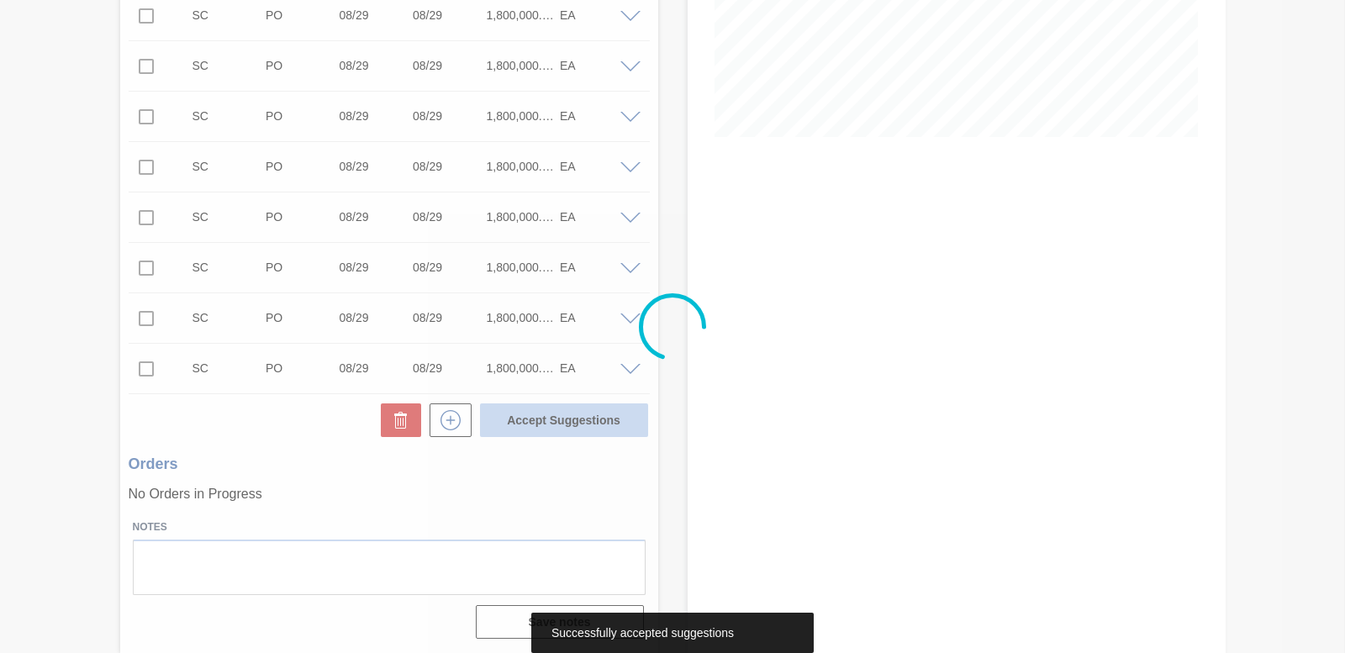
scroll to position [304, 0]
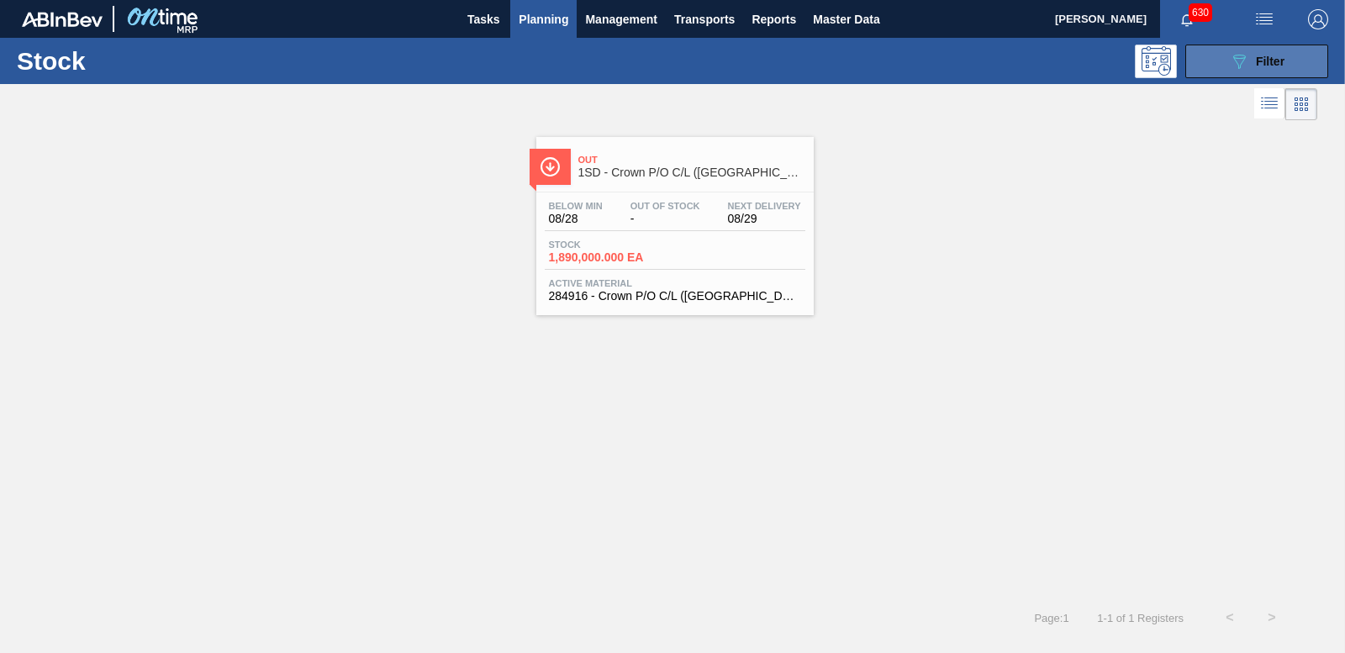
click at [1291, 55] on button "089F7B8B-B2A5-4AFE-B5C0-19BA573D28AC Filter" at bounding box center [1256, 62] width 143 height 34
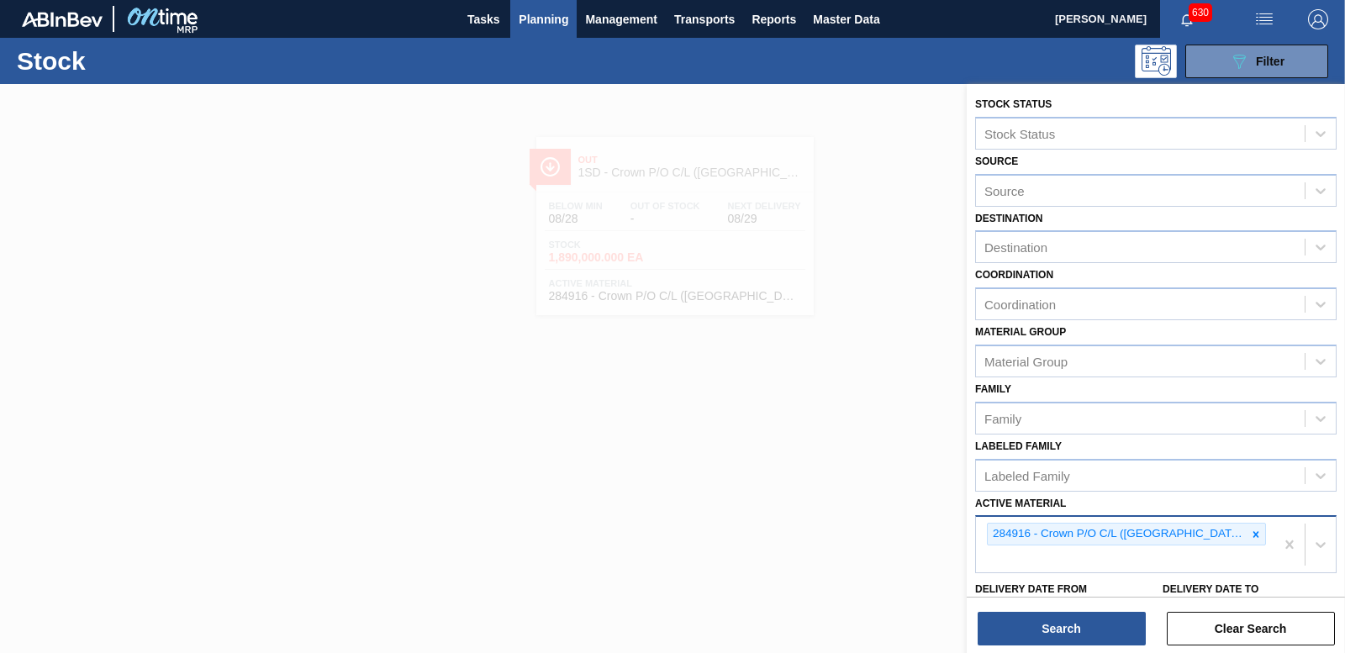
click at [1250, 537] on icon at bounding box center [1256, 535] width 12 height 12
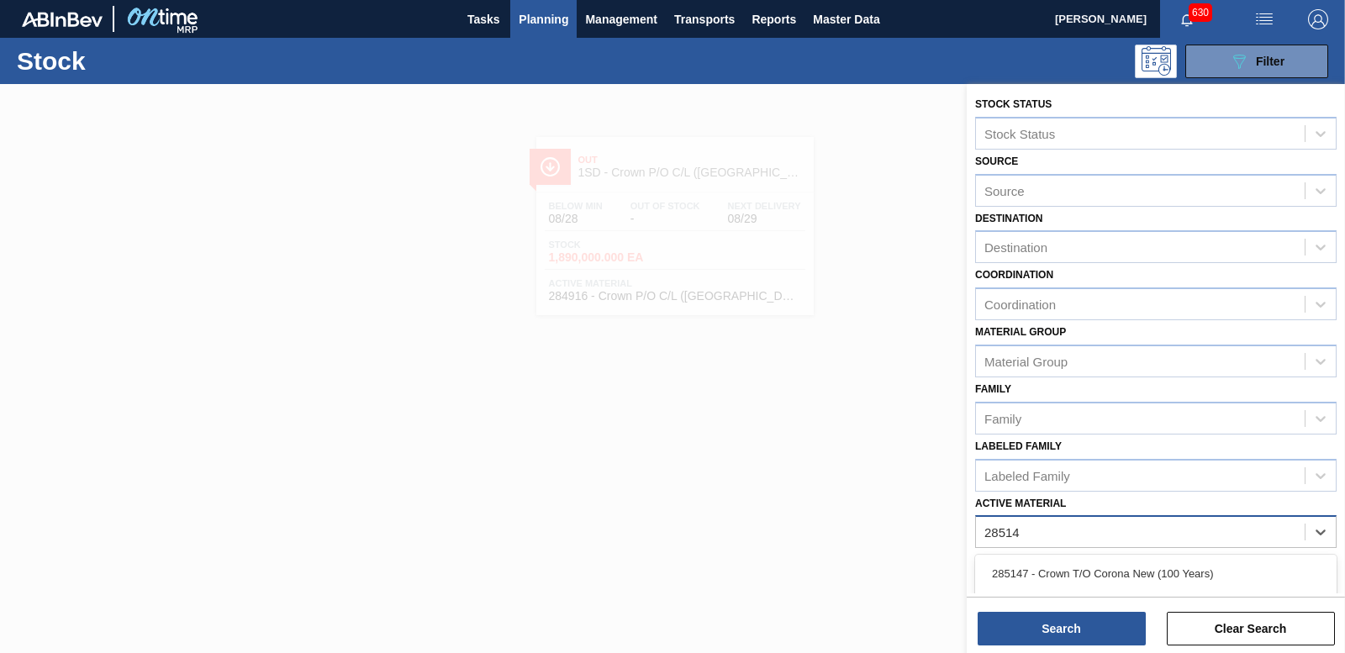
type Material "285147"
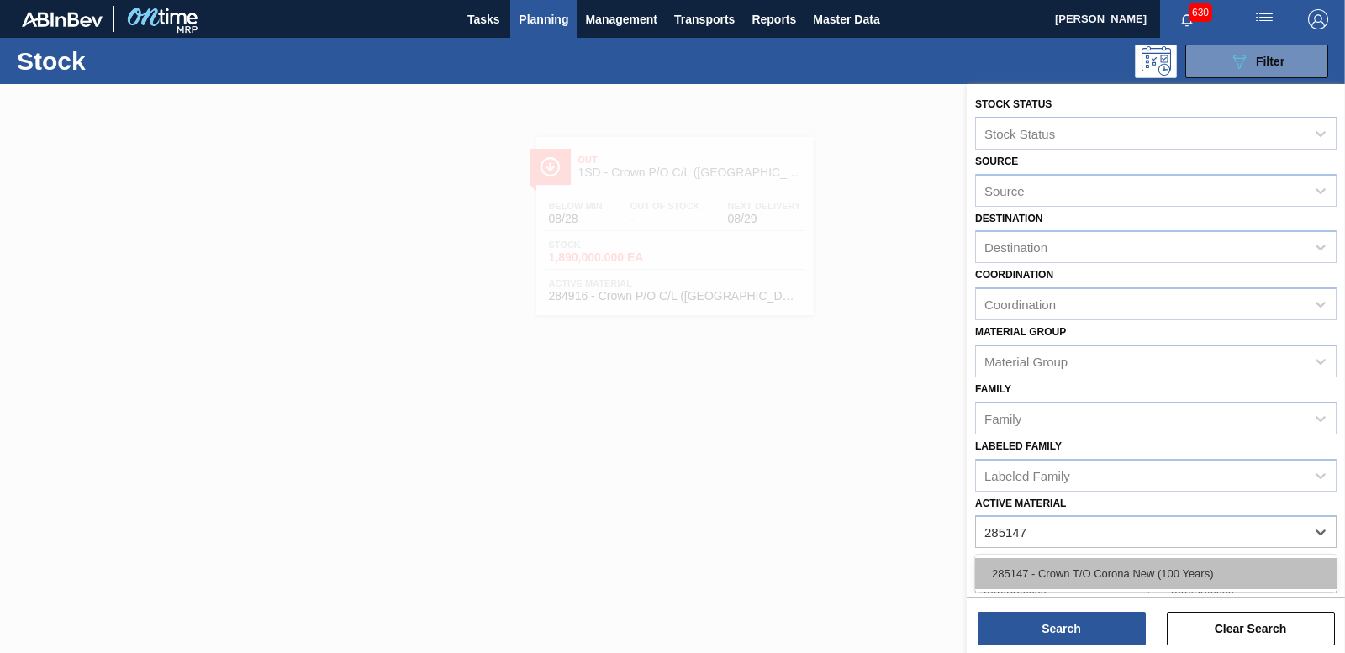
click at [1148, 565] on div "285147 - Crown T/O Corona New (100 Years)" at bounding box center [1155, 573] width 361 height 31
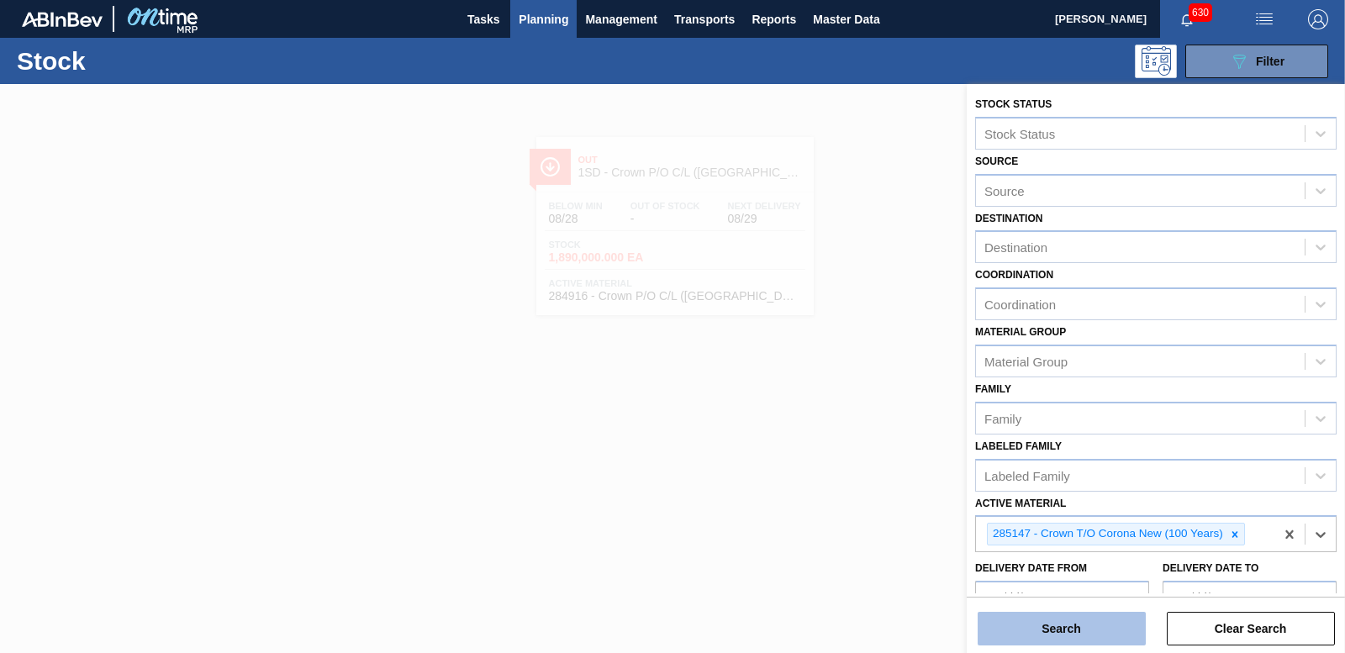
click at [1068, 642] on button "Search" at bounding box center [1061, 629] width 168 height 34
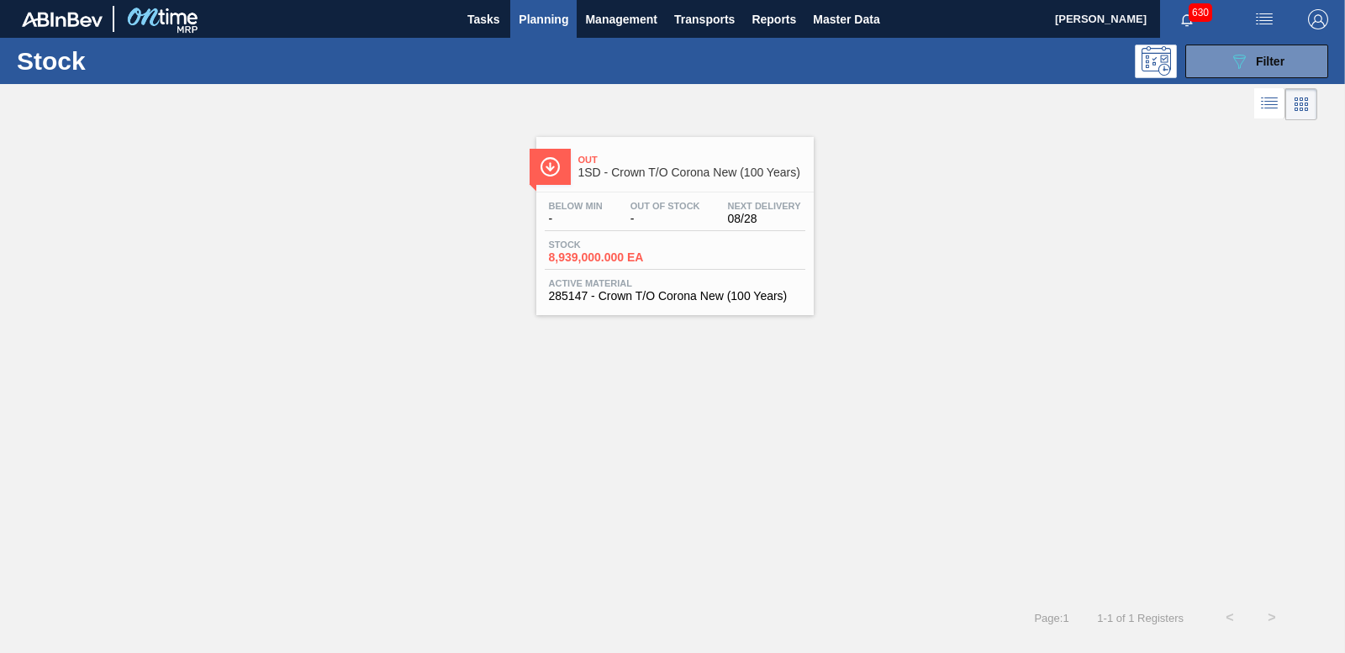
click at [617, 267] on div "Stock 8,939,000.000 EA" at bounding box center [675, 255] width 261 height 30
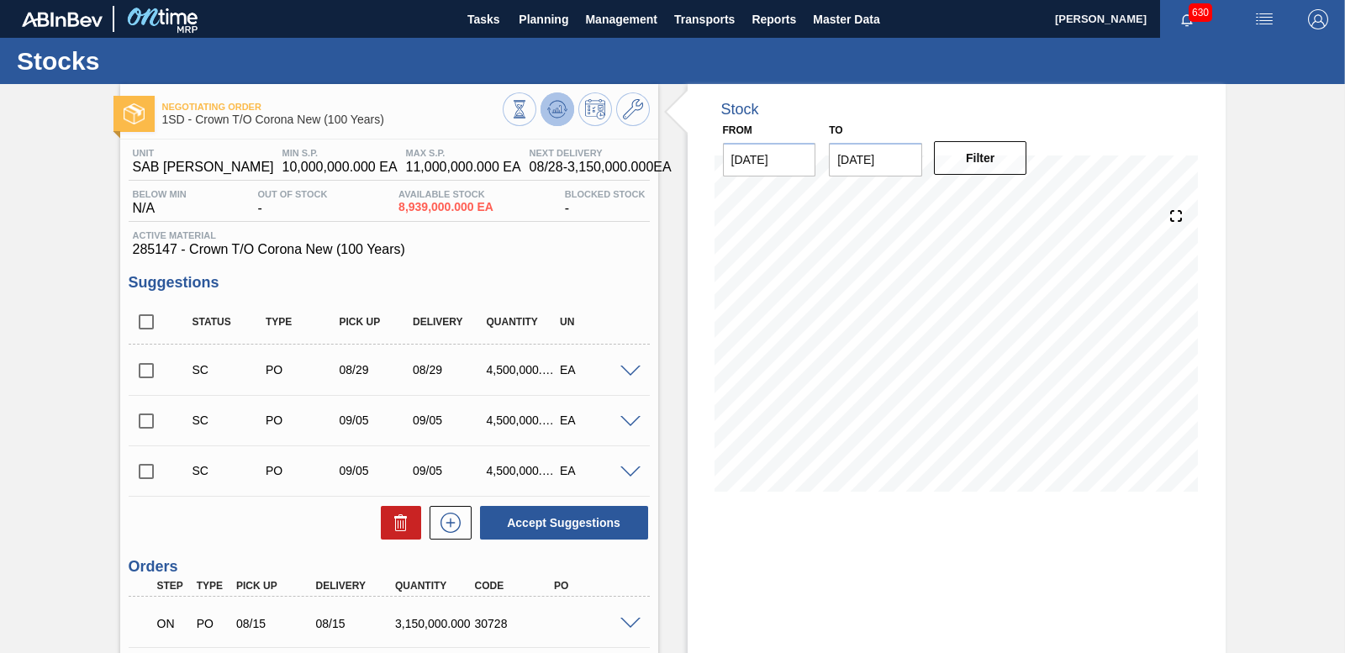
click at [547, 107] on icon at bounding box center [557, 109] width 20 height 20
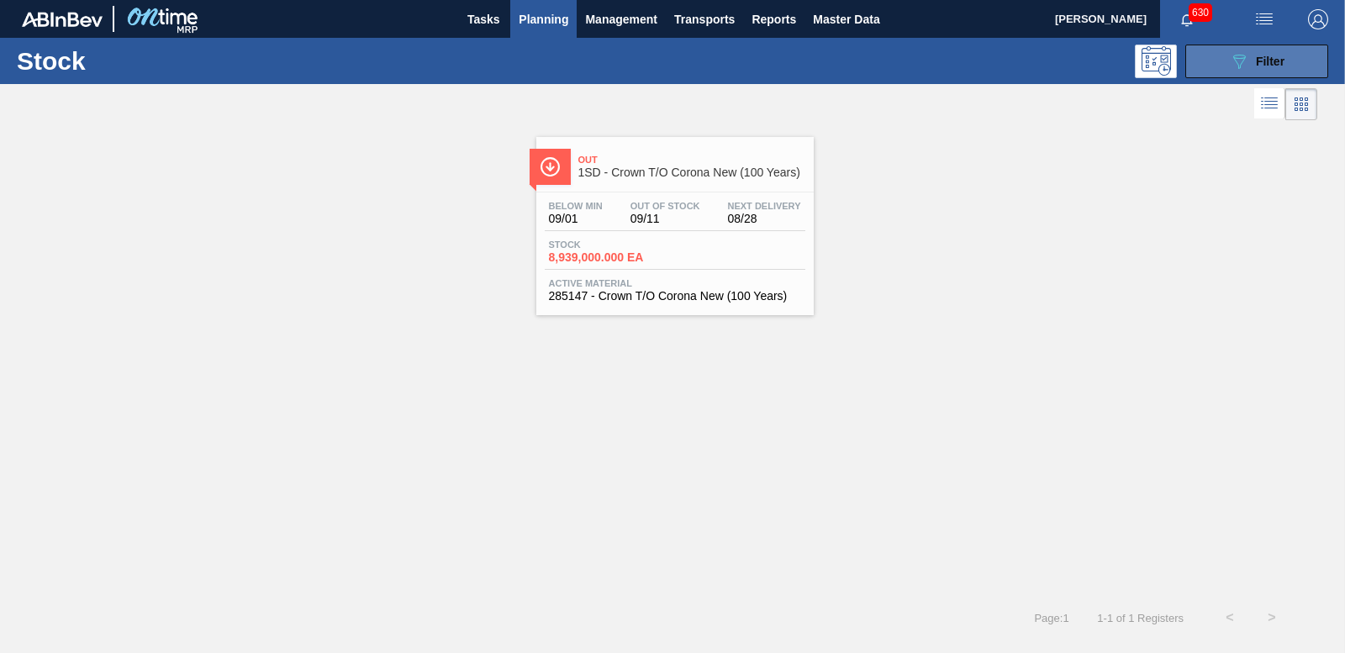
click at [1252, 55] on div "089F7B8B-B2A5-4AFE-B5C0-19BA573D28AC Filter" at bounding box center [1256, 61] width 55 height 20
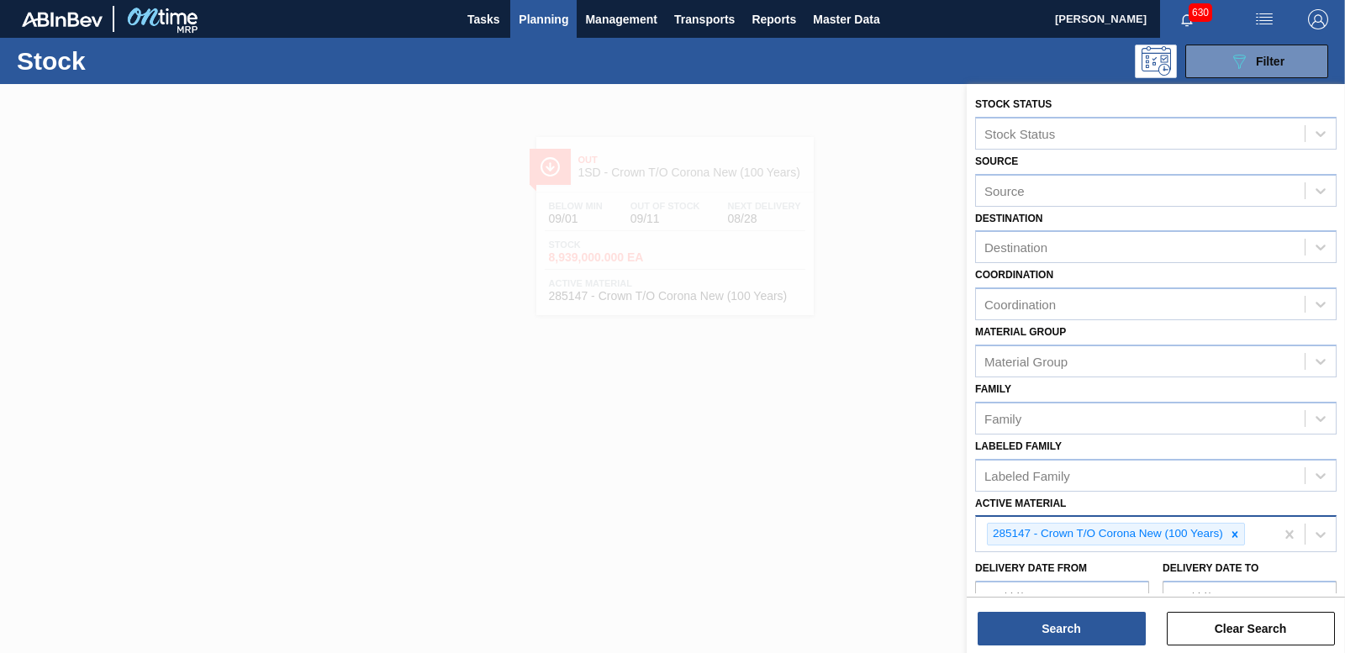
drag, startPoint x: 1233, startPoint y: 538, endPoint x: 1143, endPoint y: 533, distance: 90.1
click at [1233, 537] on icon at bounding box center [1235, 535] width 12 height 12
type Material "193319"
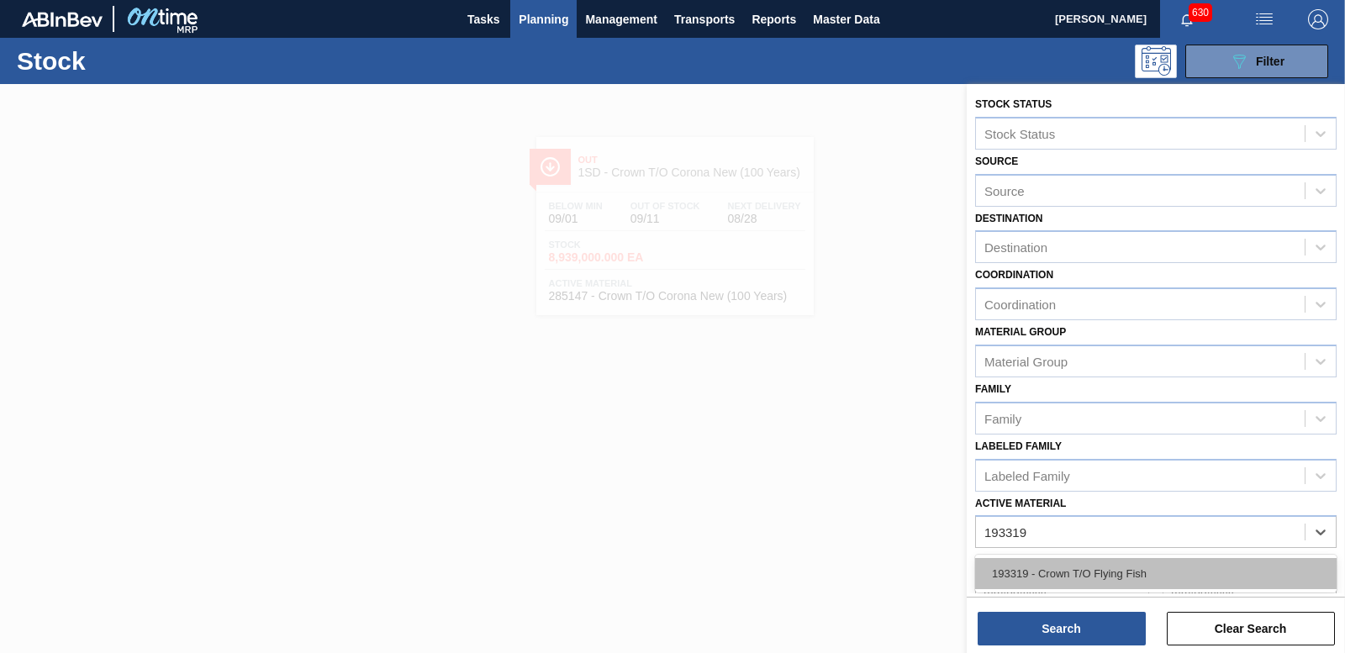
drag, startPoint x: 1181, startPoint y: 566, endPoint x: 1169, endPoint y: 564, distance: 12.0
click at [1178, 566] on div "193319 - Crown T/O Flying Fish" at bounding box center [1155, 573] width 361 height 31
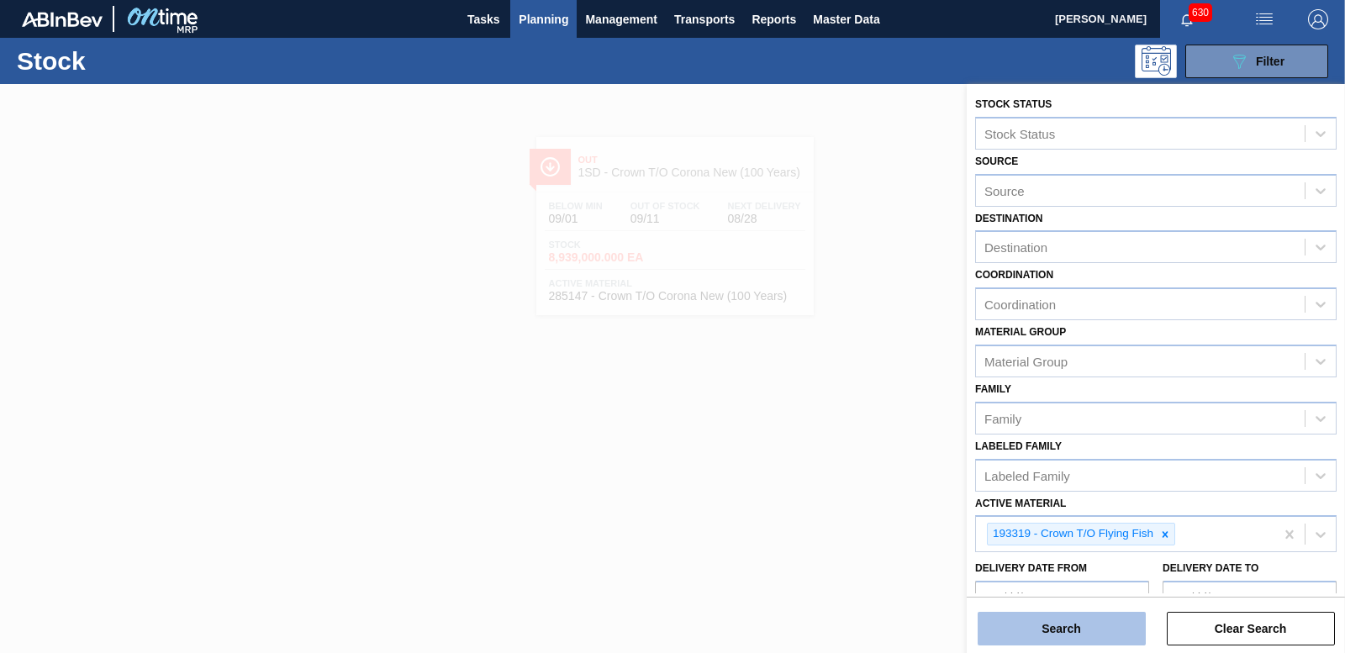
click at [1079, 624] on button "Search" at bounding box center [1061, 629] width 168 height 34
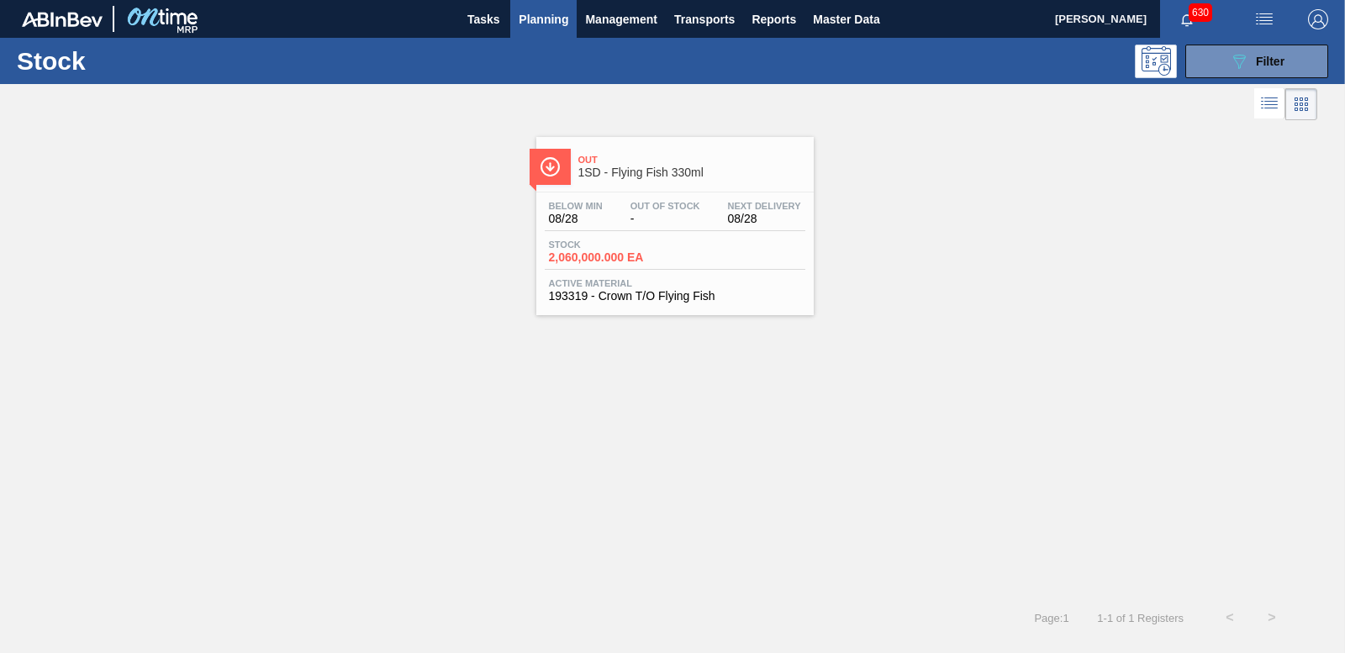
click at [579, 250] on div "Stock 2,060,000.000 EA" at bounding box center [608, 252] width 126 height 24
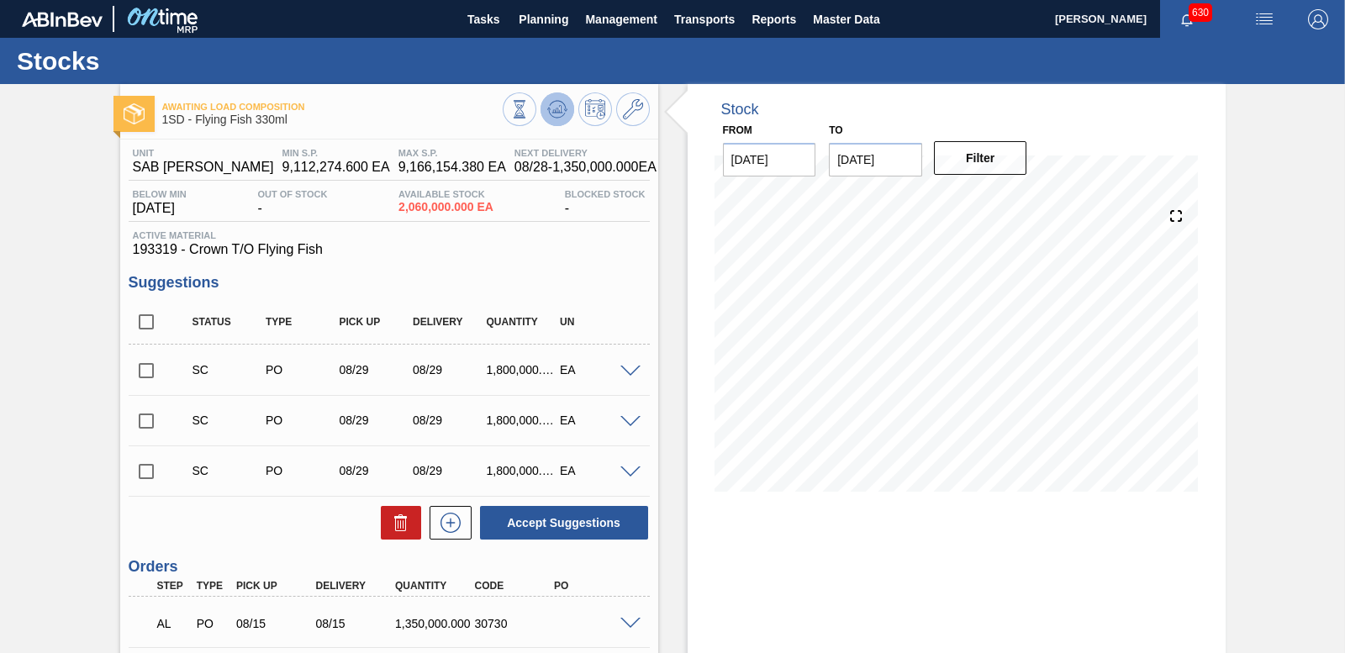
click at [552, 110] on icon at bounding box center [556, 109] width 11 height 8
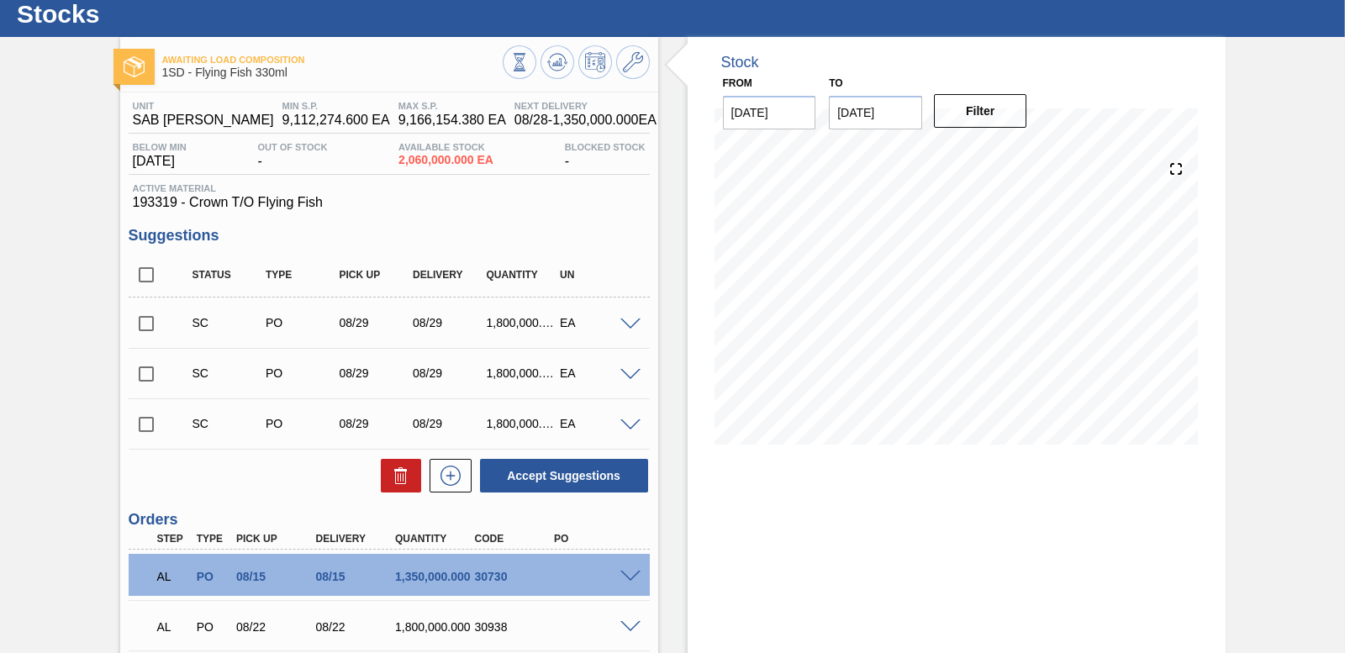
scroll to position [84, 0]
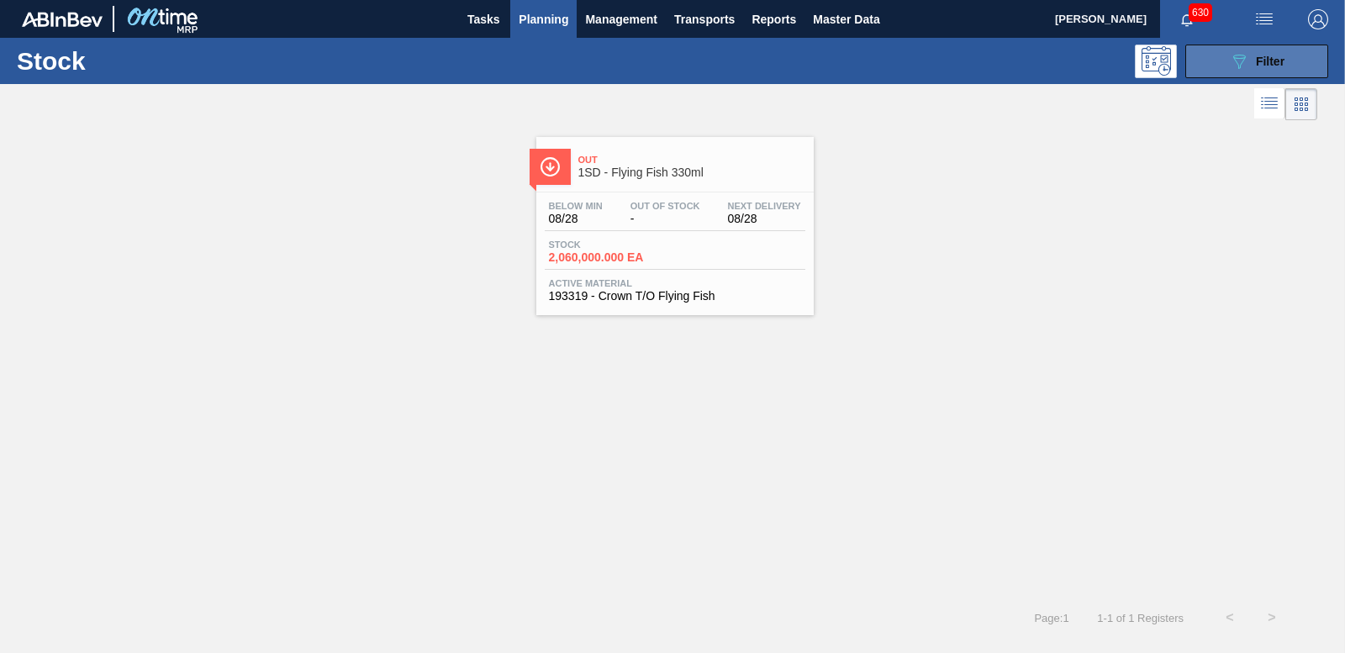
click at [1299, 61] on button "089F7B8B-B2A5-4AFE-B5C0-19BA573D28AC Filter" at bounding box center [1256, 62] width 143 height 34
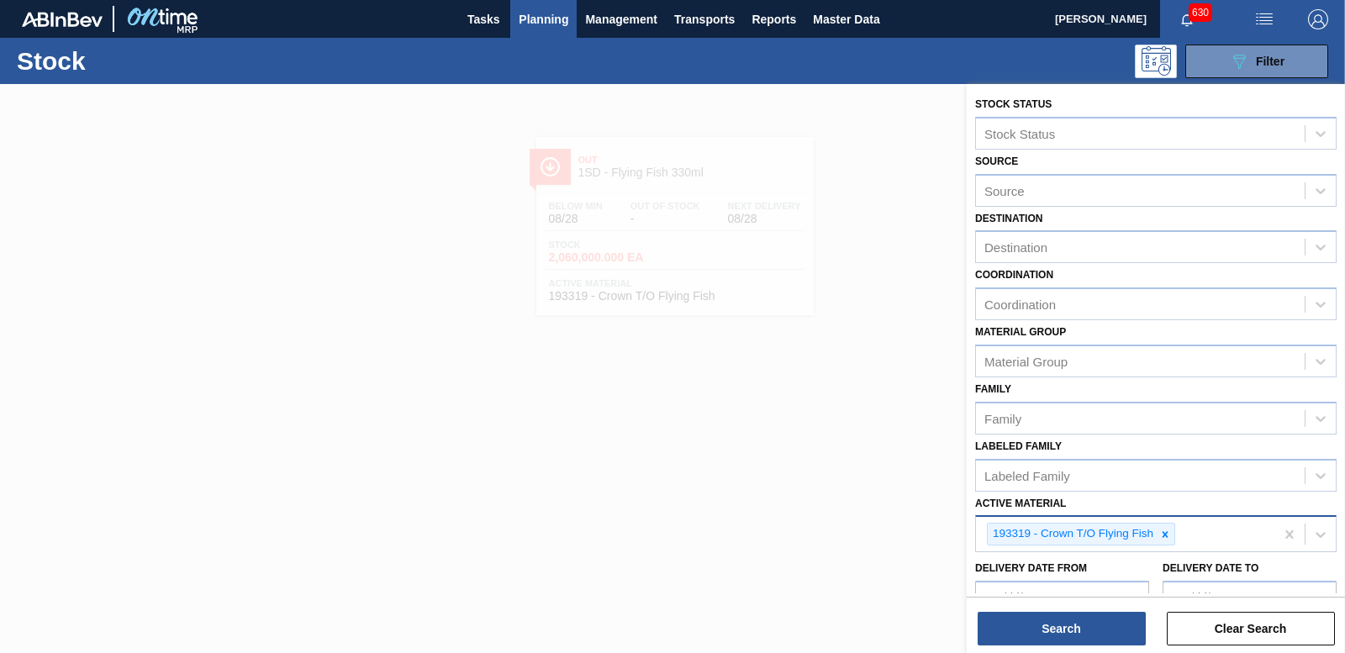
click at [1166, 531] on icon at bounding box center [1165, 535] width 12 height 12
click at [1161, 534] on div "Active Material" at bounding box center [1140, 532] width 329 height 24
type Material "285147"
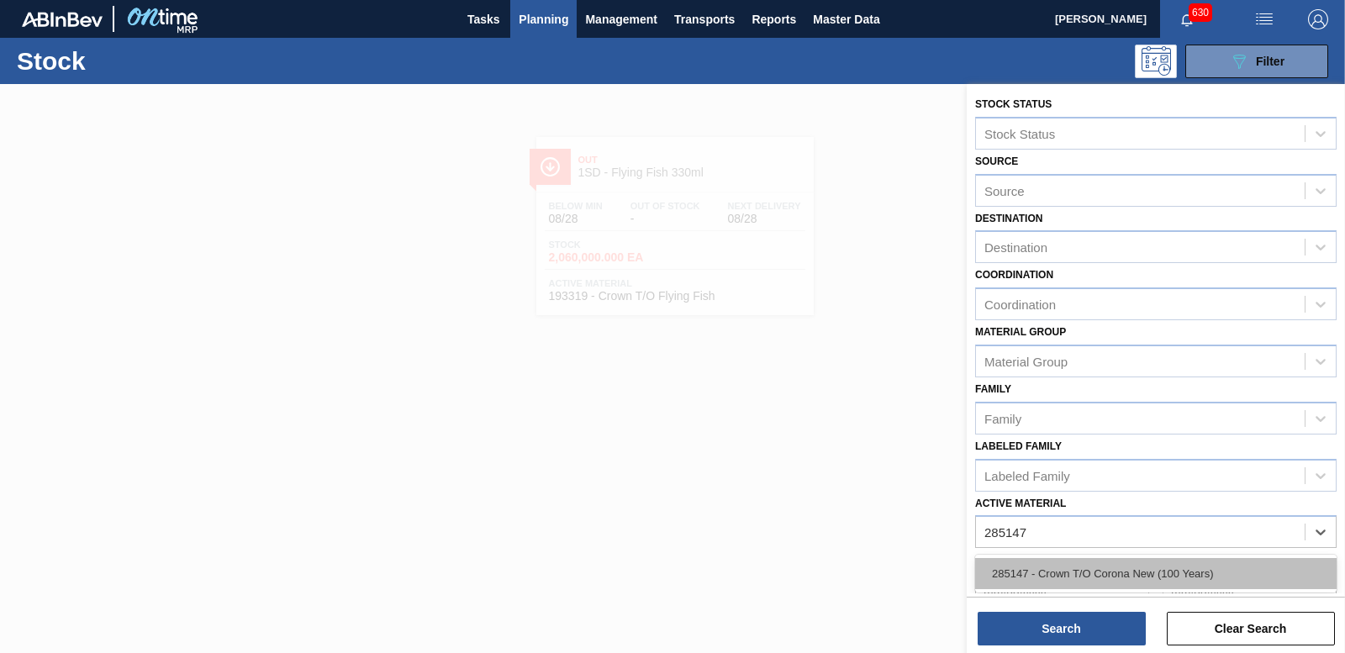
click at [1211, 572] on div "285147 - Crown T/O Corona New (100 Years)" at bounding box center [1155, 573] width 361 height 31
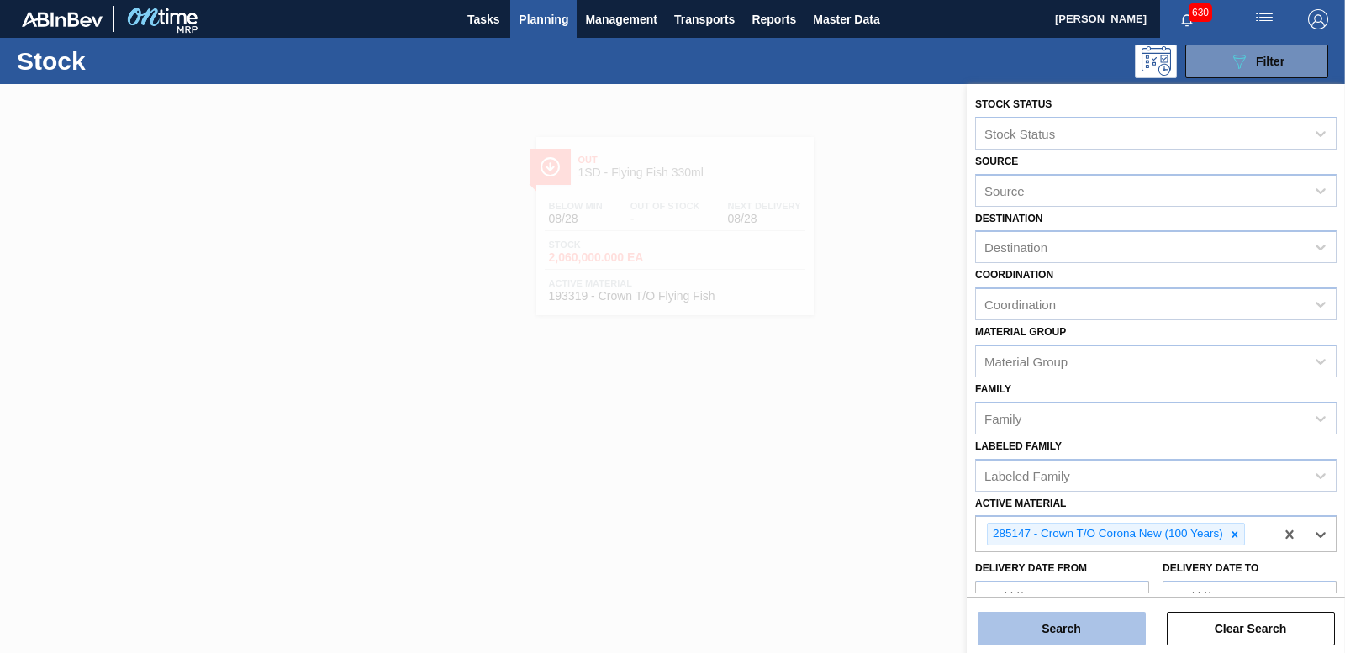
click at [1119, 626] on button "Search" at bounding box center [1061, 629] width 168 height 34
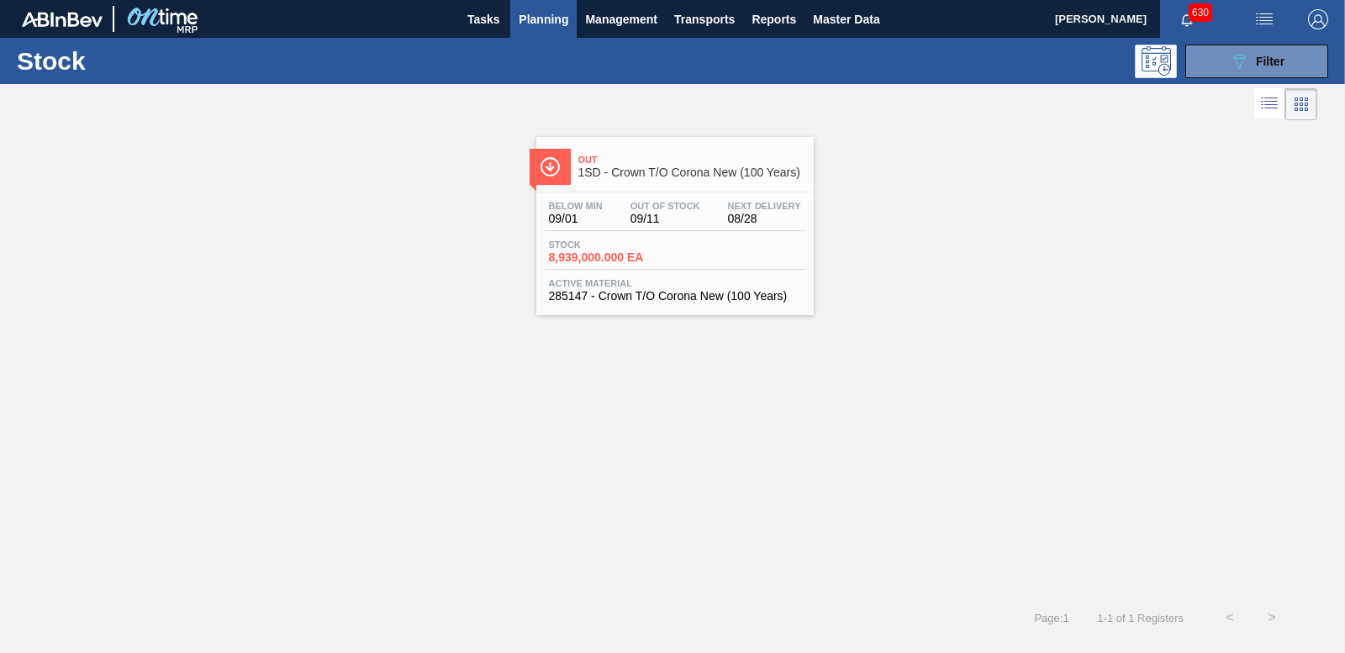
click at [599, 255] on span "8,939,000.000 EA" at bounding box center [608, 257] width 118 height 13
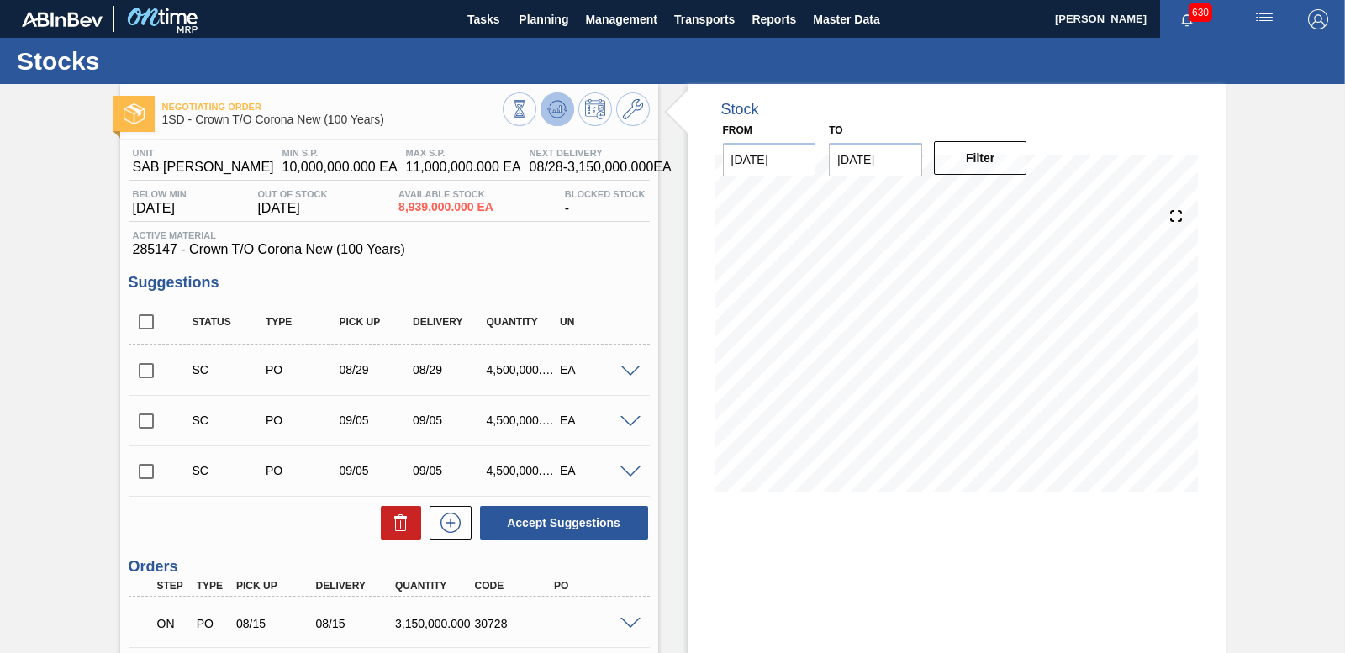
click at [554, 107] on icon at bounding box center [557, 109] width 20 height 20
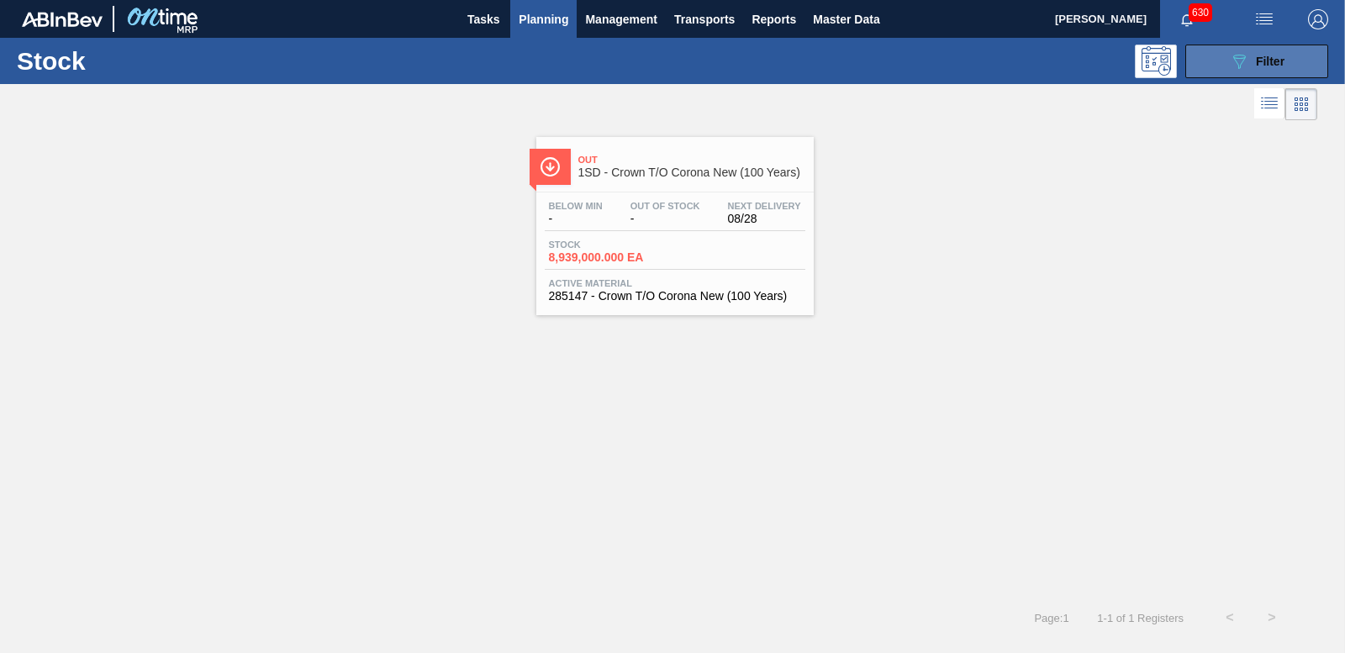
click at [1238, 56] on icon "089F7B8B-B2A5-4AFE-B5C0-19BA573D28AC" at bounding box center [1239, 61] width 20 height 20
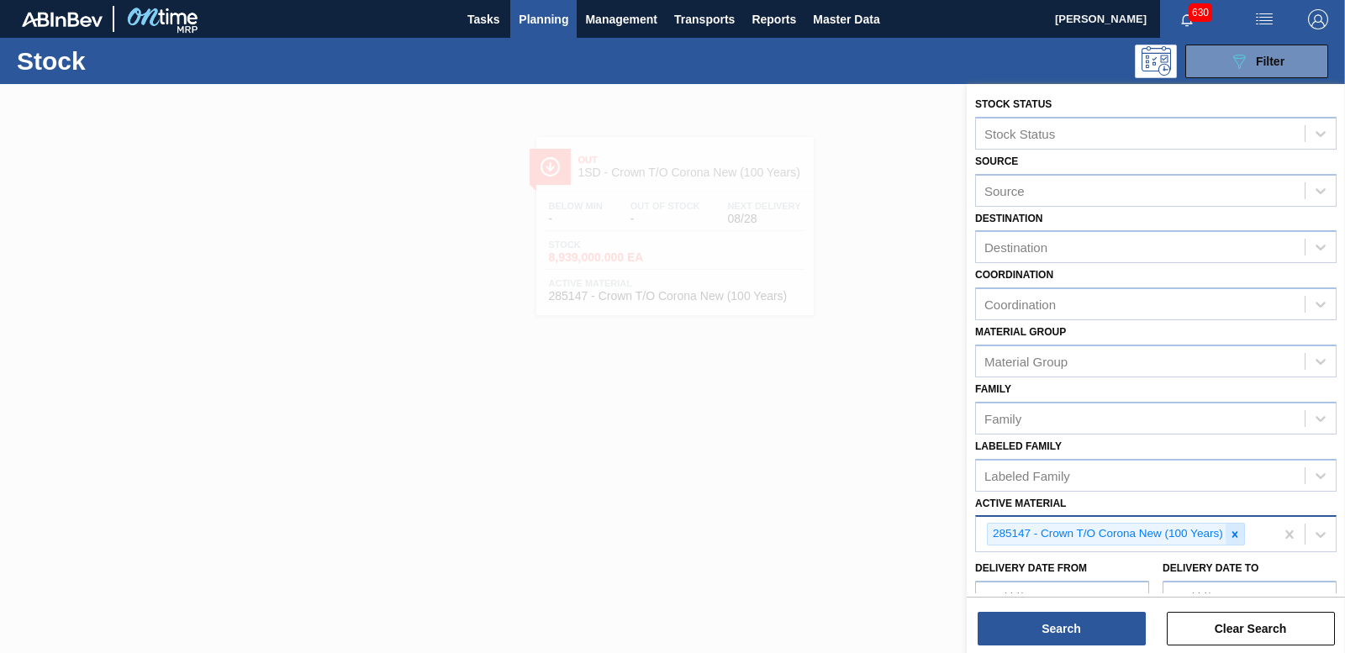
click at [1235, 532] on icon at bounding box center [1235, 535] width 12 height 12
type Material "193319"
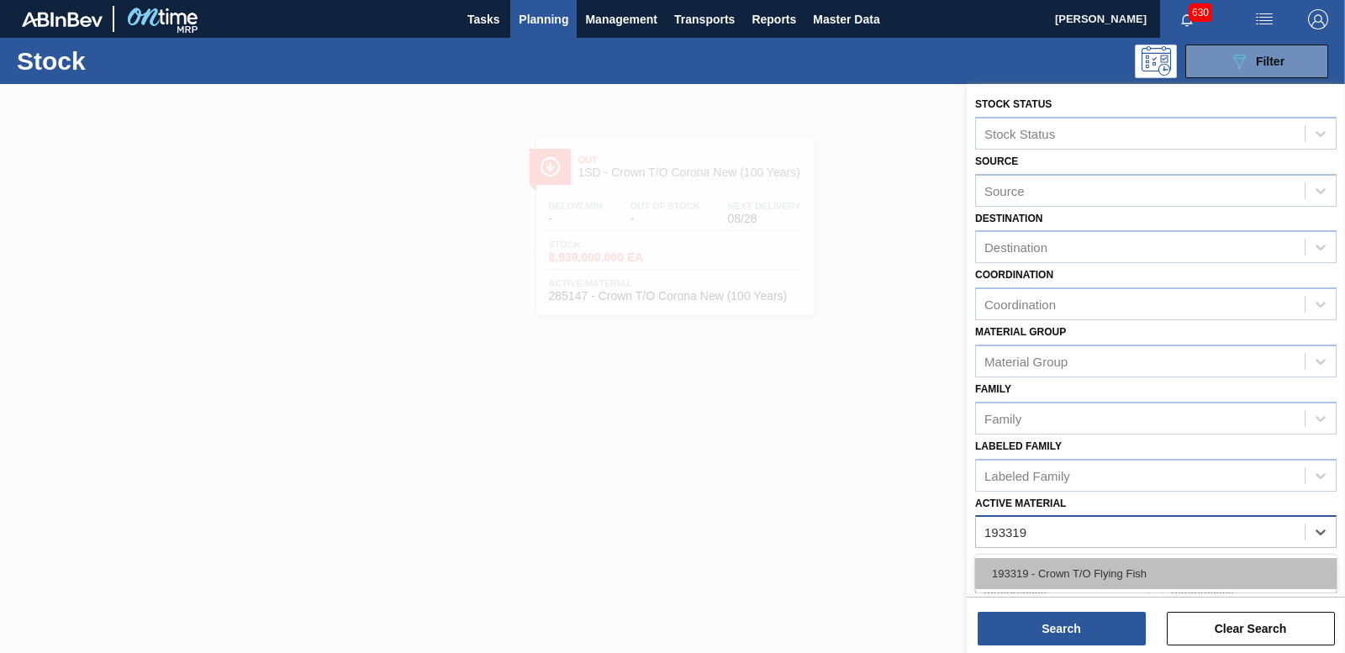
click at [1154, 586] on div "193319 - Crown T/O Flying Fish" at bounding box center [1155, 573] width 361 height 31
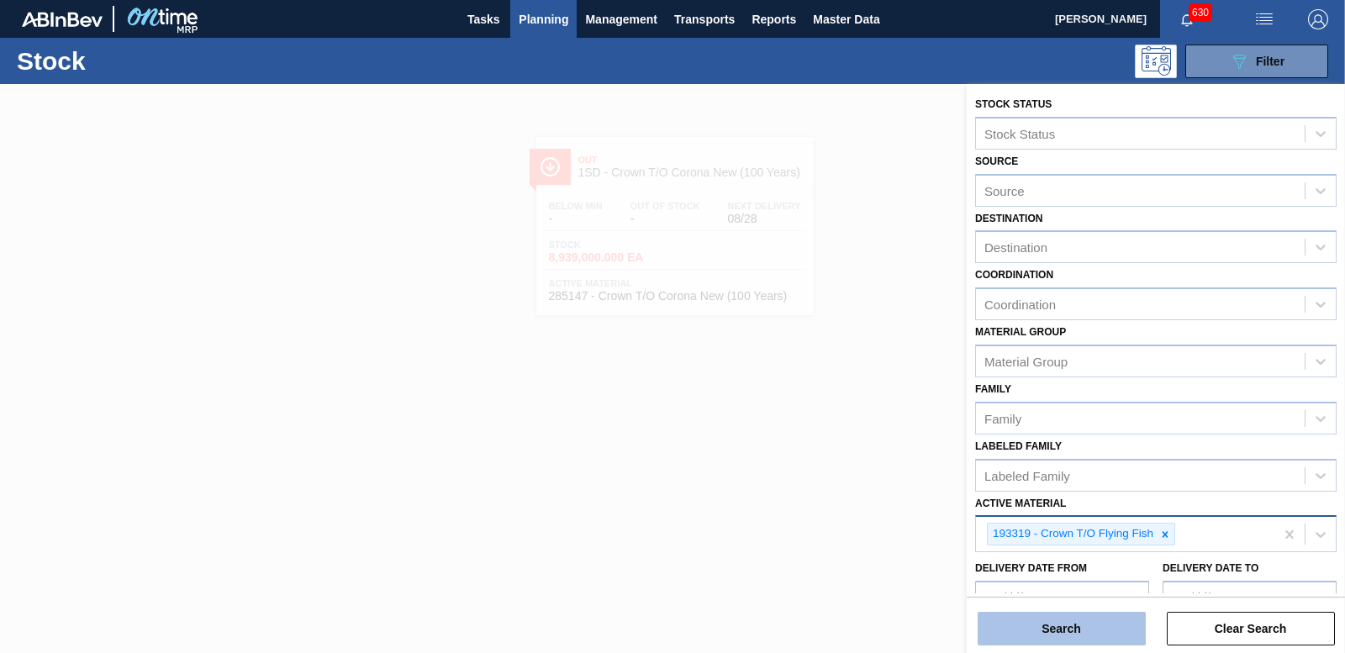
click at [1124, 628] on button "Search" at bounding box center [1061, 629] width 168 height 34
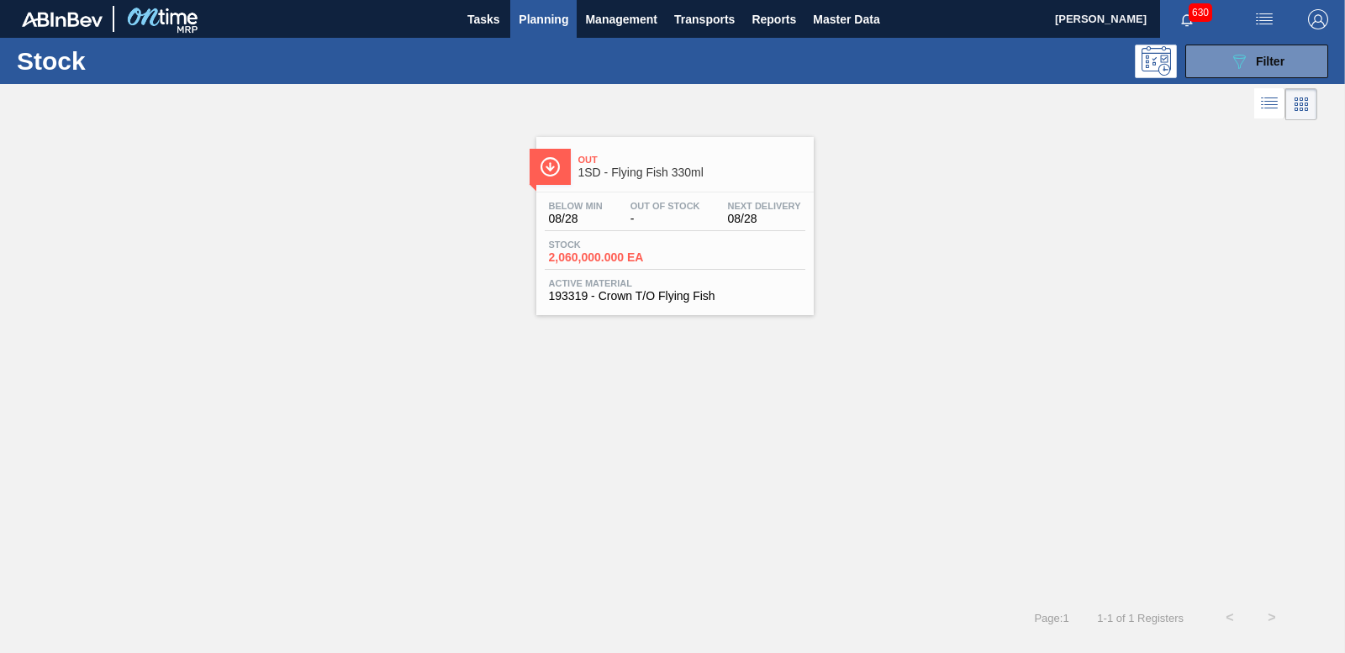
click at [611, 266] on div "Stock 2,060,000.000 EA" at bounding box center [675, 255] width 261 height 30
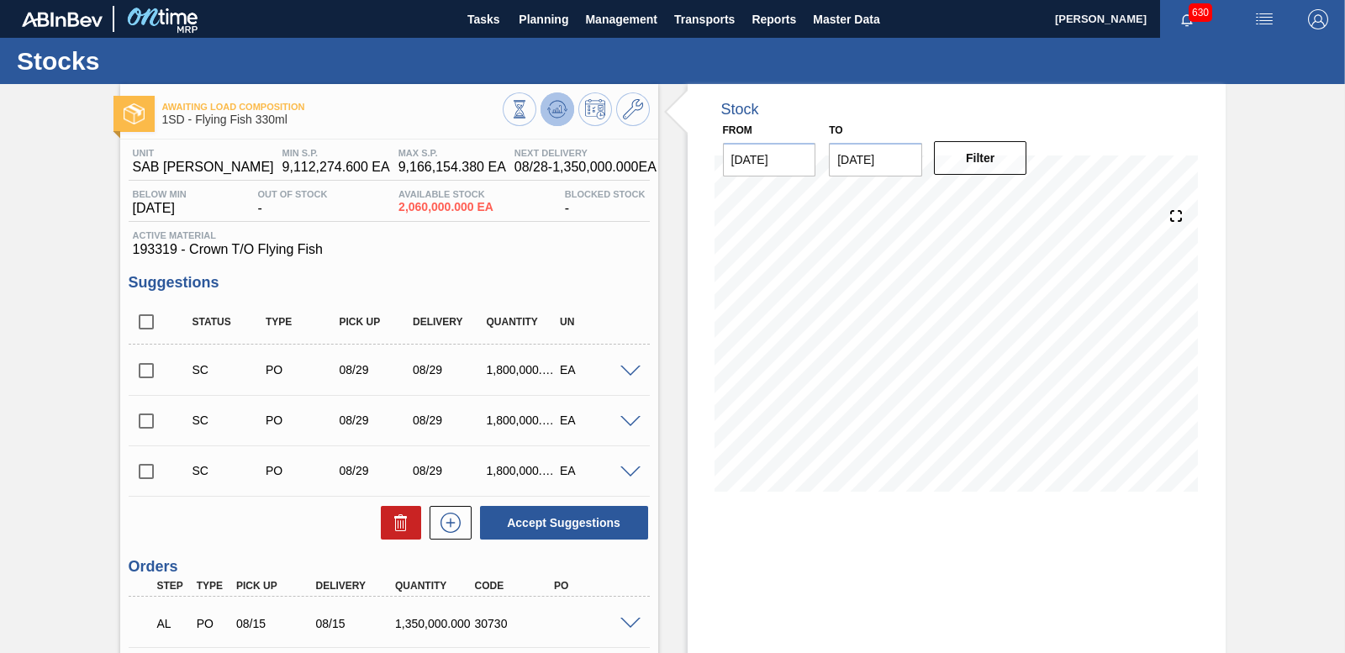
click at [561, 119] on span at bounding box center [557, 109] width 20 height 20
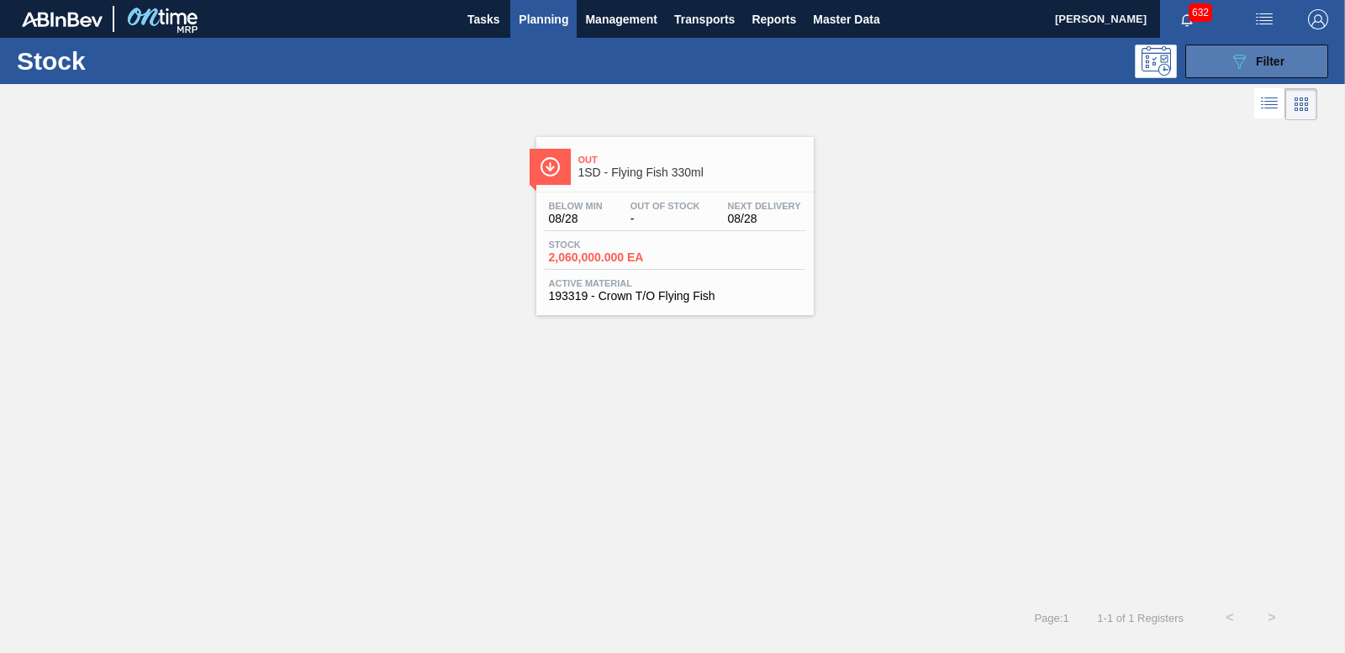
click at [1199, 62] on button "089F7B8B-B2A5-4AFE-B5C0-19BA573D28AC Filter" at bounding box center [1256, 62] width 143 height 34
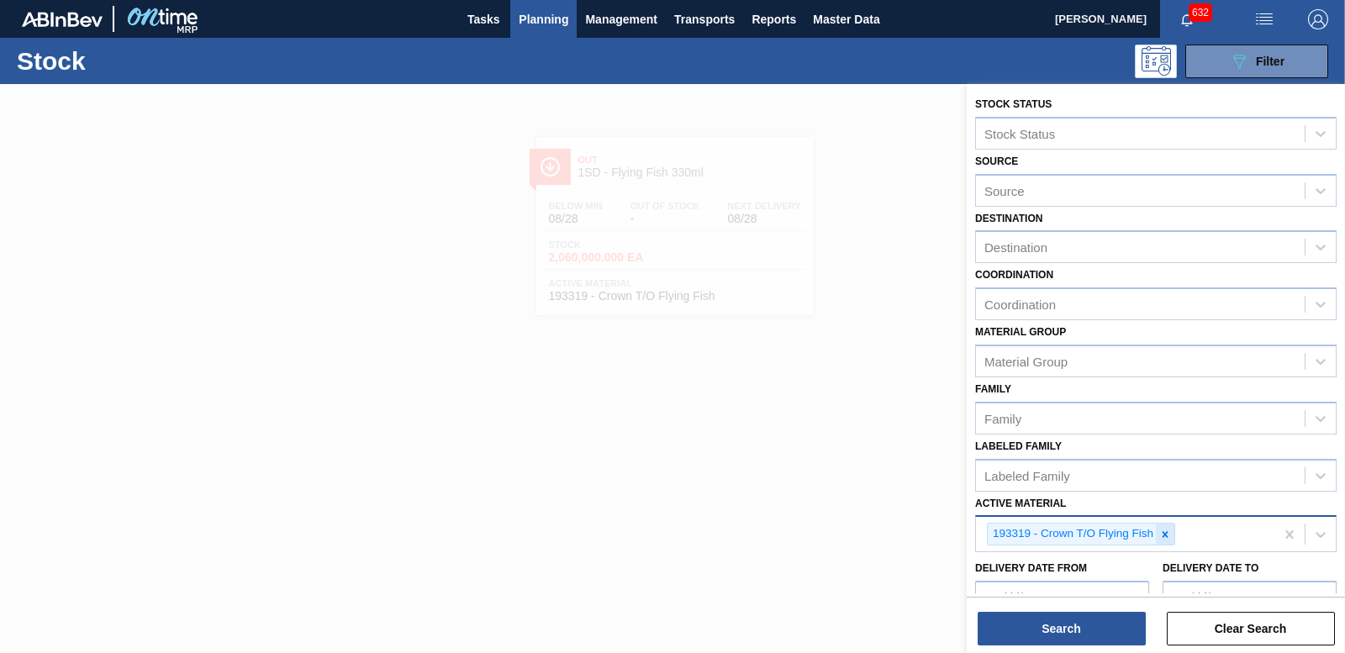
click at [1162, 540] on div at bounding box center [1165, 534] width 18 height 21
type Material "285147"
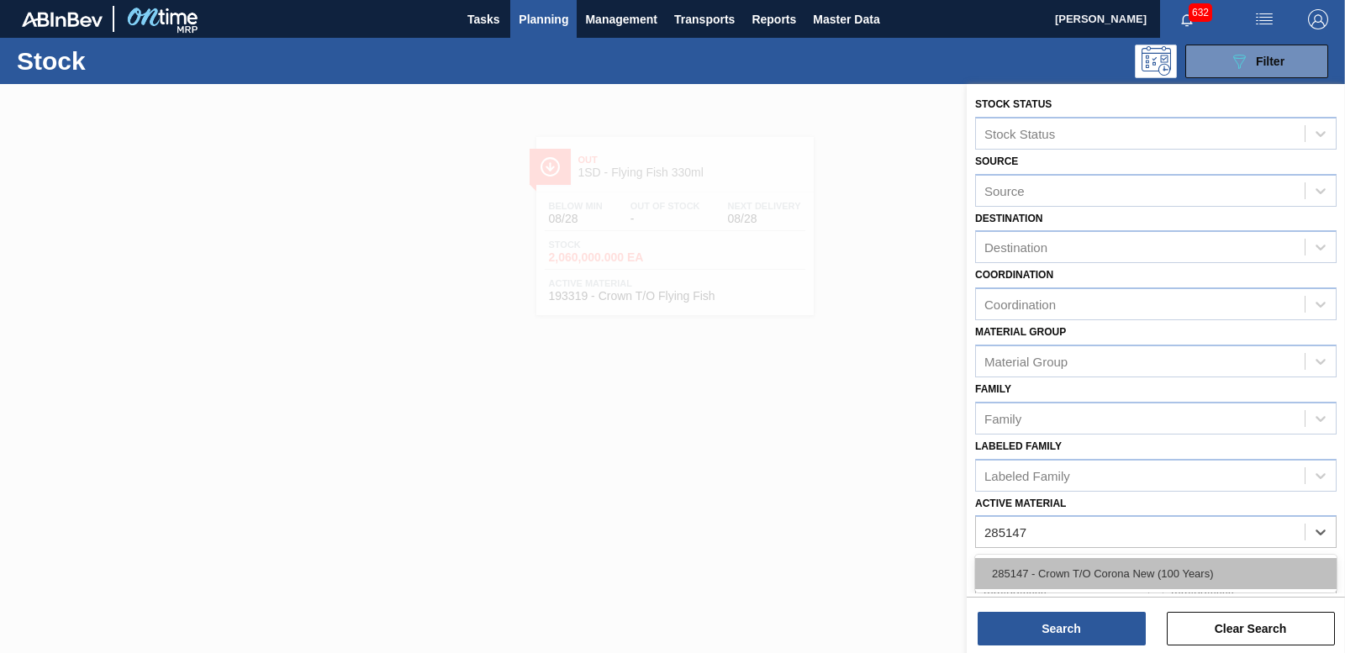
click at [1048, 588] on div "285147 - Crown T/O Corona New (100 Years)" at bounding box center [1155, 573] width 361 height 31
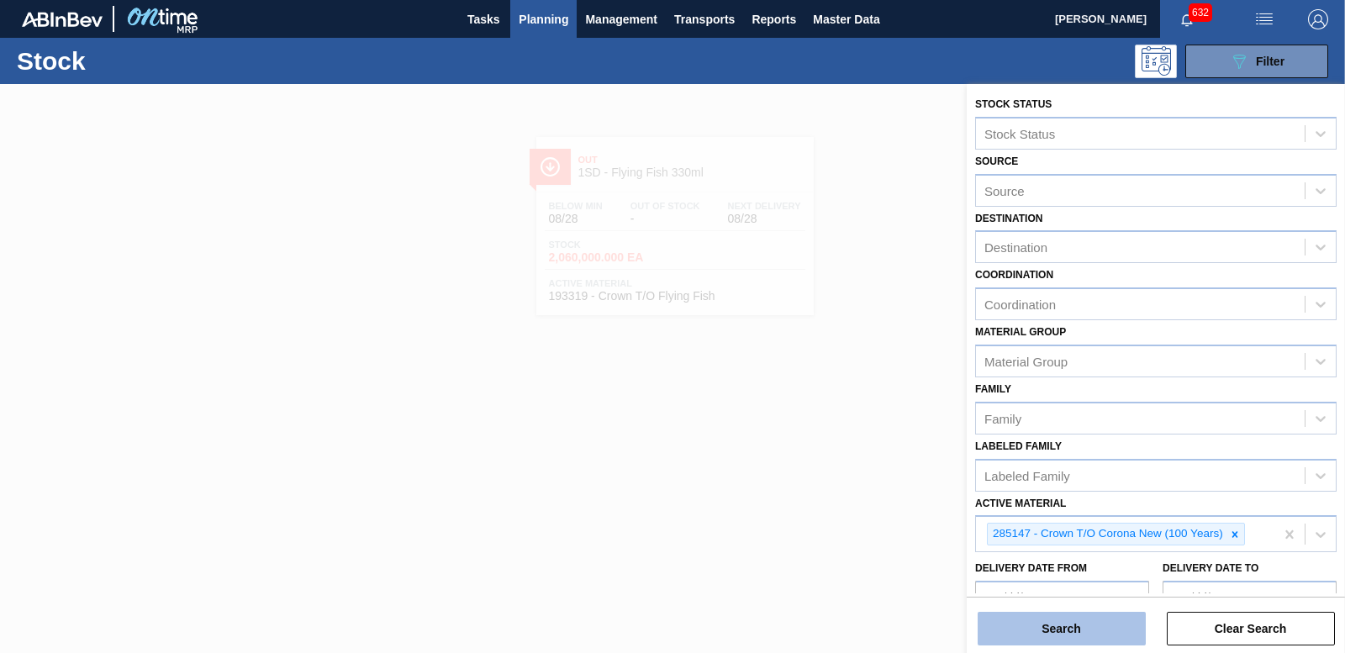
click at [1049, 624] on button "Search" at bounding box center [1061, 629] width 168 height 34
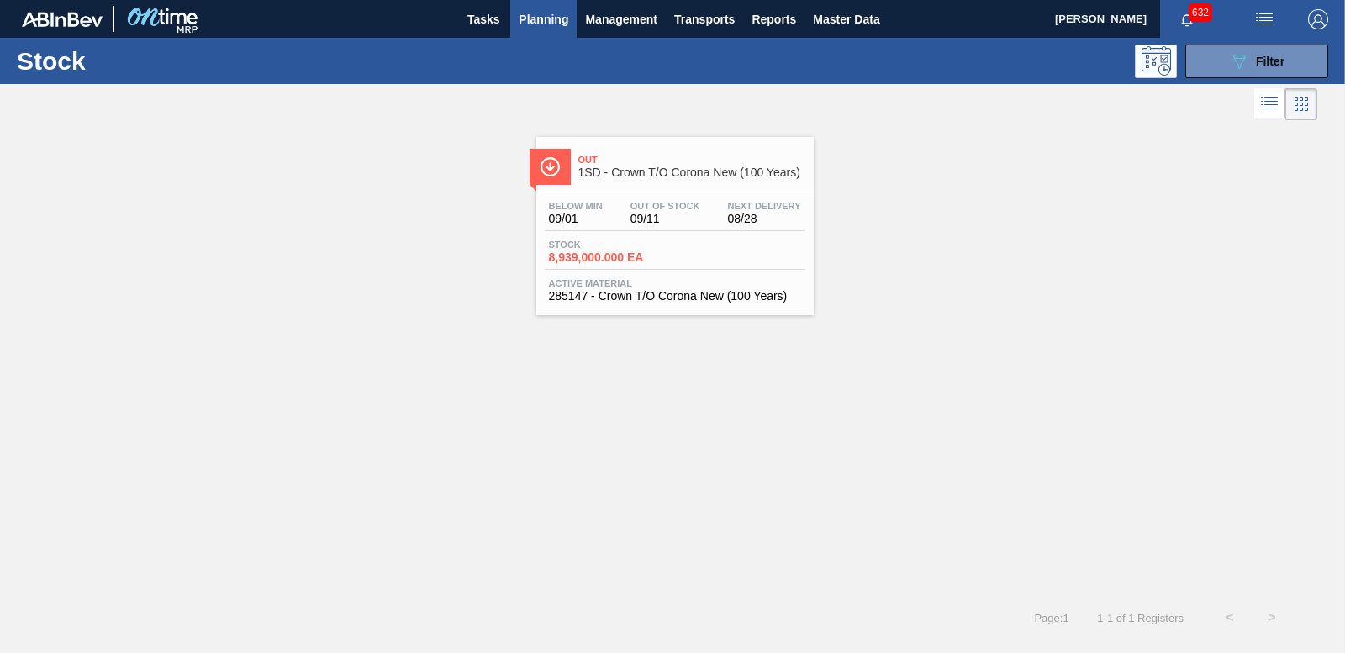
click at [594, 261] on span "8,939,000.000 EA" at bounding box center [608, 257] width 118 height 13
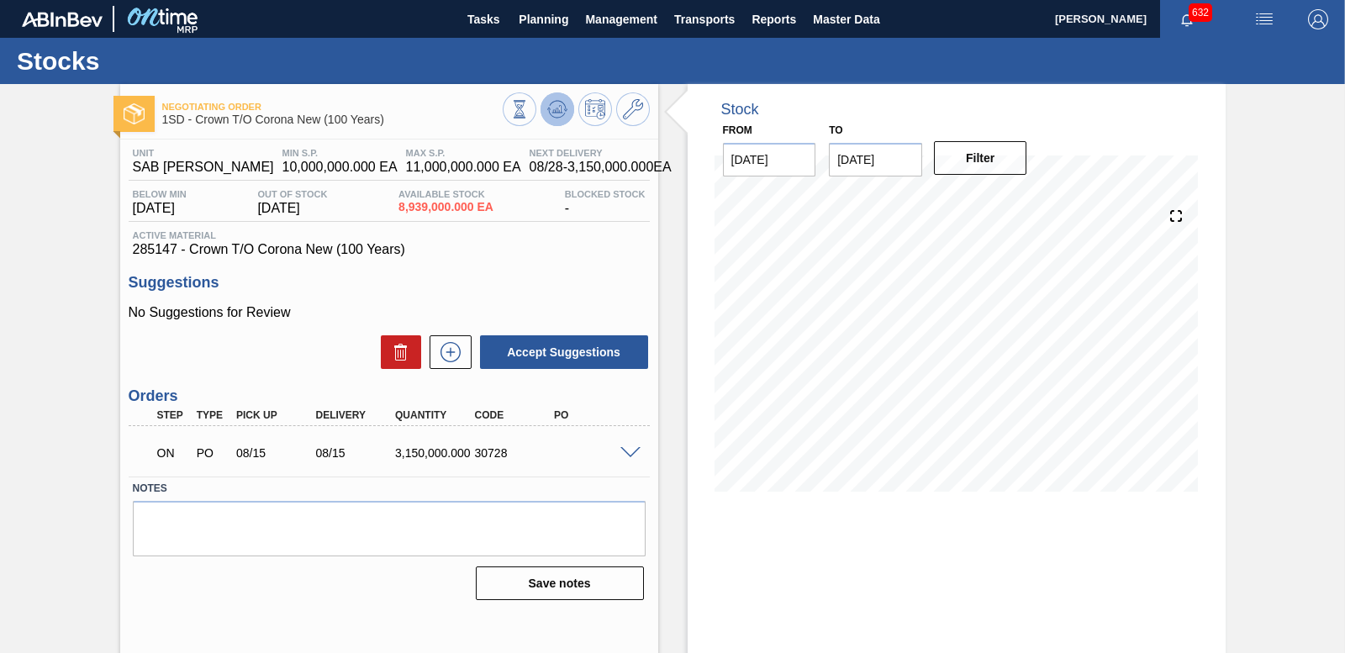
click at [551, 112] on icon at bounding box center [556, 109] width 11 height 8
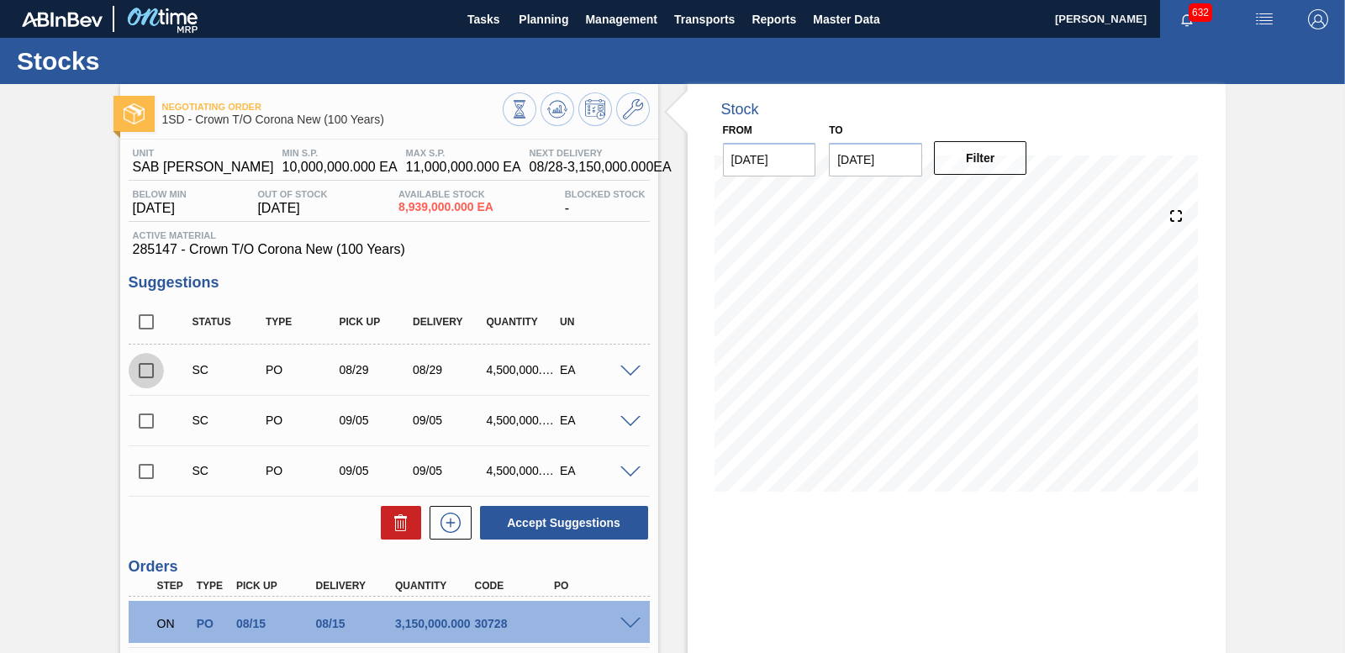
click at [145, 366] on input "checkbox" at bounding box center [146, 370] width 35 height 35
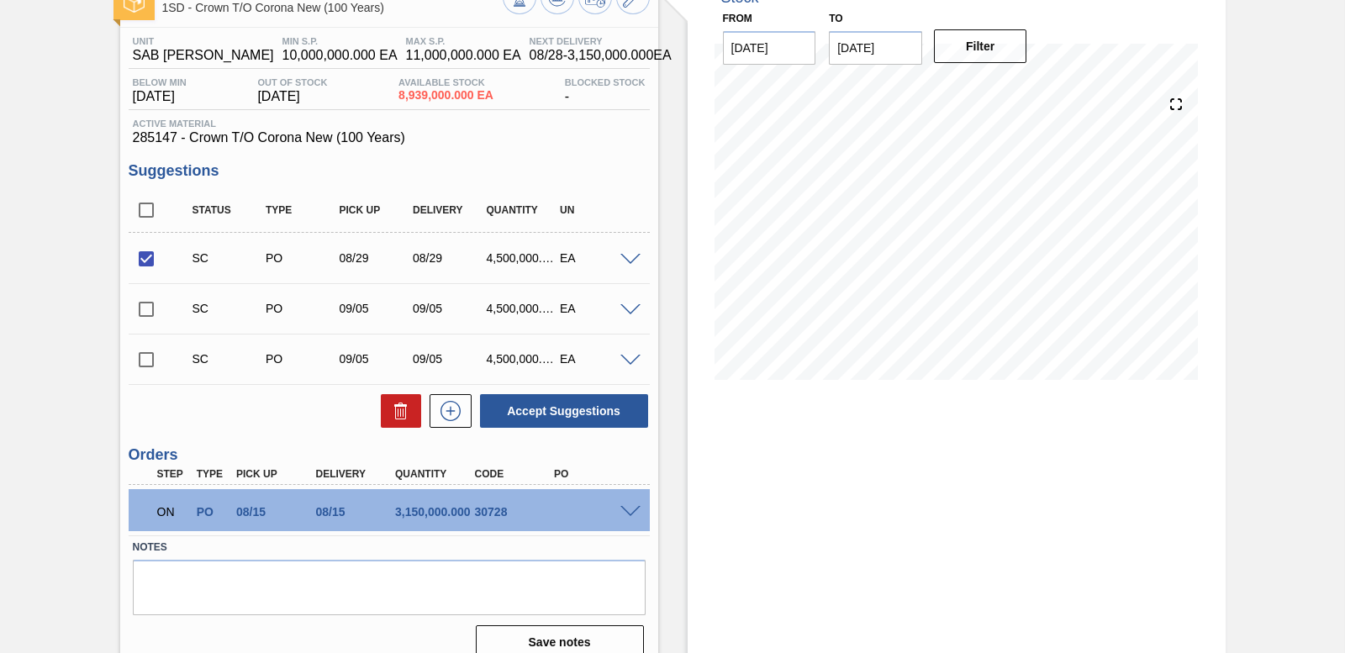
scroll to position [132, 0]
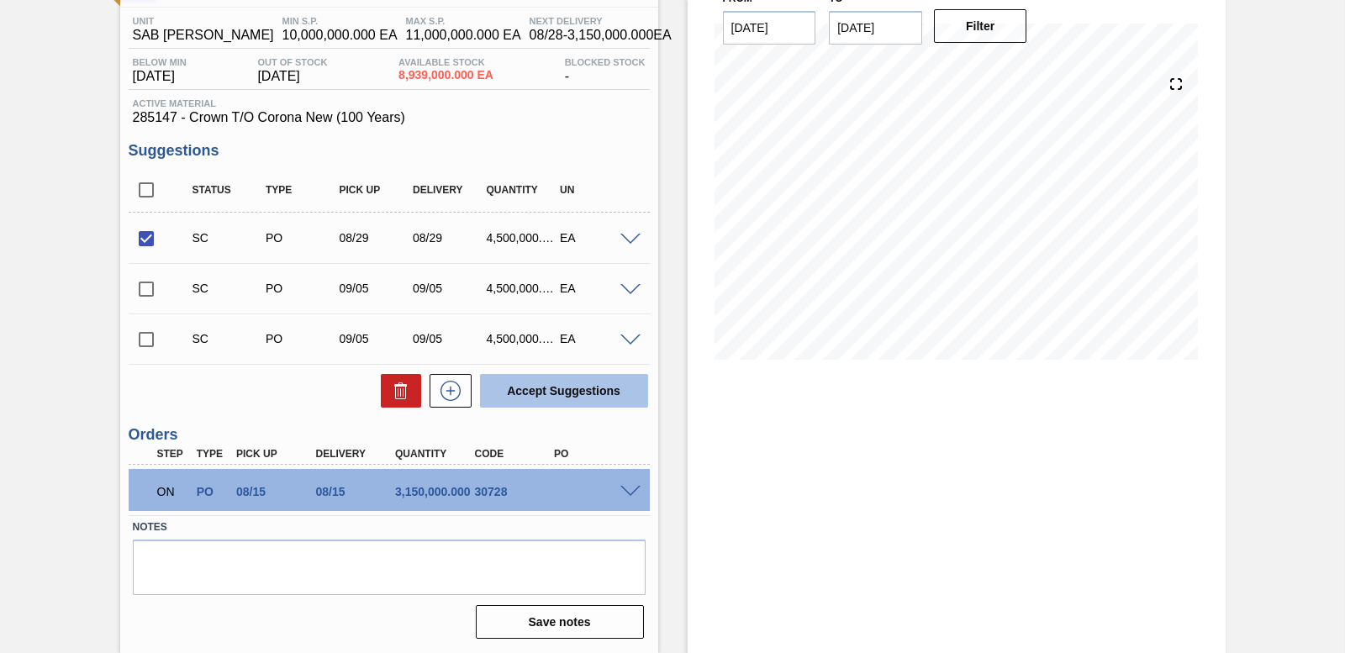
click at [582, 392] on button "Accept Suggestions" at bounding box center [564, 391] width 168 height 34
checkbox input "false"
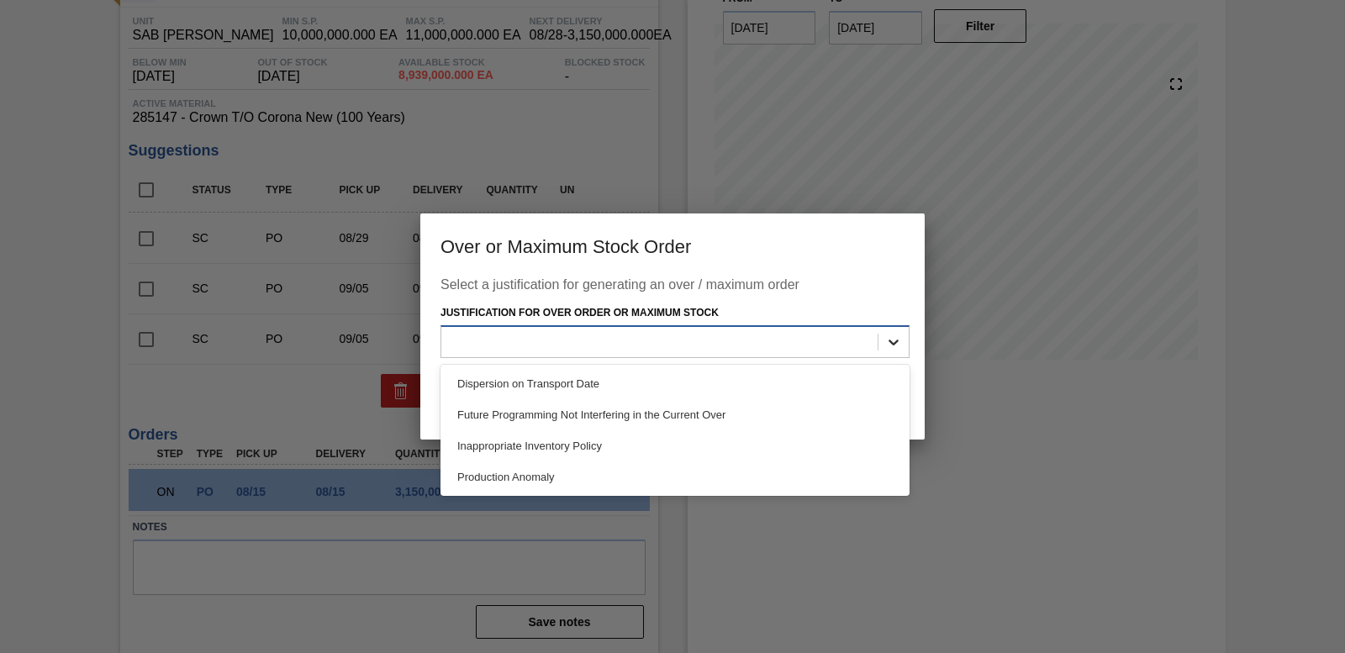
click at [901, 351] on div at bounding box center [893, 342] width 30 height 30
click at [619, 468] on div "Production Anomaly" at bounding box center [674, 476] width 469 height 31
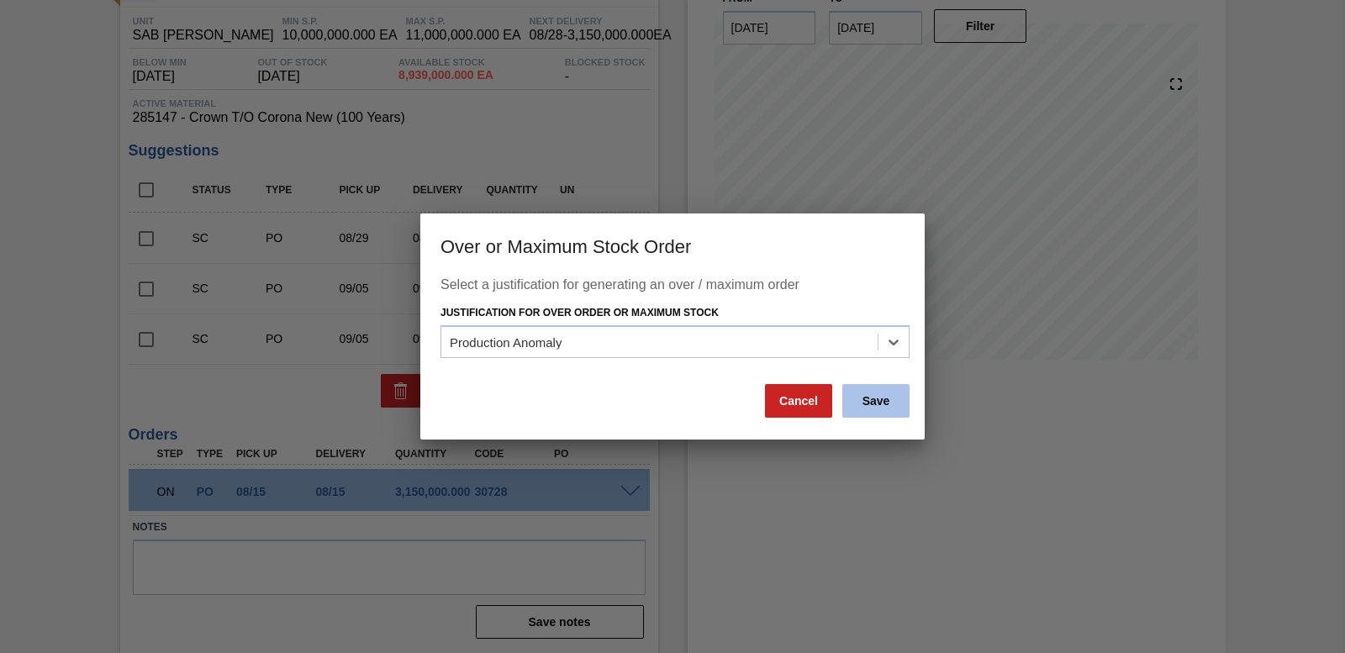
click at [896, 394] on button "Save" at bounding box center [875, 401] width 67 height 34
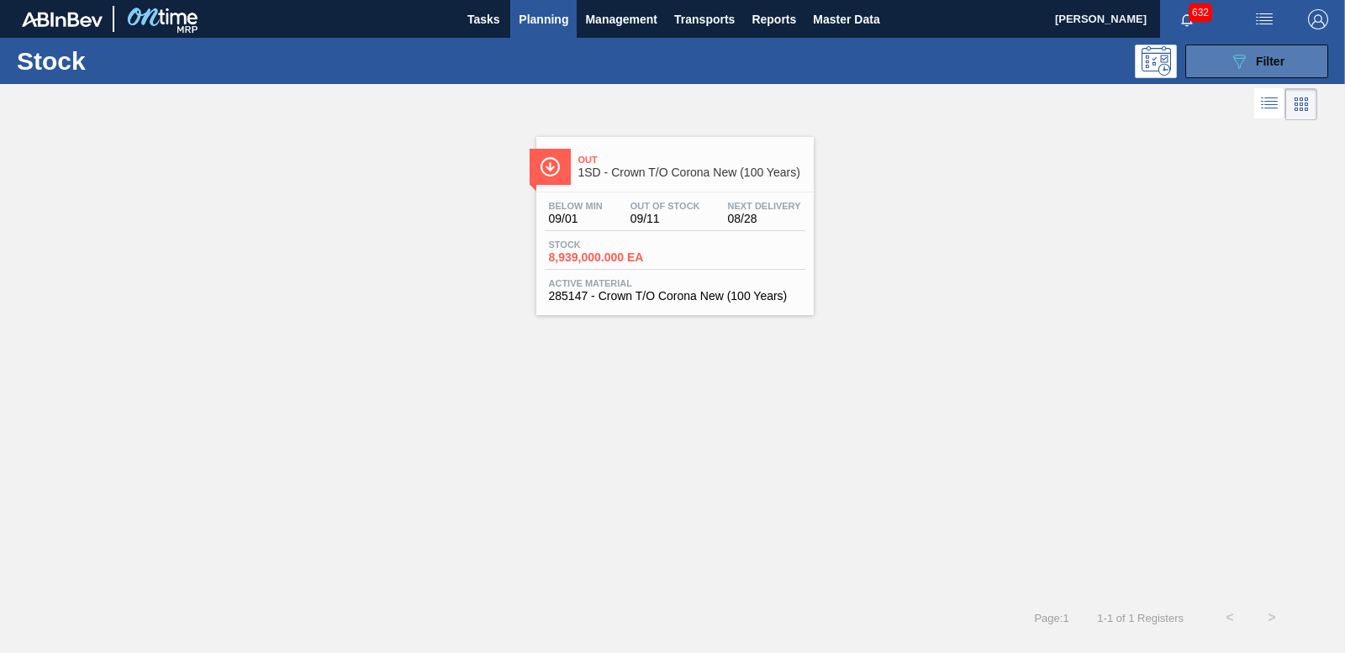
click at [1217, 53] on button "089F7B8B-B2A5-4AFE-B5C0-19BA573D28AC Filter" at bounding box center [1256, 62] width 143 height 34
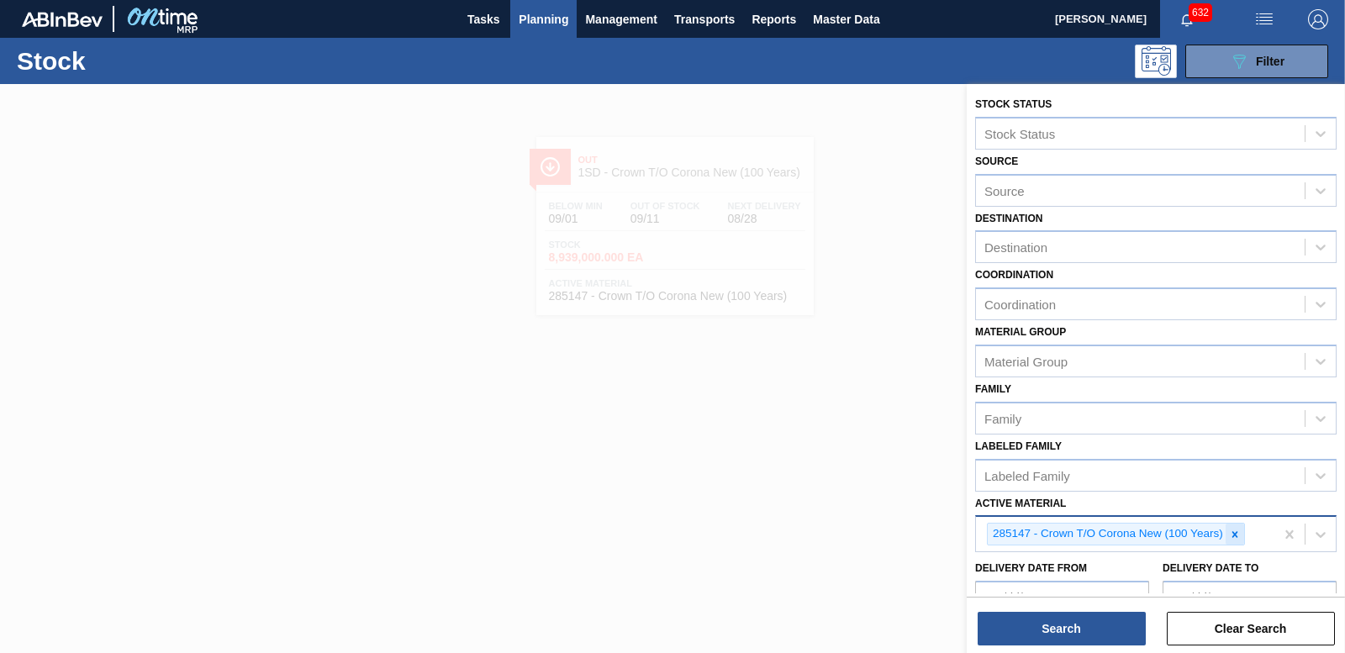
click at [1234, 532] on icon at bounding box center [1235, 535] width 12 height 12
type Material "193319"
click at [1089, 634] on button "Search" at bounding box center [1061, 629] width 168 height 34
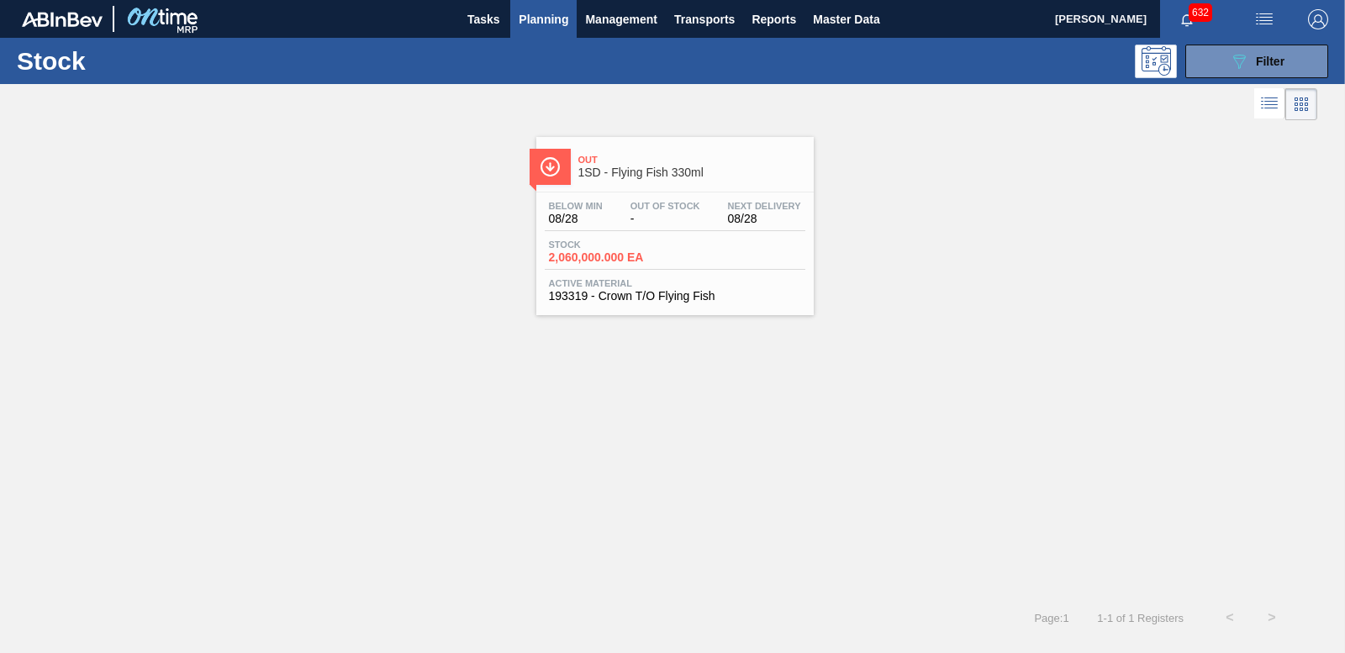
click at [621, 261] on span "2,060,000.000 EA" at bounding box center [608, 257] width 118 height 13
click at [1240, 57] on icon "089F7B8B-B2A5-4AFE-B5C0-19BA573D28AC" at bounding box center [1239, 61] width 20 height 20
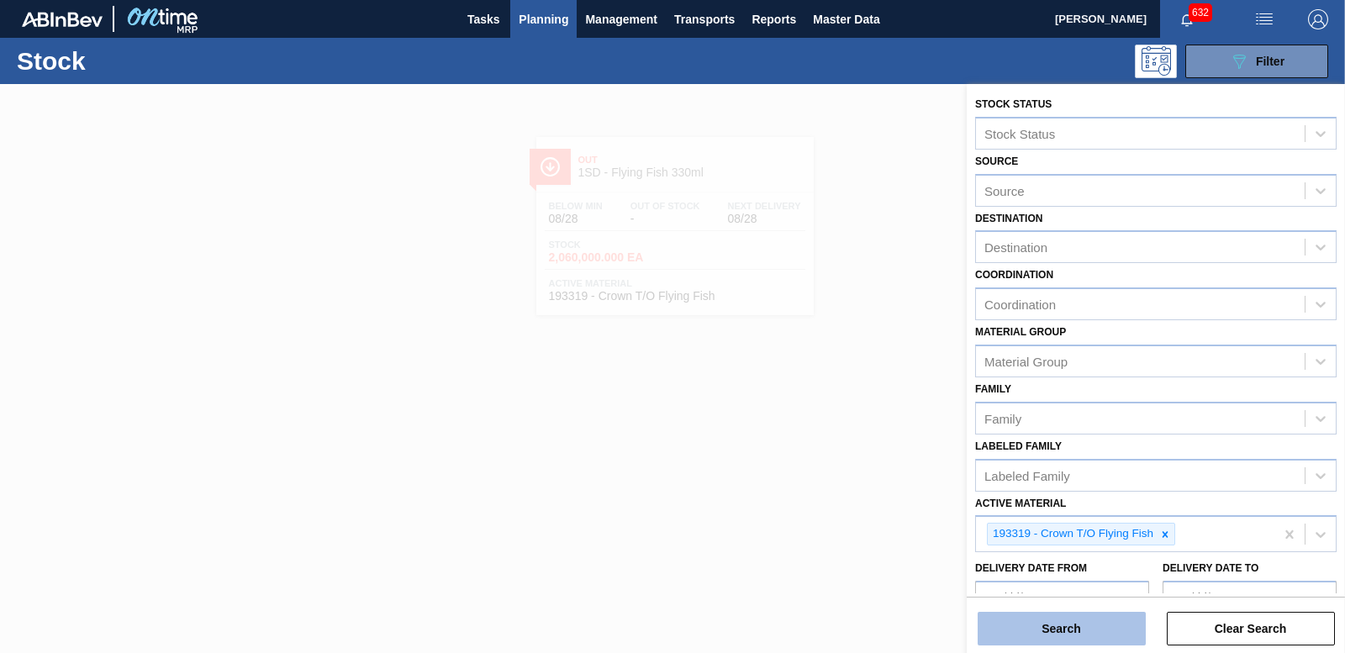
click at [1088, 627] on button "Search" at bounding box center [1061, 629] width 168 height 34
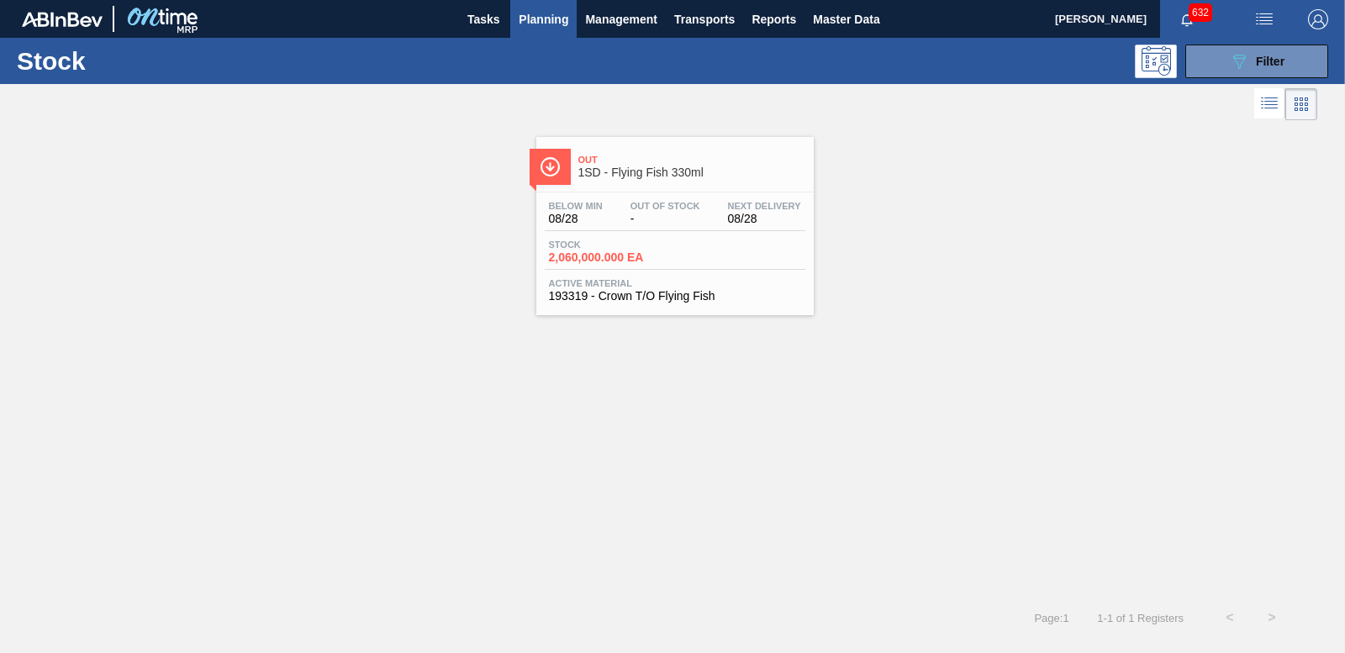
click at [629, 255] on span "2,060,000.000 EA" at bounding box center [608, 257] width 118 height 13
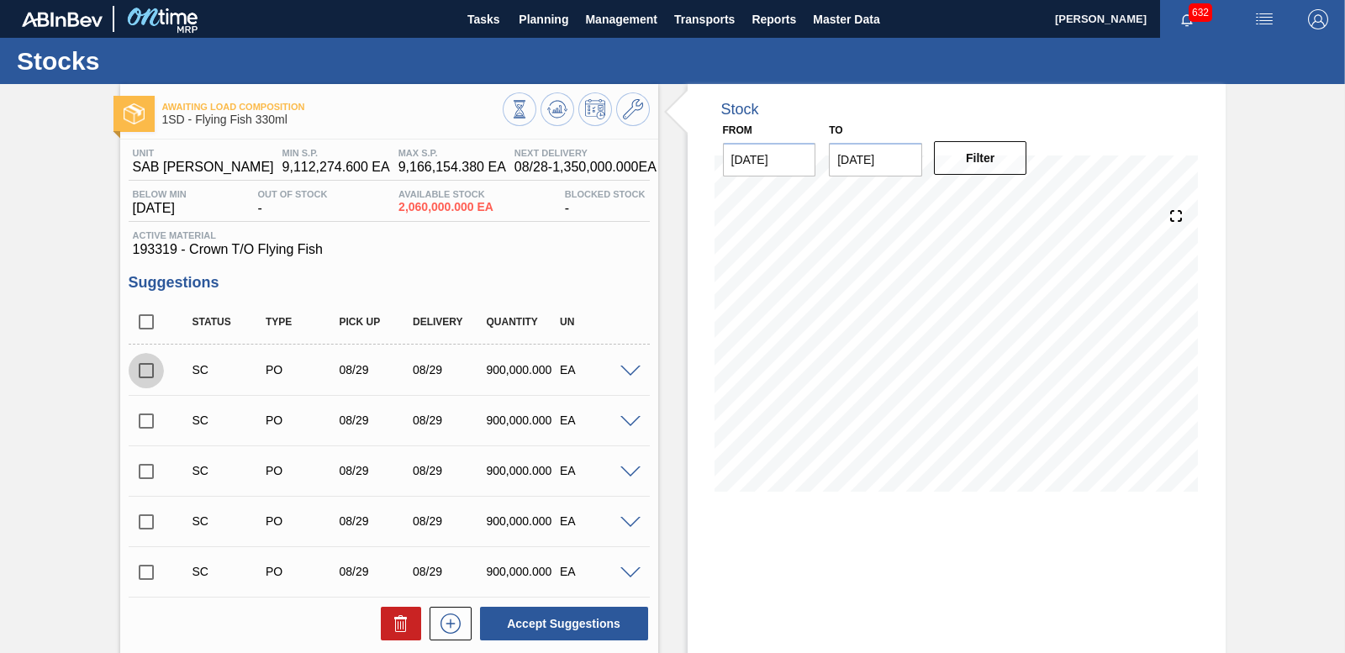
click at [140, 366] on input "checkbox" at bounding box center [146, 370] width 35 height 35
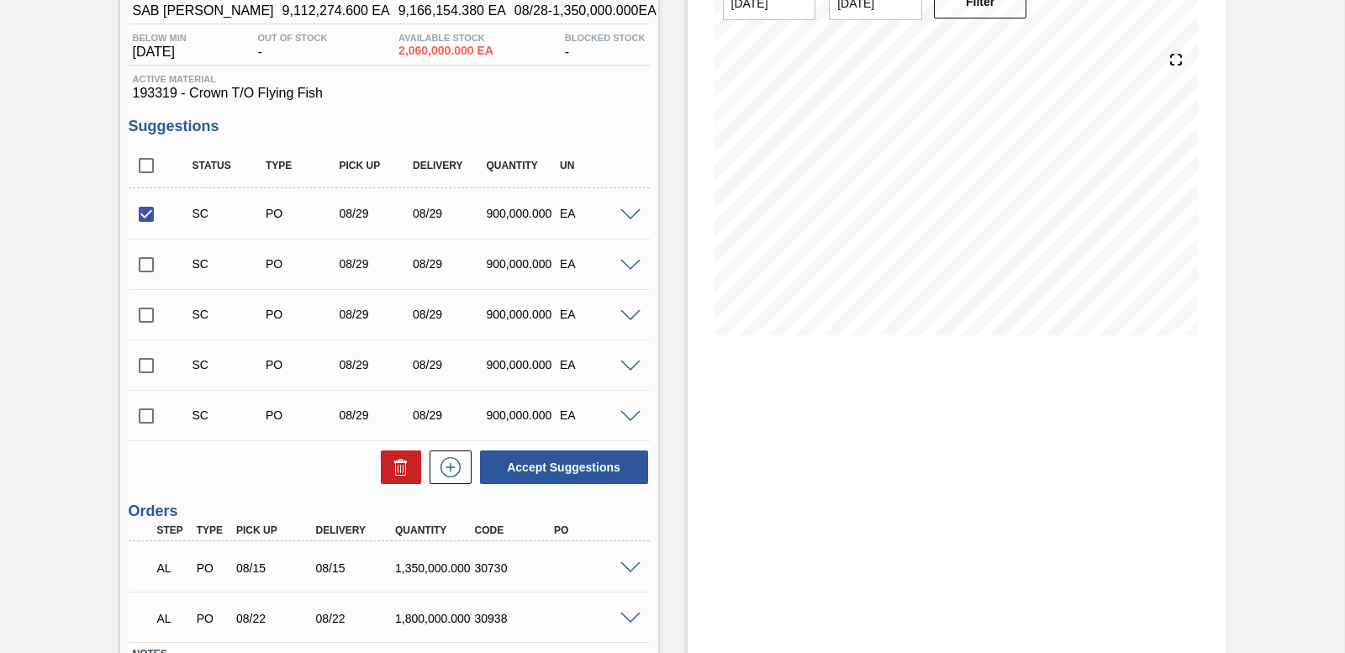
scroll to position [168, 0]
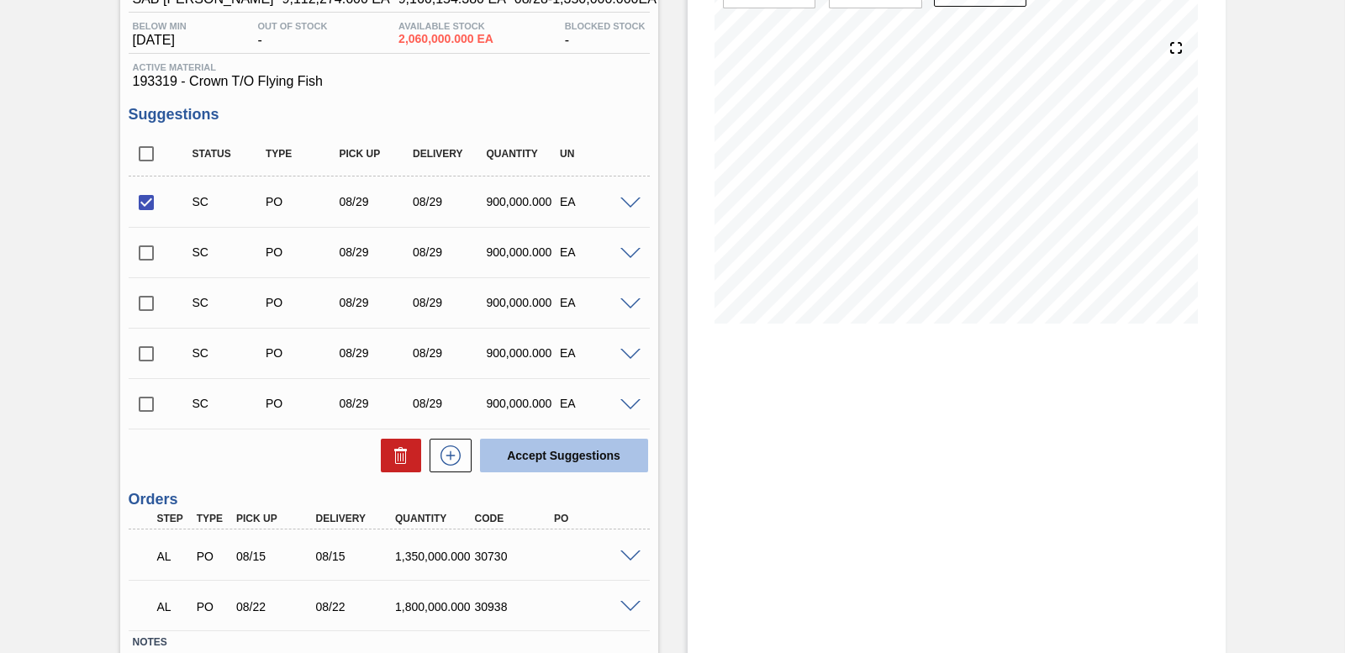
click at [563, 466] on button "Accept Suggestions" at bounding box center [564, 456] width 168 height 34
checkbox input "false"
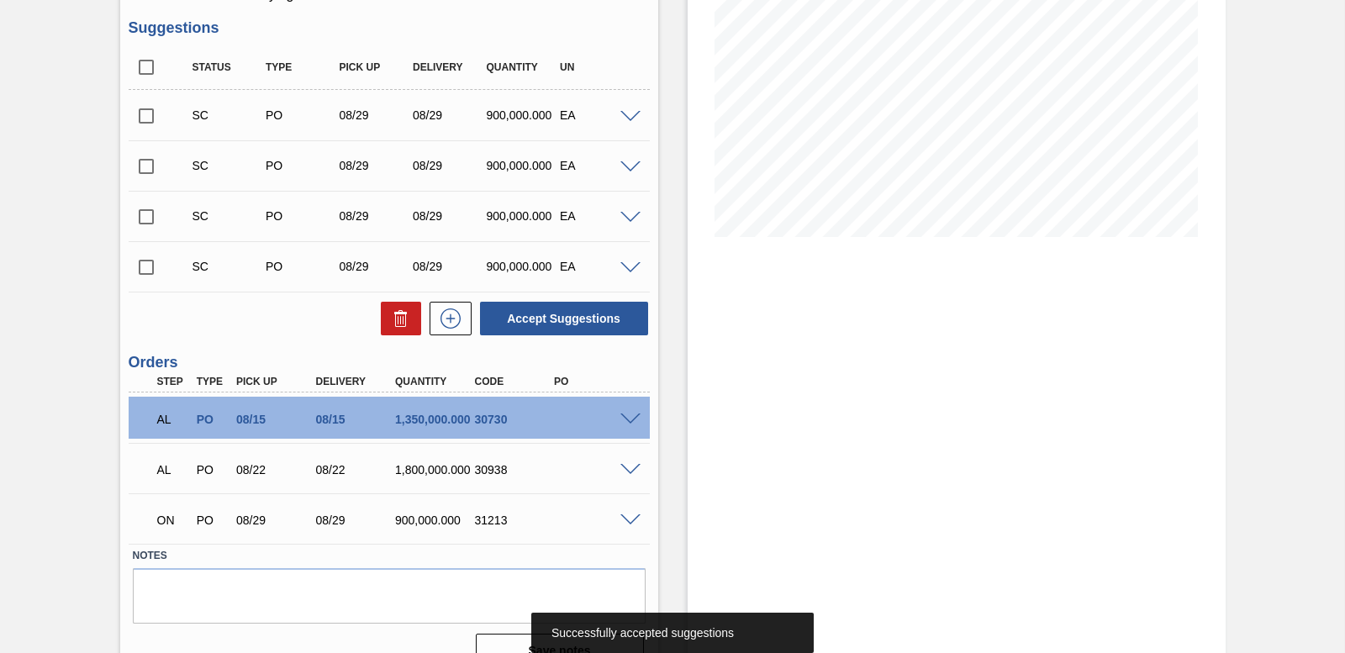
scroll to position [283, 0]
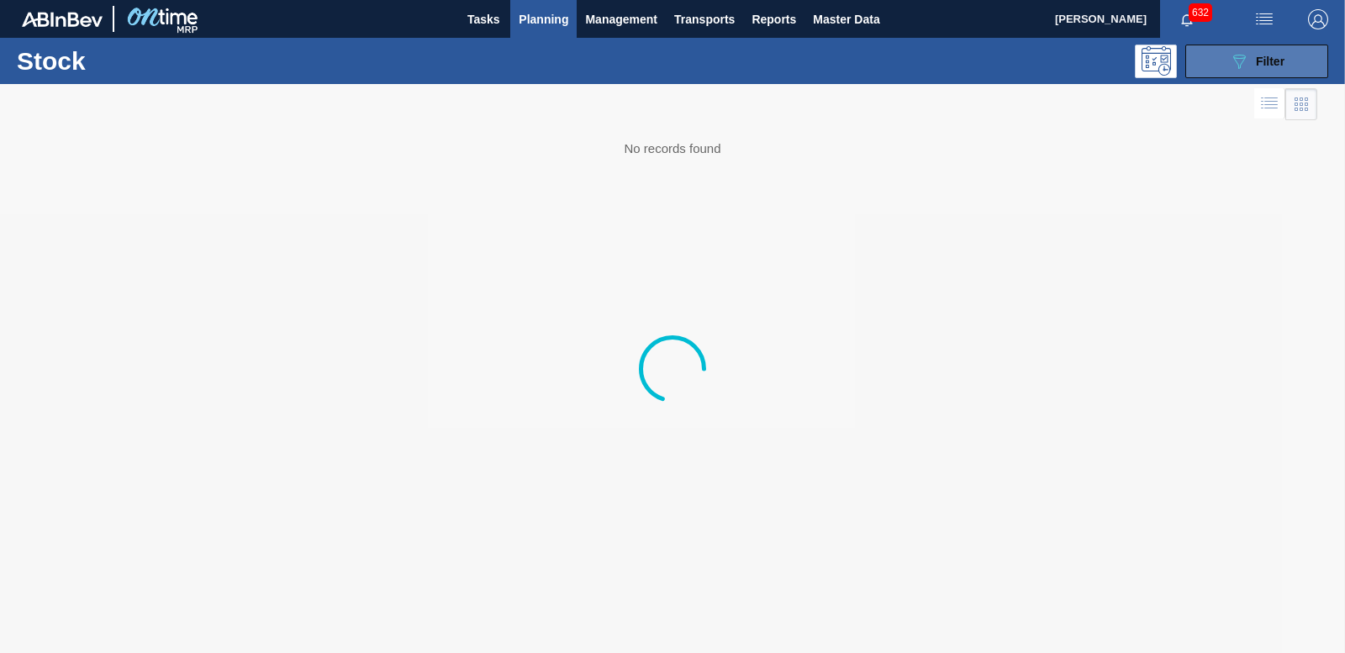
click at [1262, 63] on span "Filter" at bounding box center [1270, 61] width 29 height 13
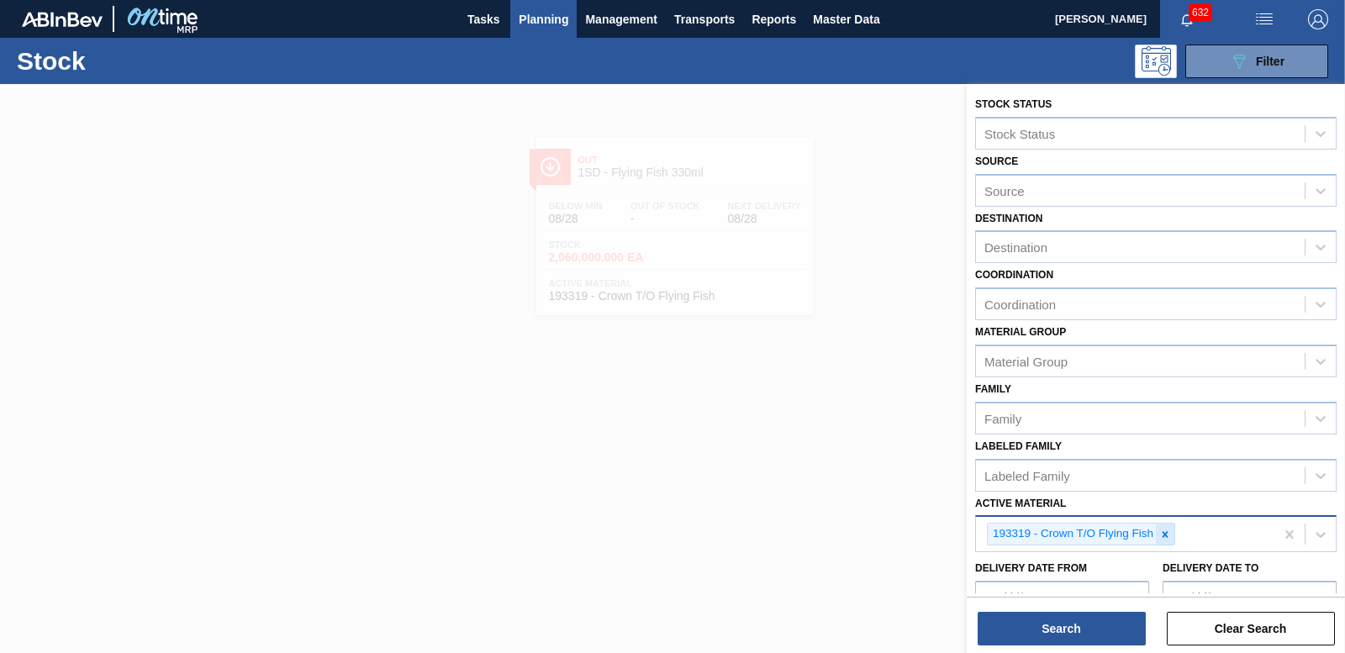
click at [1168, 538] on icon at bounding box center [1165, 535] width 12 height 12
type Material "285147"
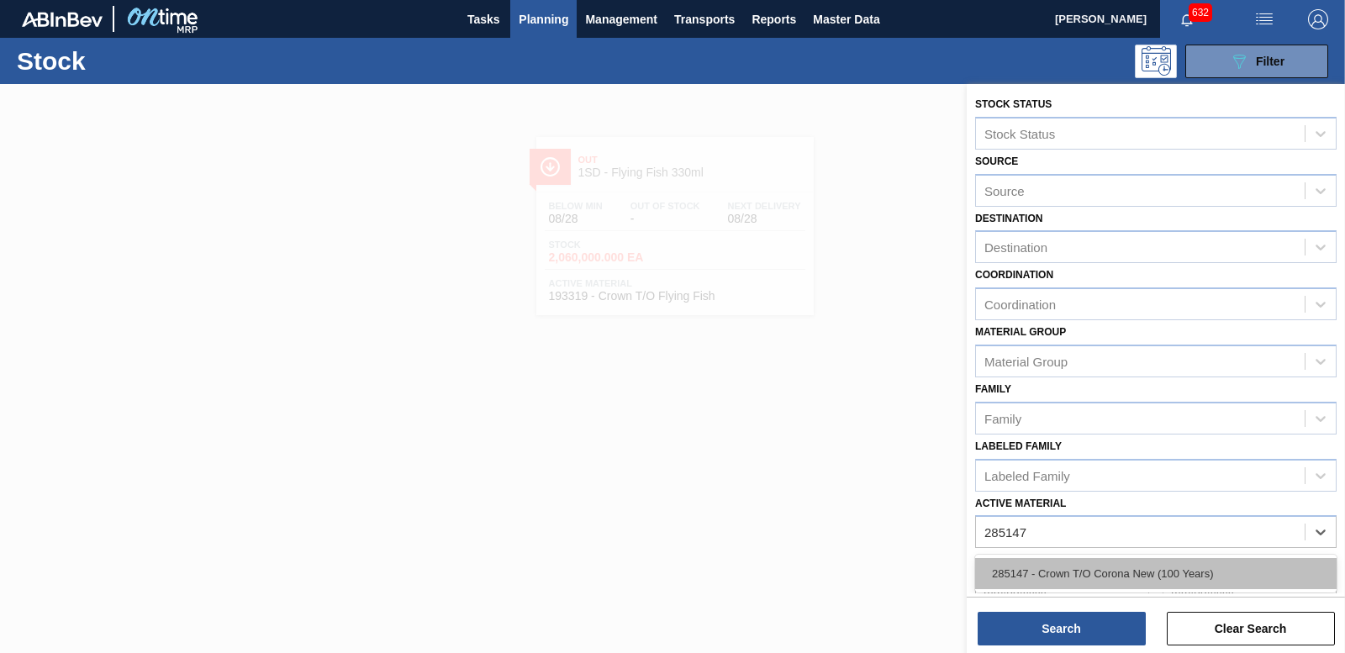
click at [1142, 567] on div "285147 - Crown T/O Corona New (100 Years)" at bounding box center [1155, 573] width 361 height 31
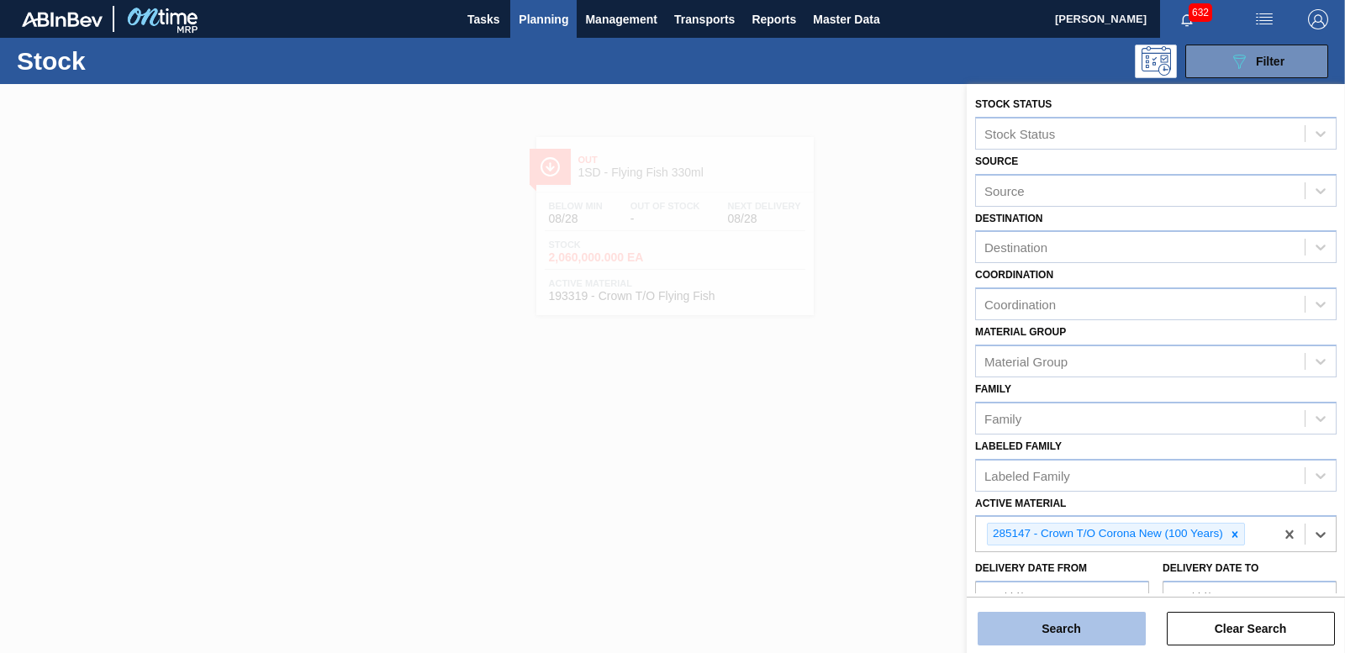
click at [1096, 642] on button "Search" at bounding box center [1061, 629] width 168 height 34
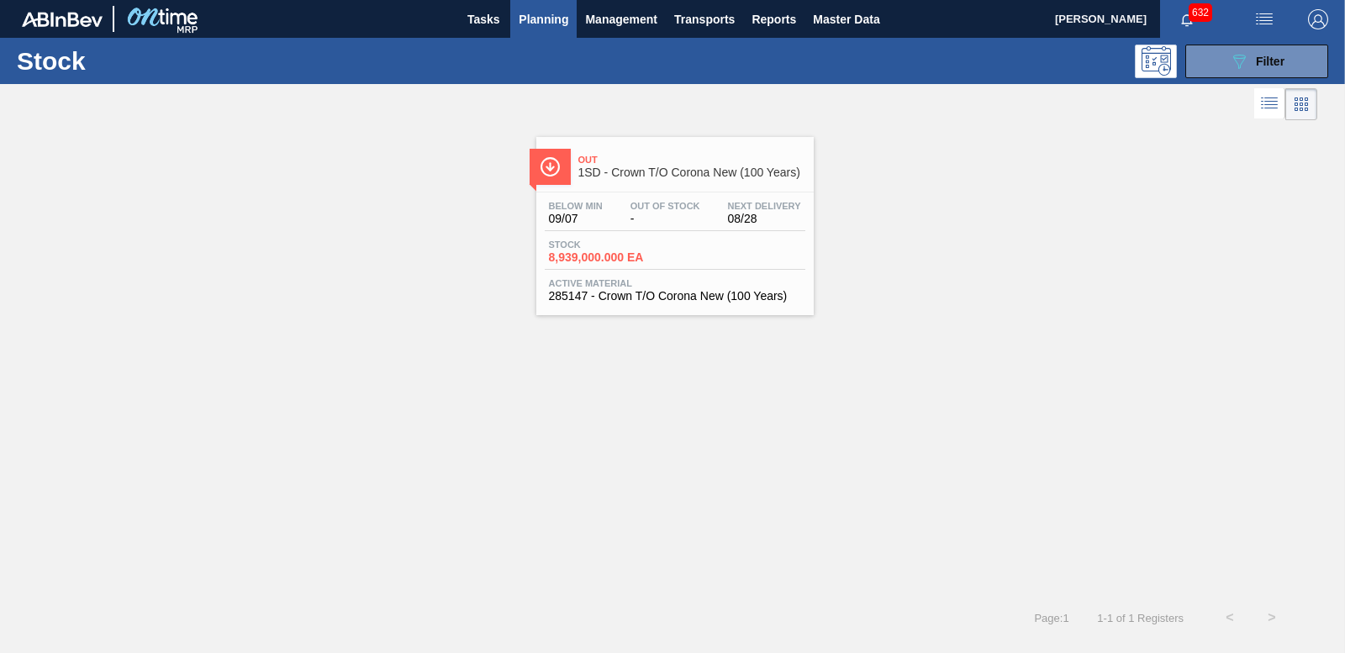
click at [600, 255] on span "8,939,000.000 EA" at bounding box center [608, 257] width 118 height 13
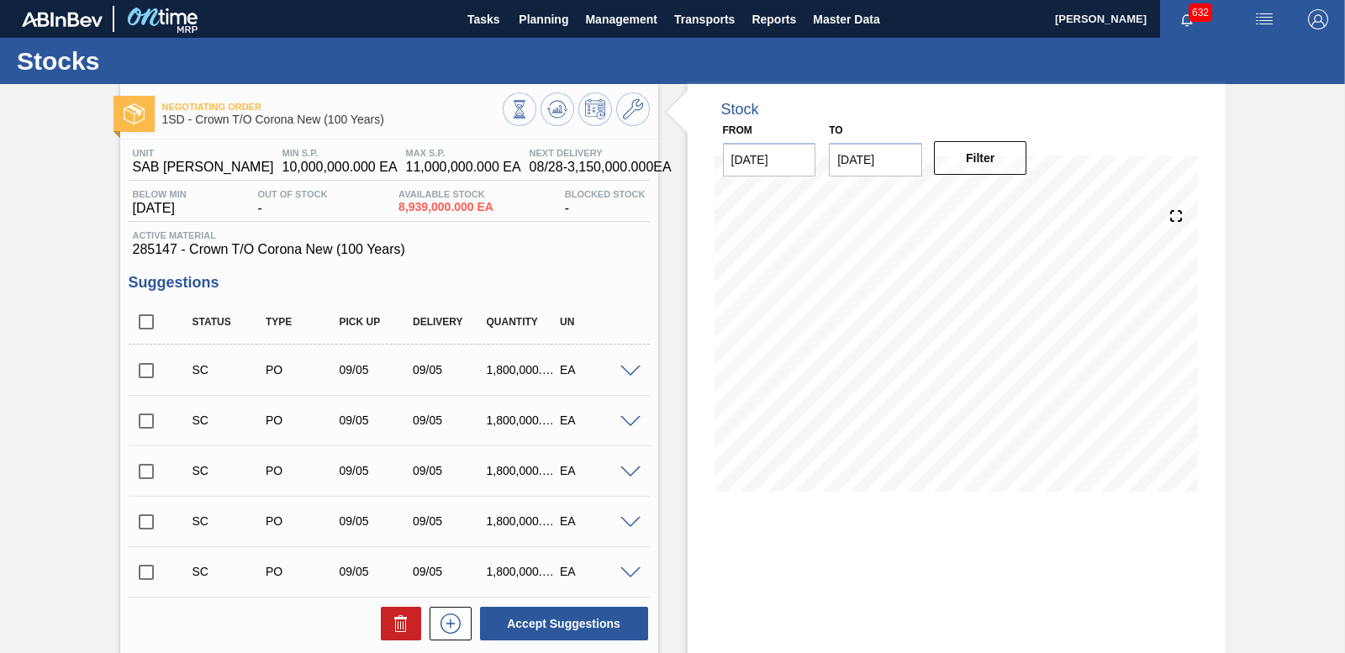
click at [140, 362] on input "checkbox" at bounding box center [146, 370] width 35 height 35
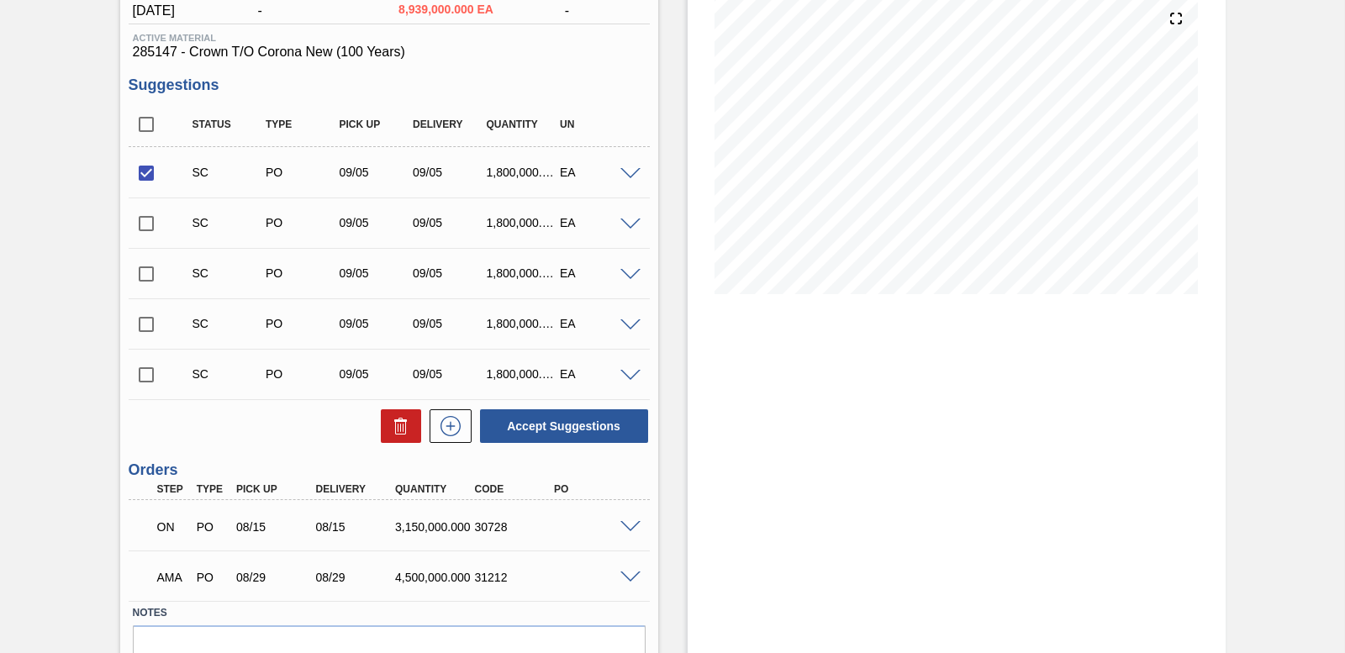
scroll to position [252, 0]
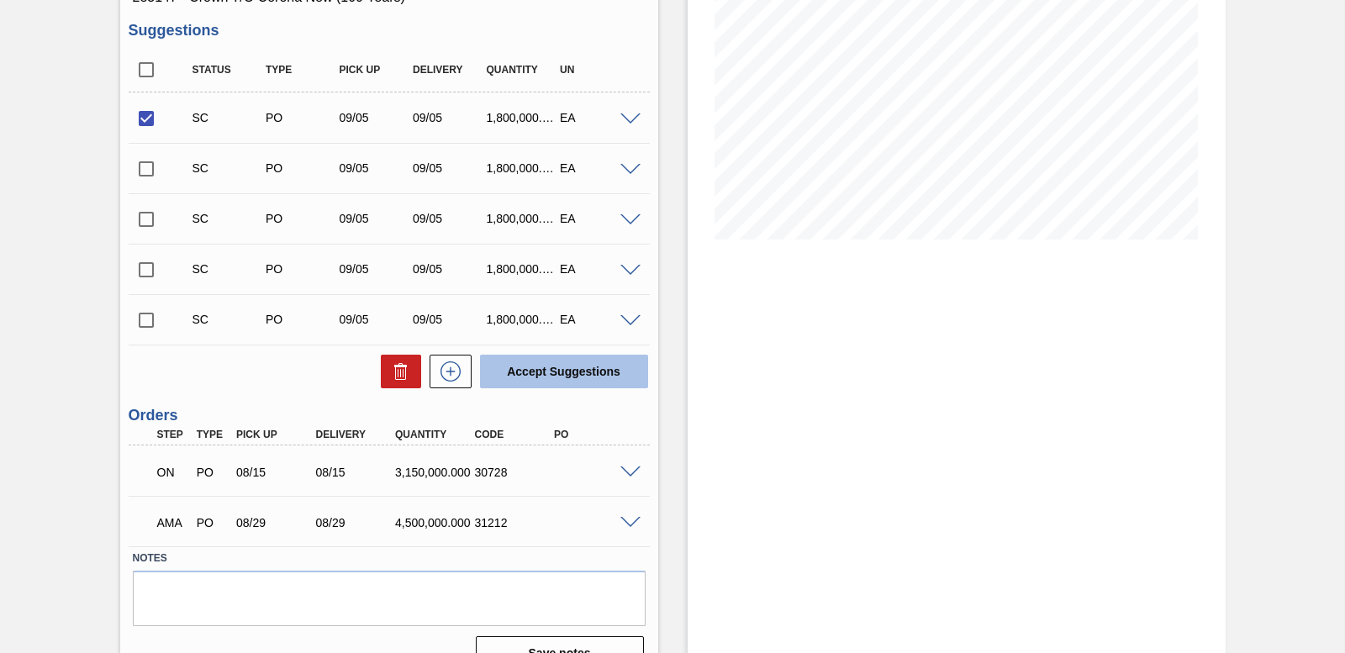
click at [528, 382] on button "Accept Suggestions" at bounding box center [564, 372] width 168 height 34
checkbox input "false"
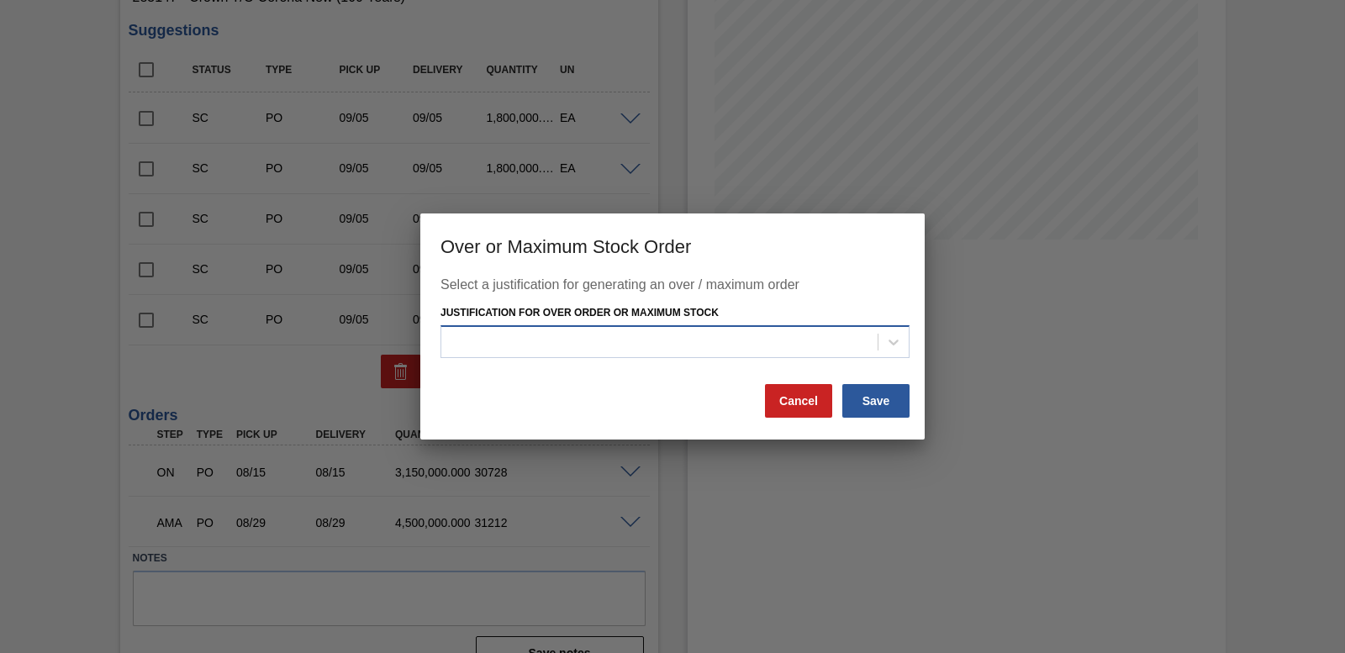
click at [759, 334] on div at bounding box center [659, 341] width 436 height 24
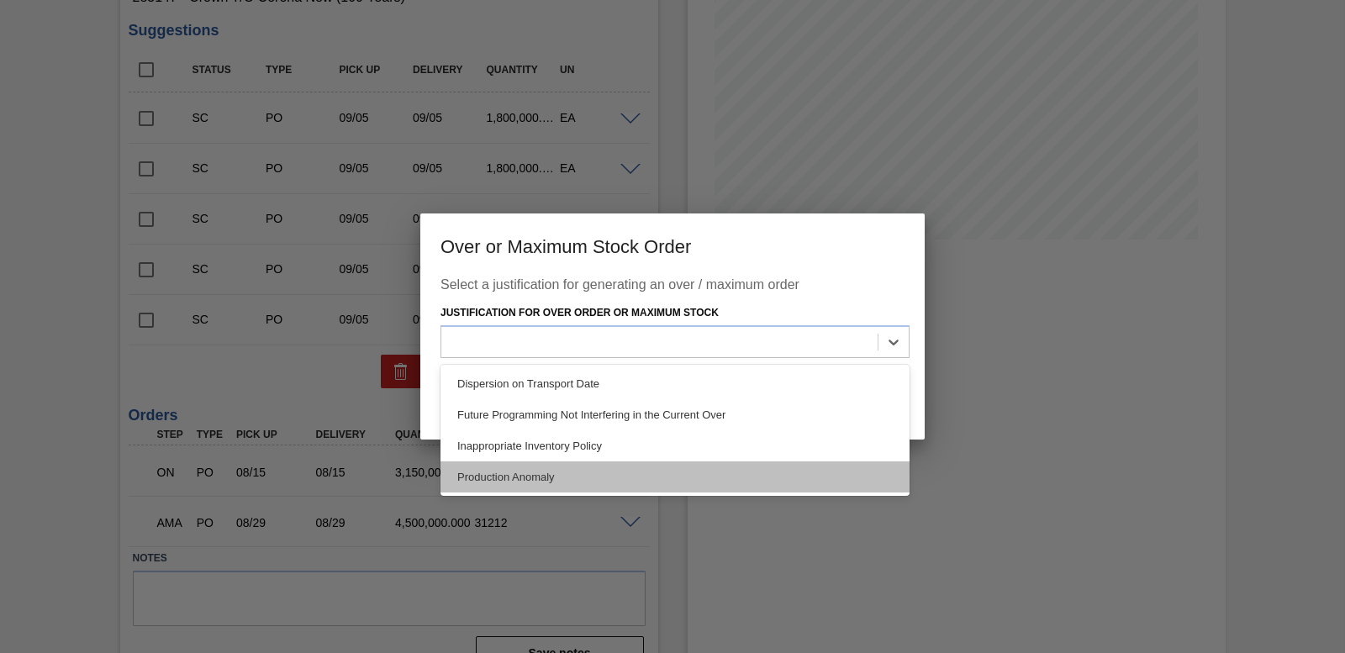
click at [584, 474] on div "Production Anomaly" at bounding box center [674, 476] width 469 height 31
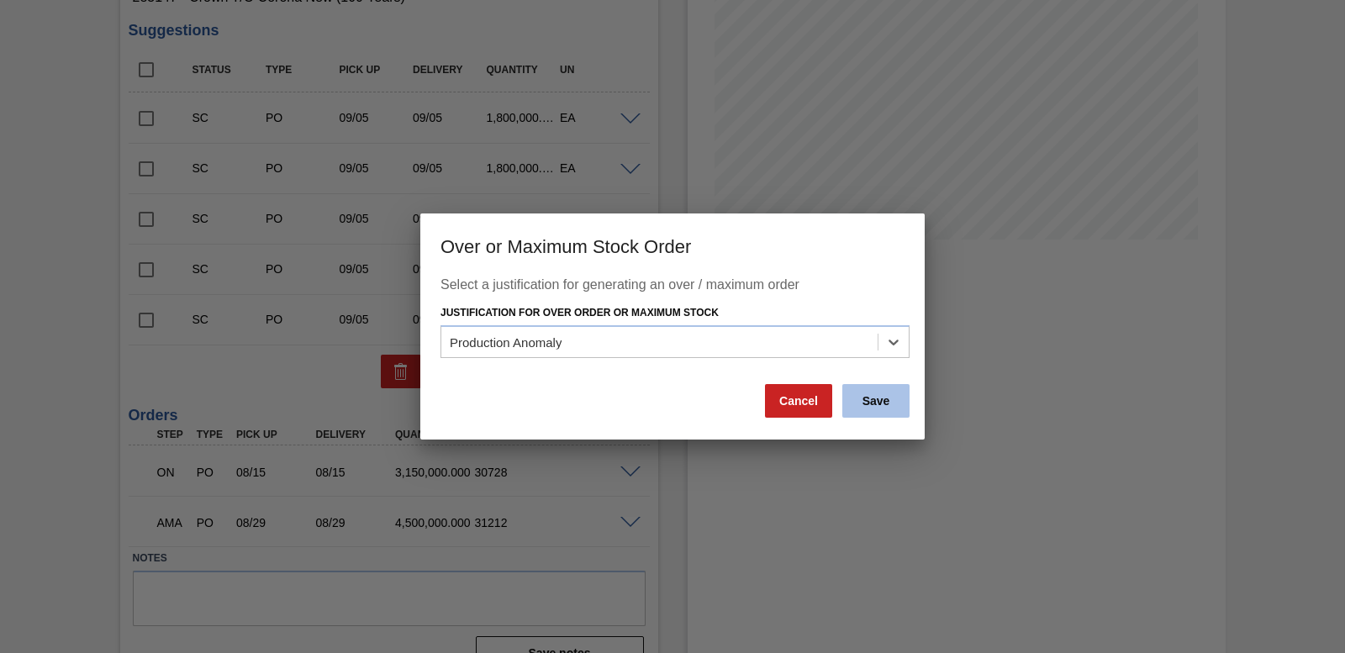
click at [883, 406] on button "Save" at bounding box center [875, 401] width 67 height 34
